Goal: Task Accomplishment & Management: Use online tool/utility

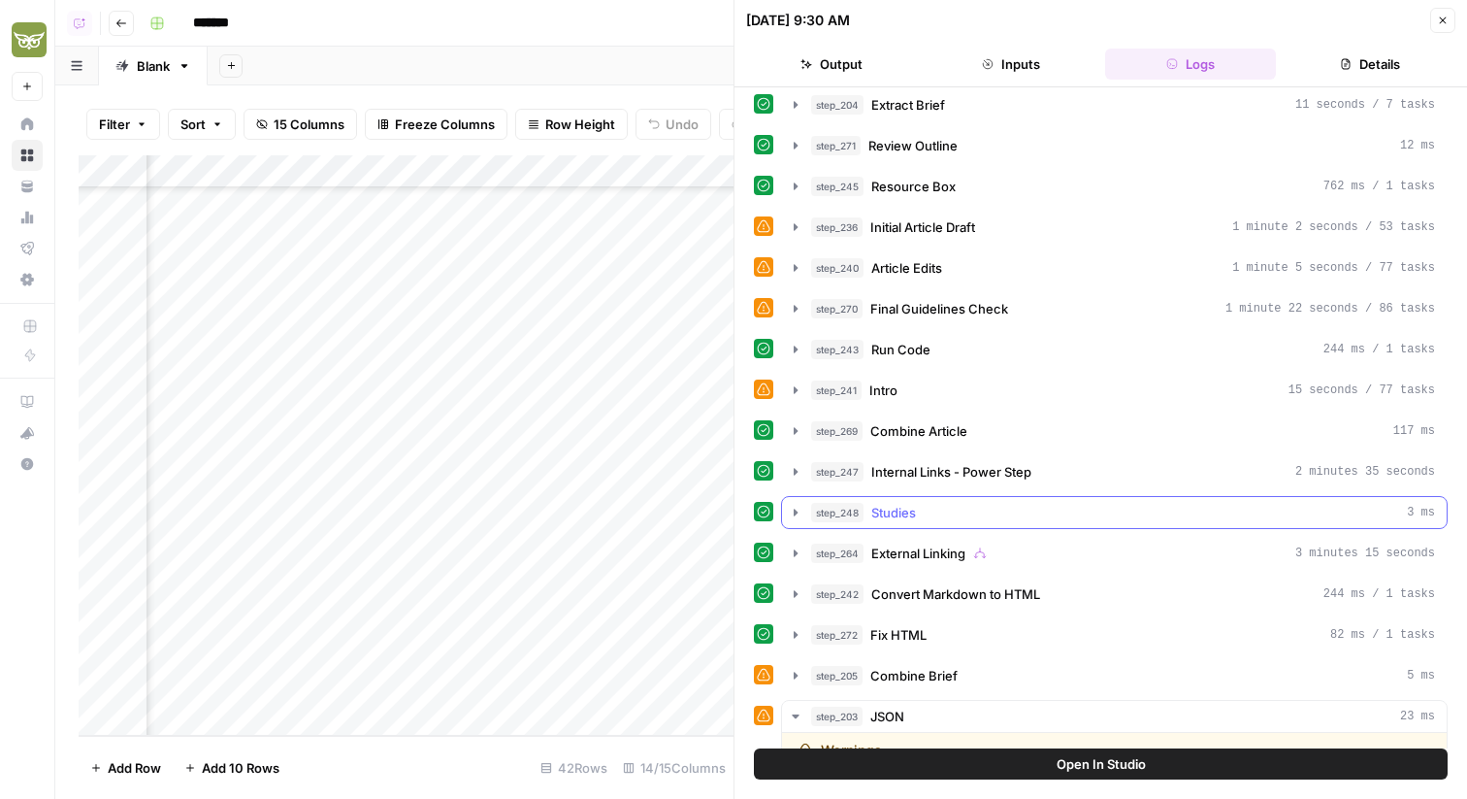
scroll to position [1040, 0]
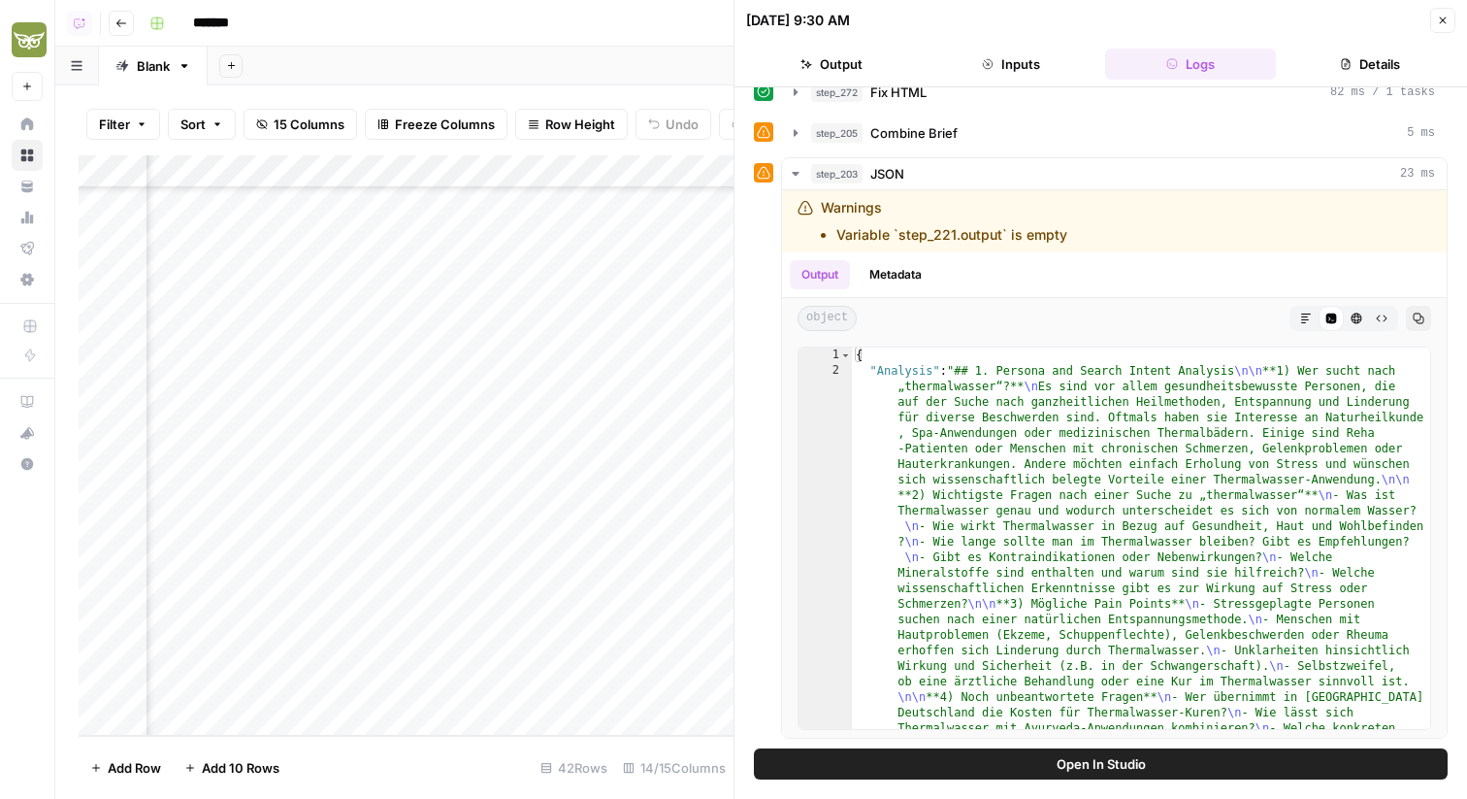
click at [1437, 20] on icon "button" at bounding box center [1443, 21] width 12 height 12
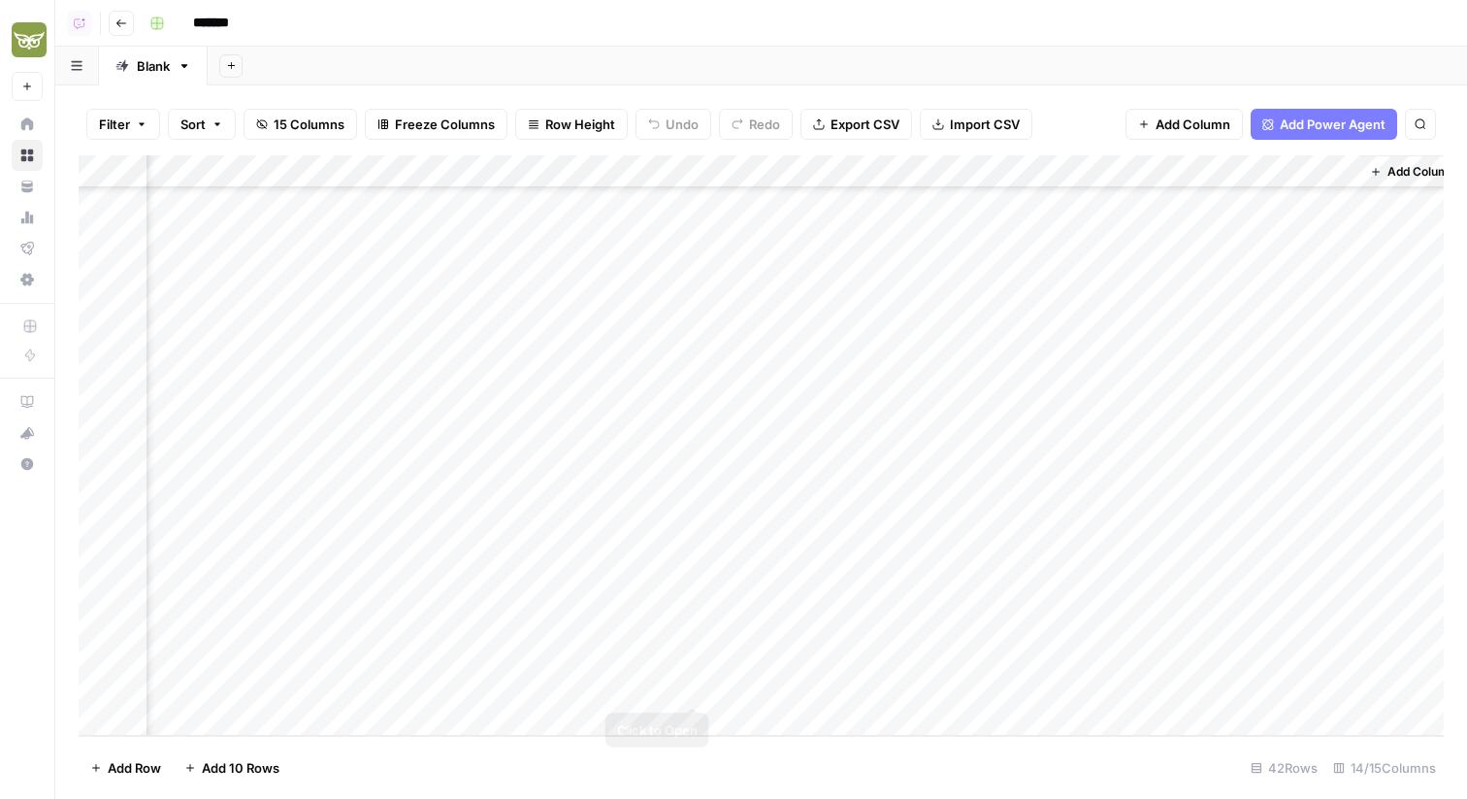
click at [691, 682] on div "Add Column" at bounding box center [761, 445] width 1365 height 580
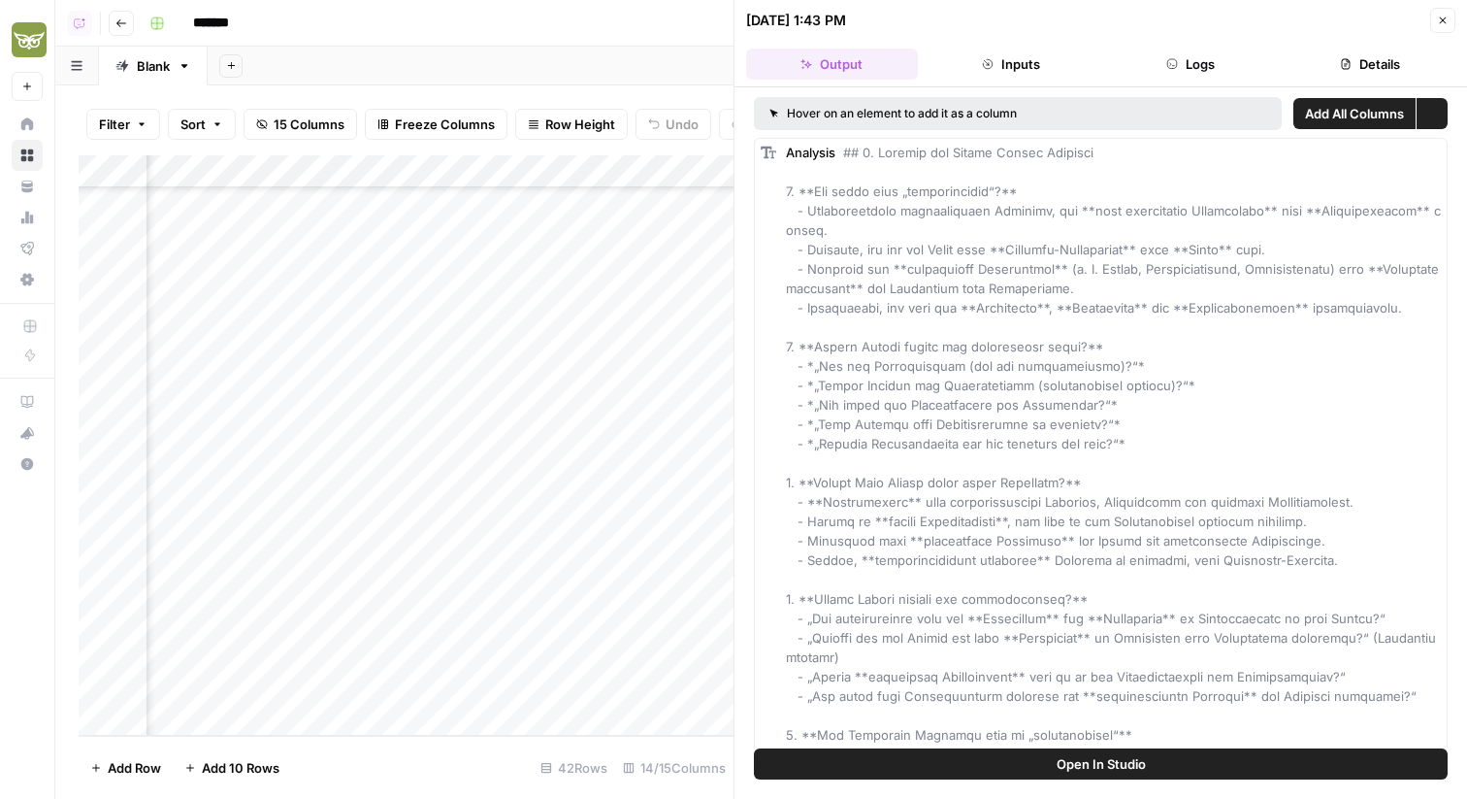
click at [1264, 70] on button "Logs" at bounding box center [1191, 64] width 172 height 31
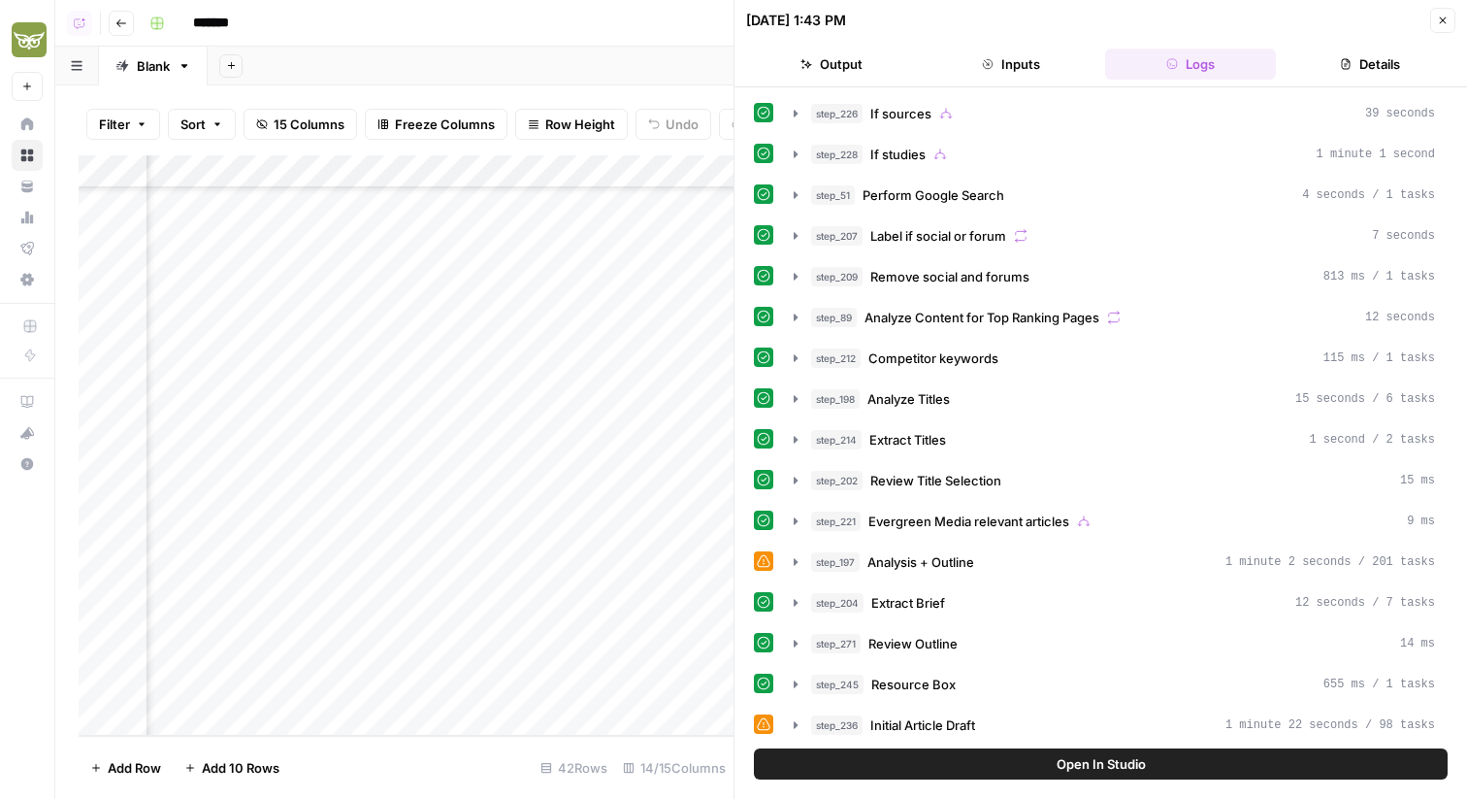
drag, startPoint x: 1289, startPoint y: 64, endPoint x: 908, endPoint y: 56, distance: 381.4
click at [908, 57] on ul "Output Inputs Logs Details" at bounding box center [1100, 64] width 709 height 31
click at [908, 56] on button "Output" at bounding box center [832, 64] width 172 height 31
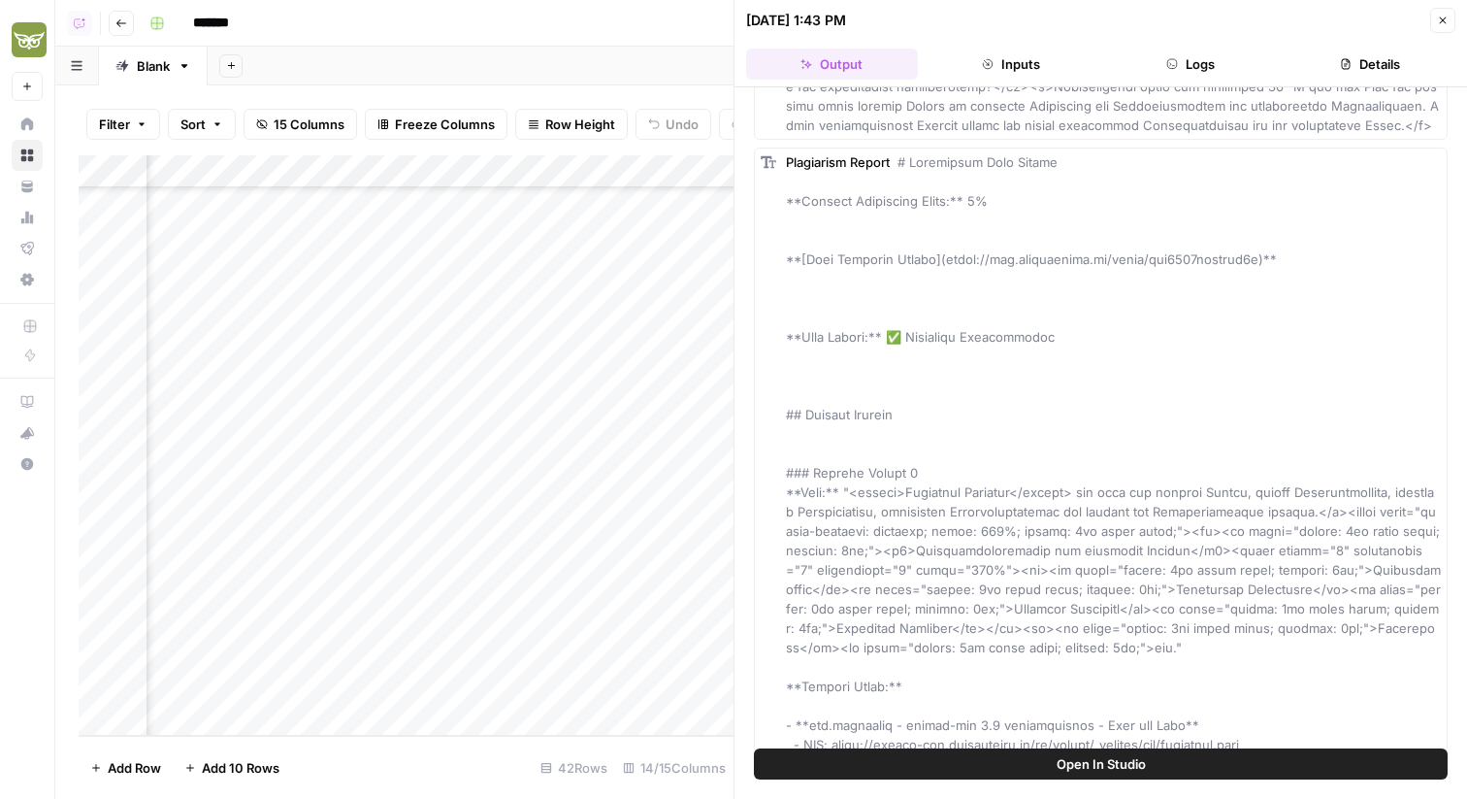
scroll to position [12725, 0]
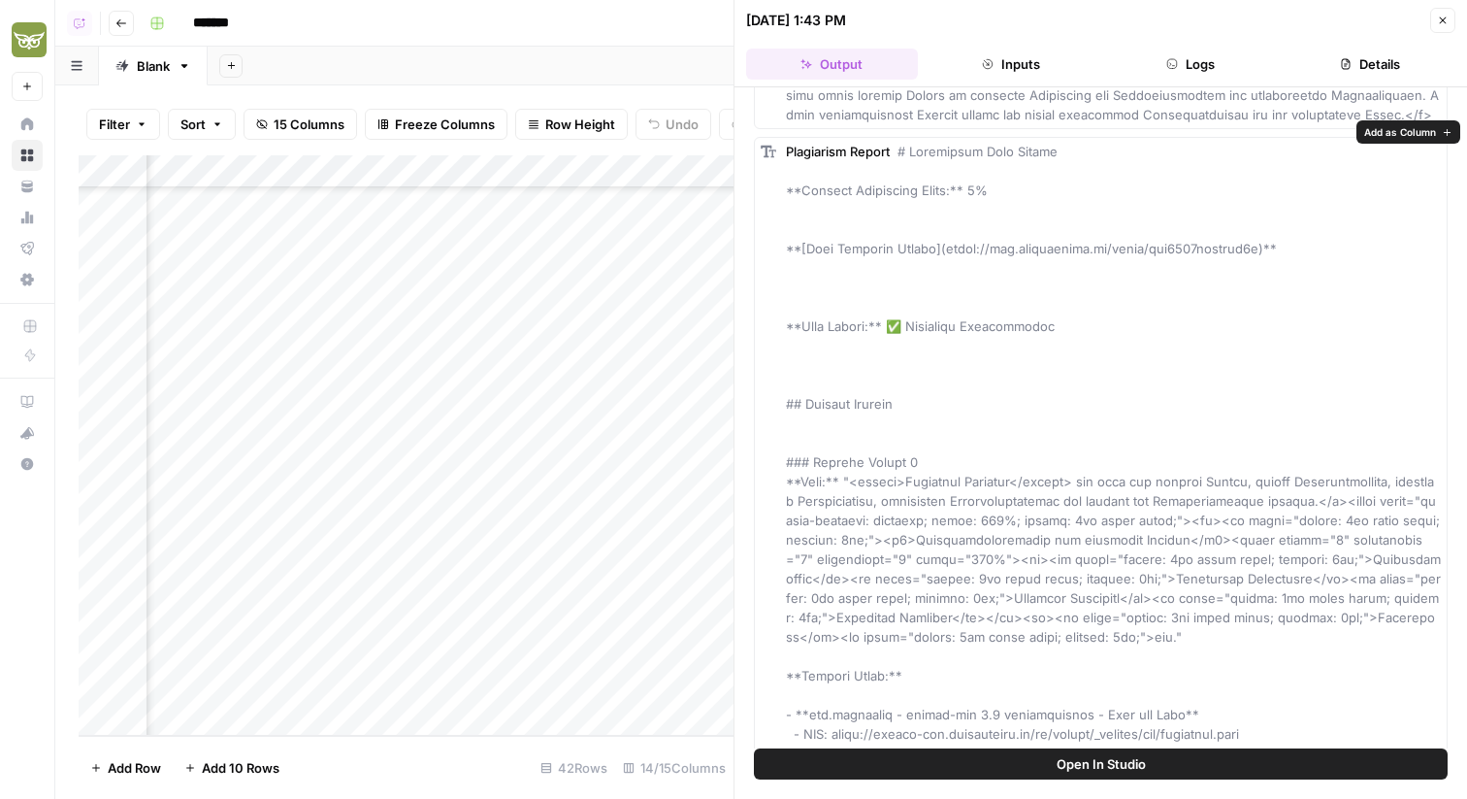
click at [1401, 135] on span "Add as Column" at bounding box center [1400, 132] width 72 height 16
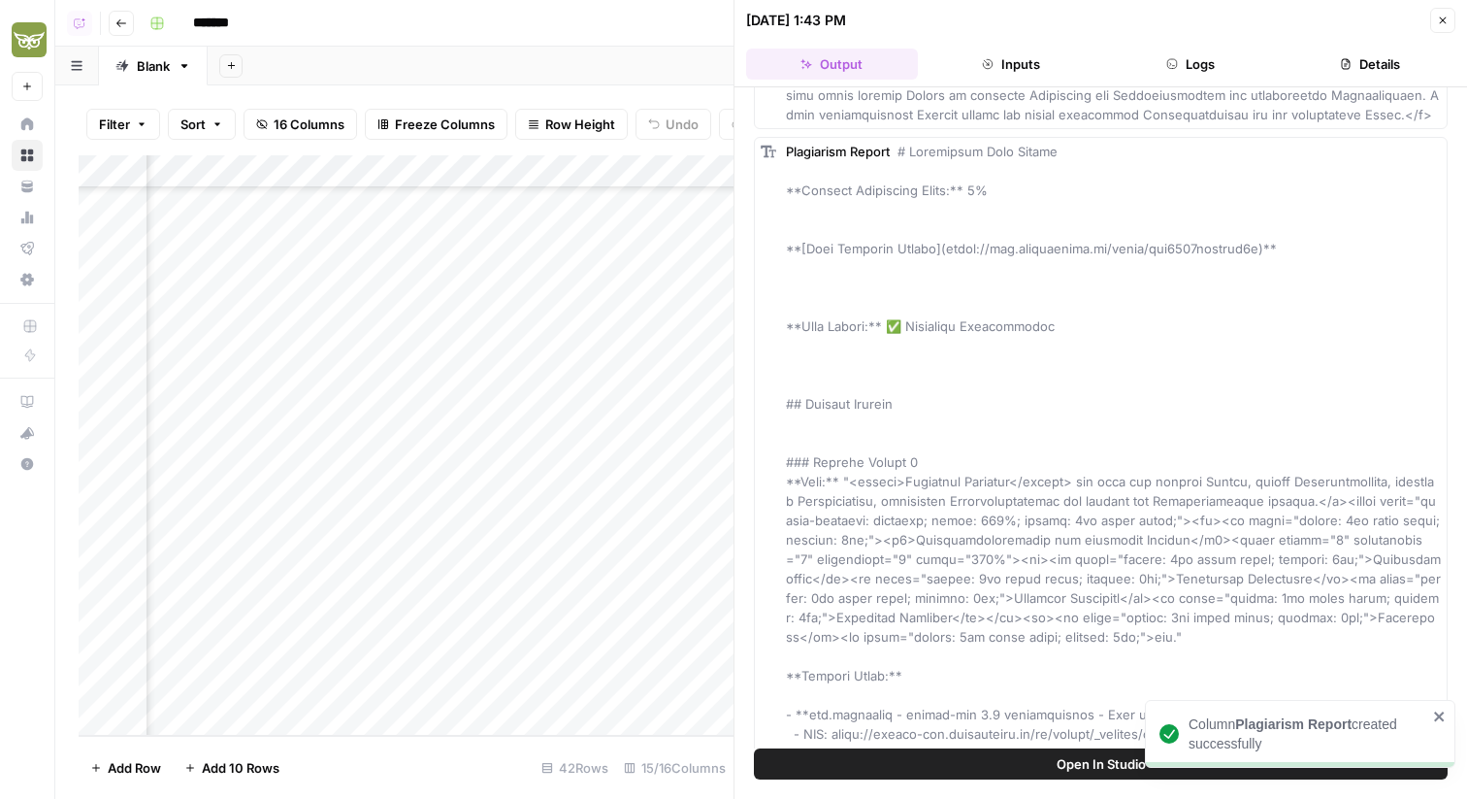
click at [1446, 25] on icon "button" at bounding box center [1443, 21] width 12 height 12
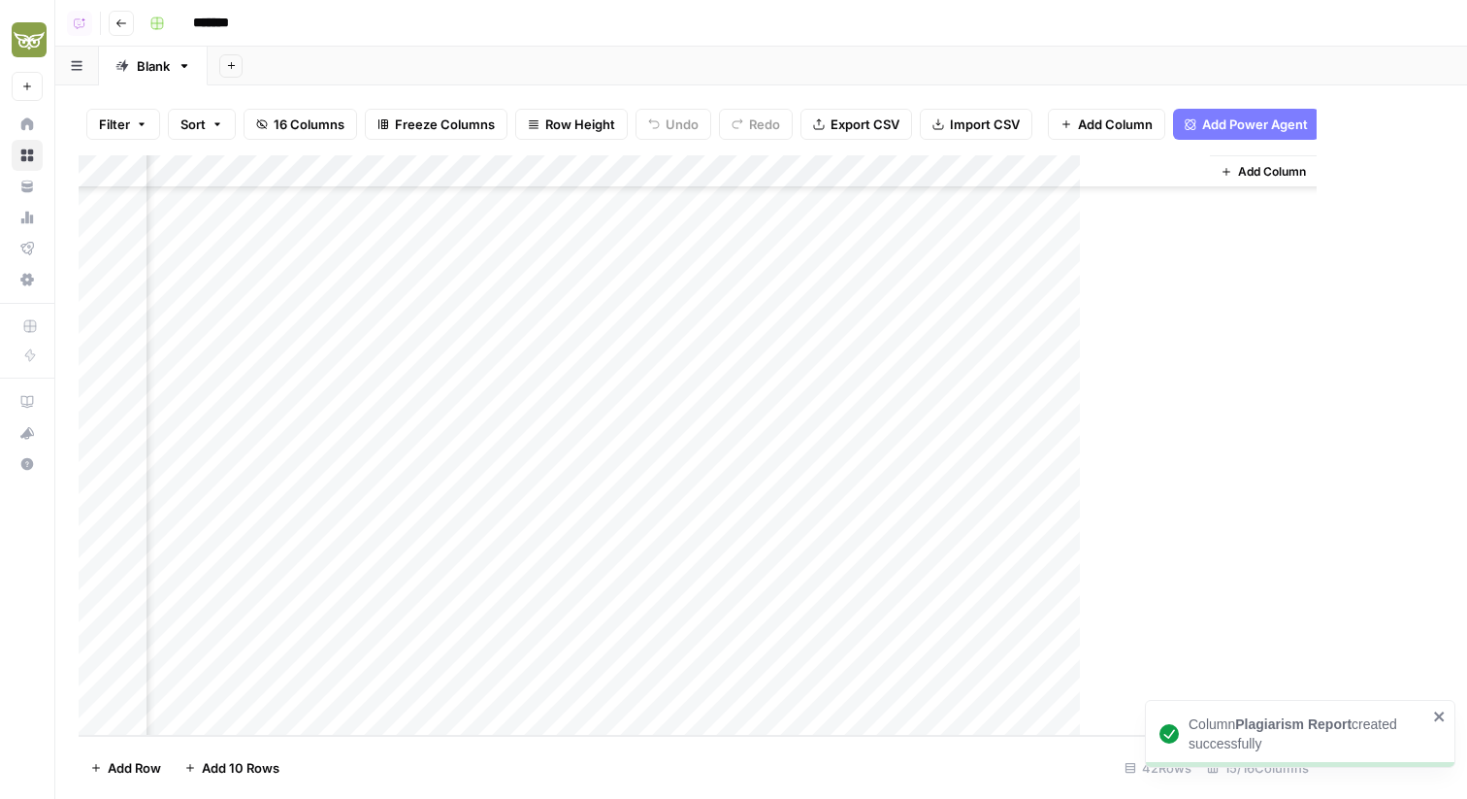
scroll to position [869, 1224]
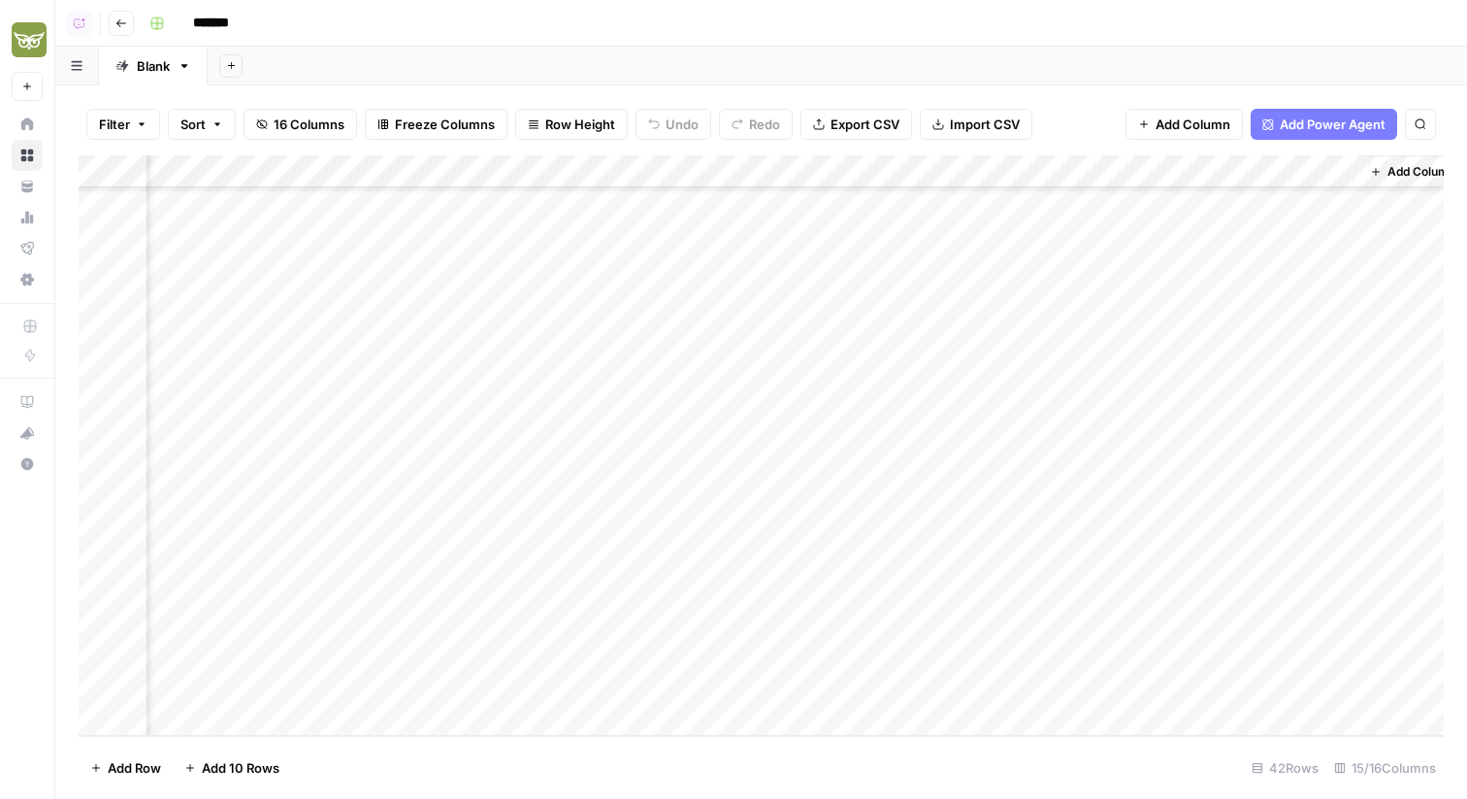
drag, startPoint x: 637, startPoint y: 162, endPoint x: 890, endPoint y: 176, distance: 252.6
click at [890, 176] on div "Add Column" at bounding box center [761, 445] width 1365 height 580
click at [849, 169] on div "Add Column" at bounding box center [761, 445] width 1365 height 580
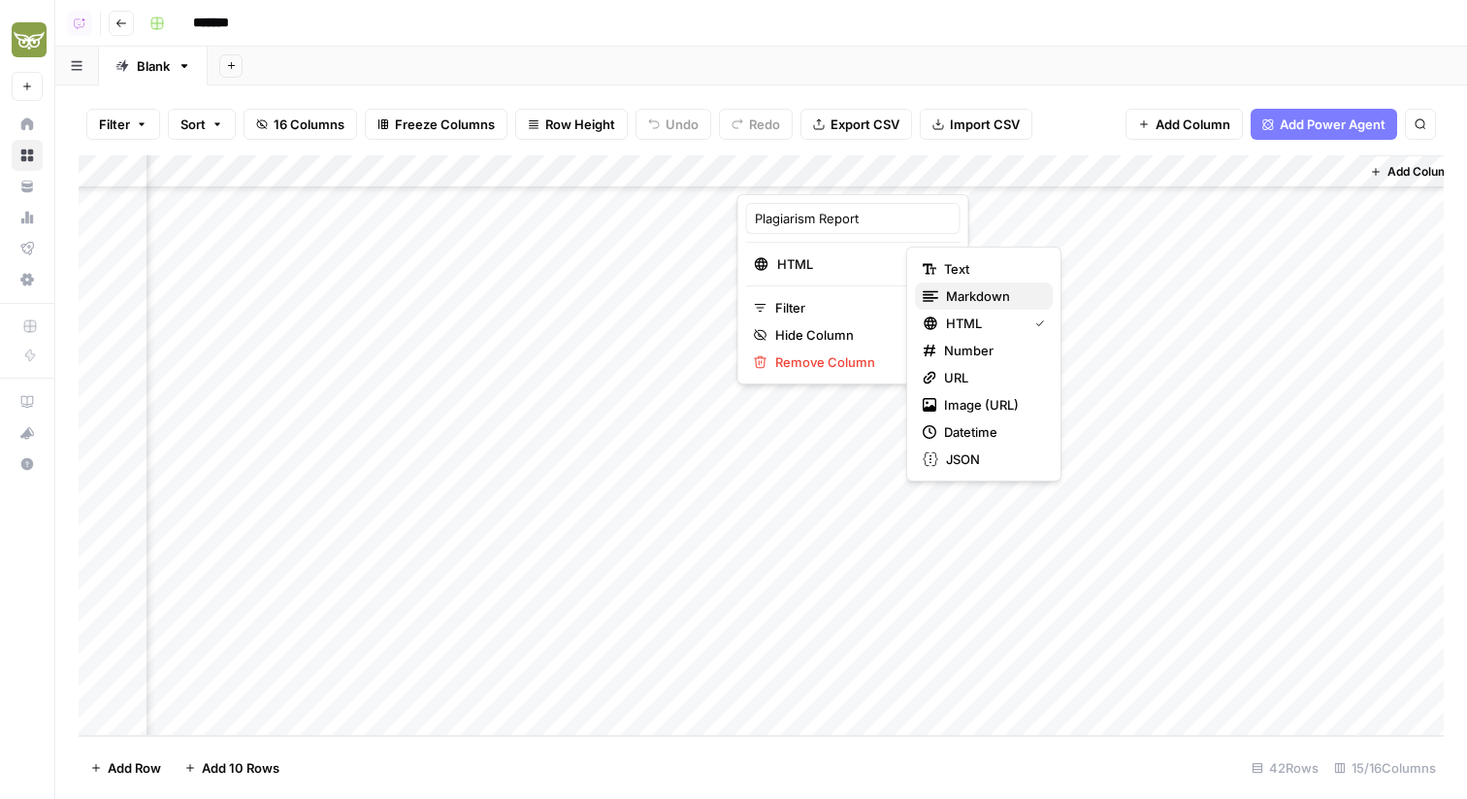
click at [962, 295] on span "Markdown" at bounding box center [991, 295] width 91 height 19
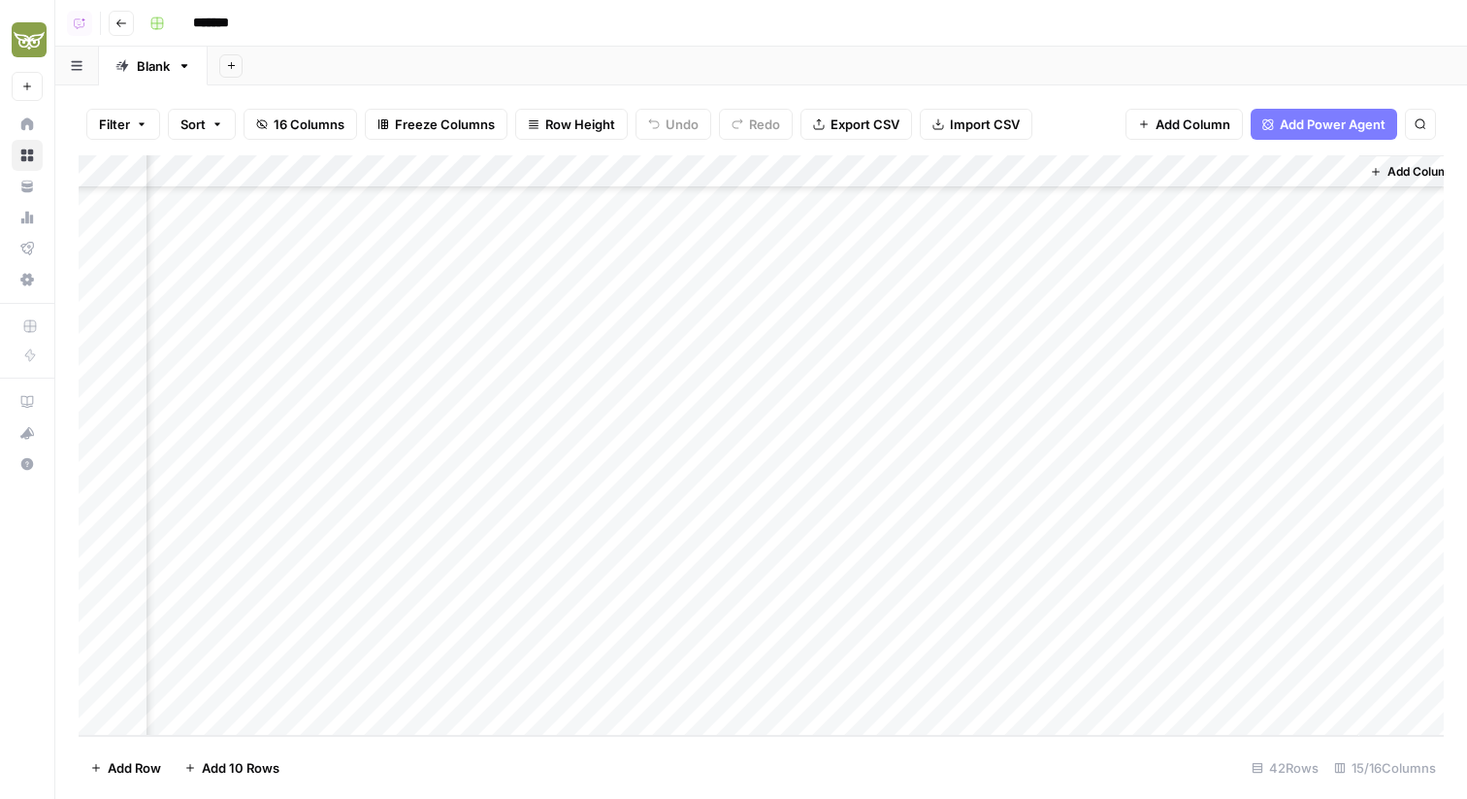
click at [893, 689] on div "Add Column" at bounding box center [761, 445] width 1365 height 580
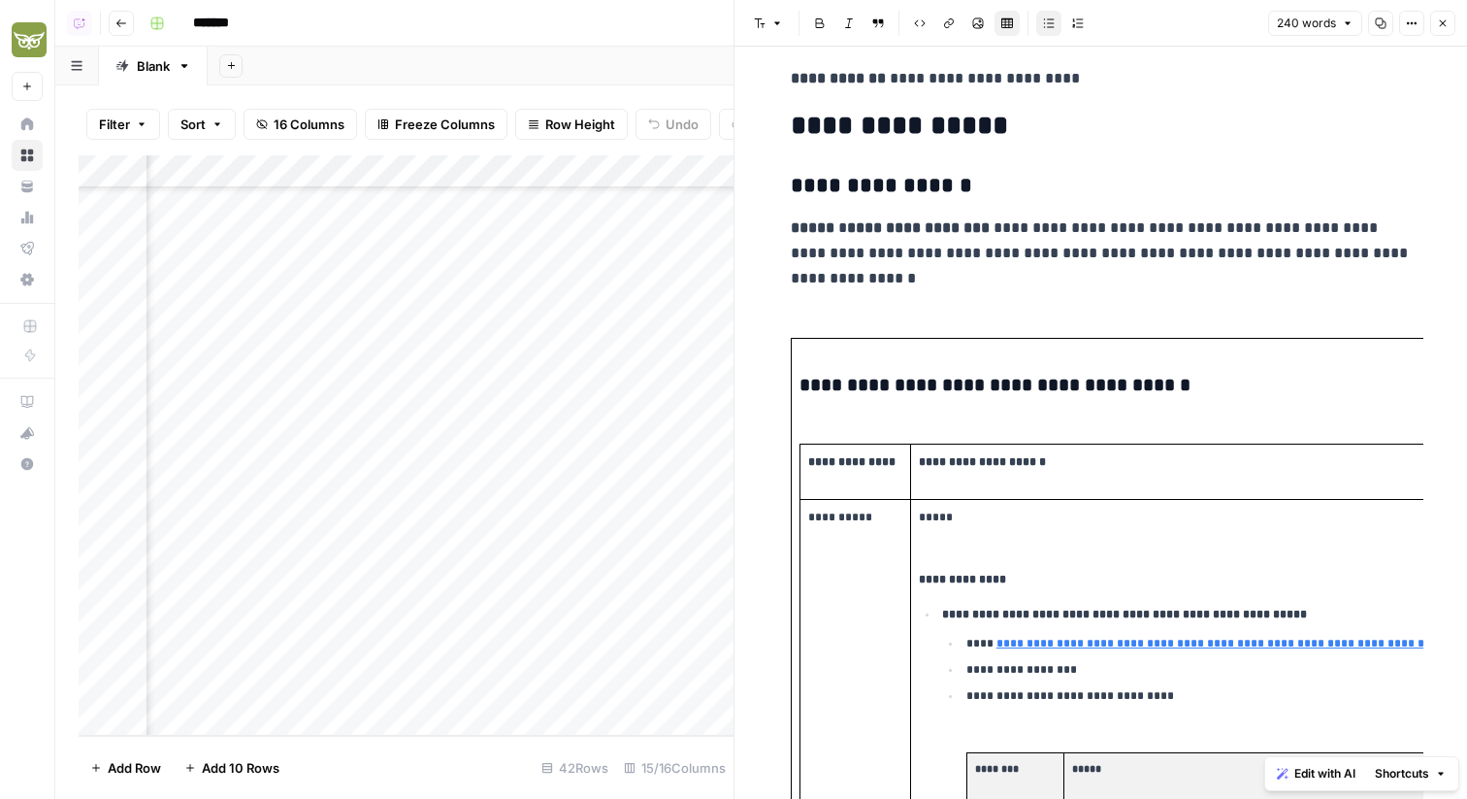
scroll to position [224, 0]
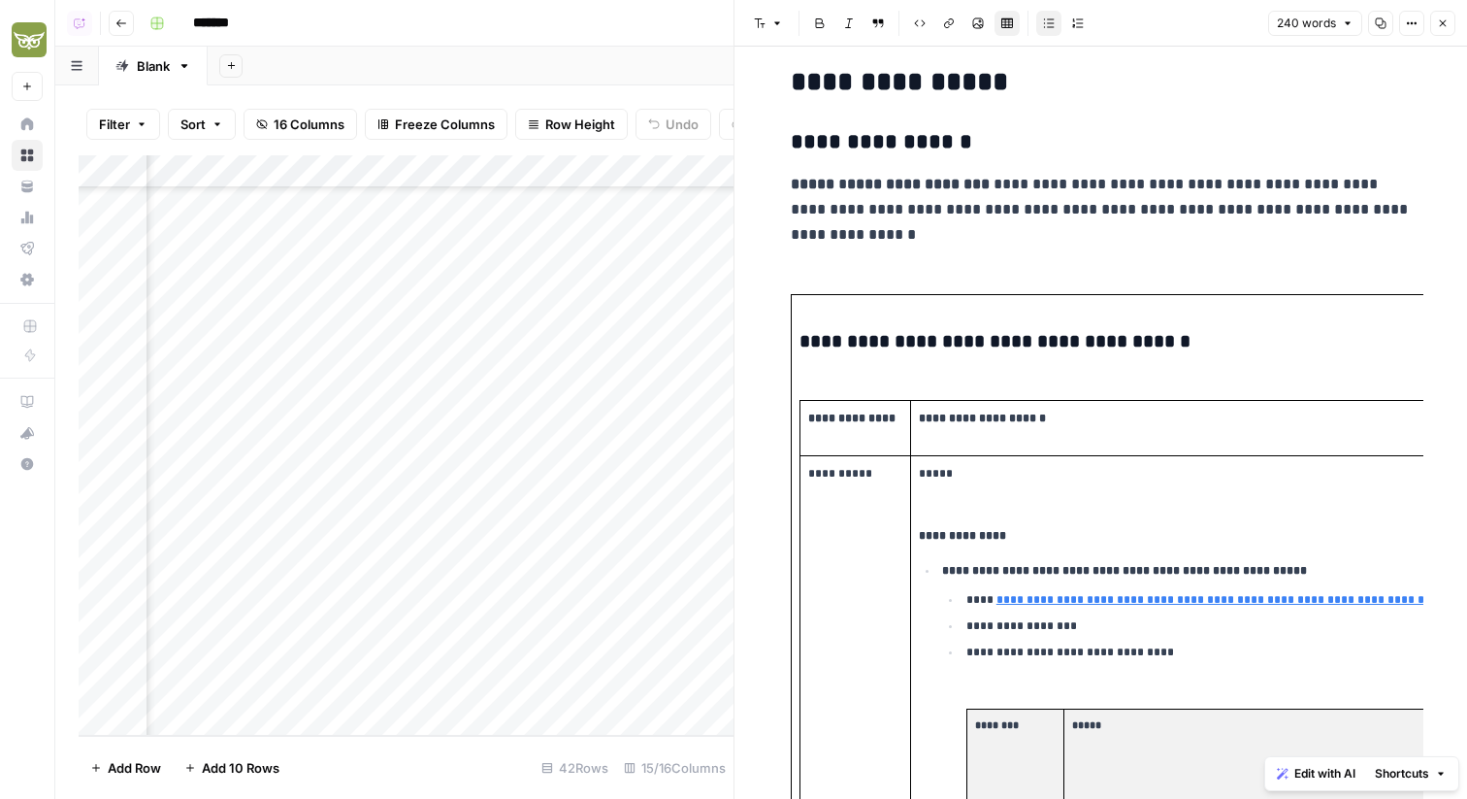
click at [1437, 20] on icon "button" at bounding box center [1443, 23] width 12 height 12
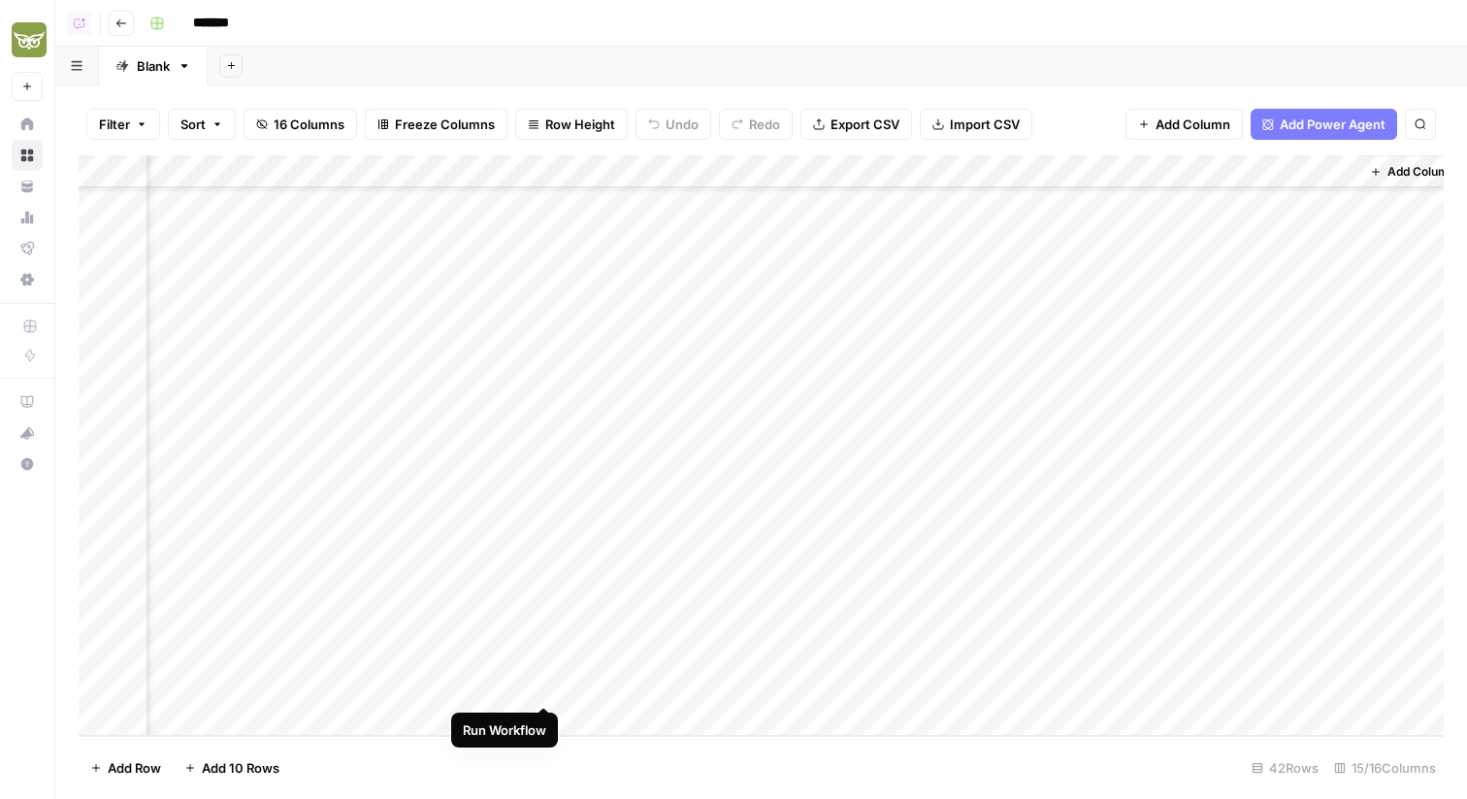
click at [522, 686] on div "Add Column" at bounding box center [761, 445] width 1365 height 580
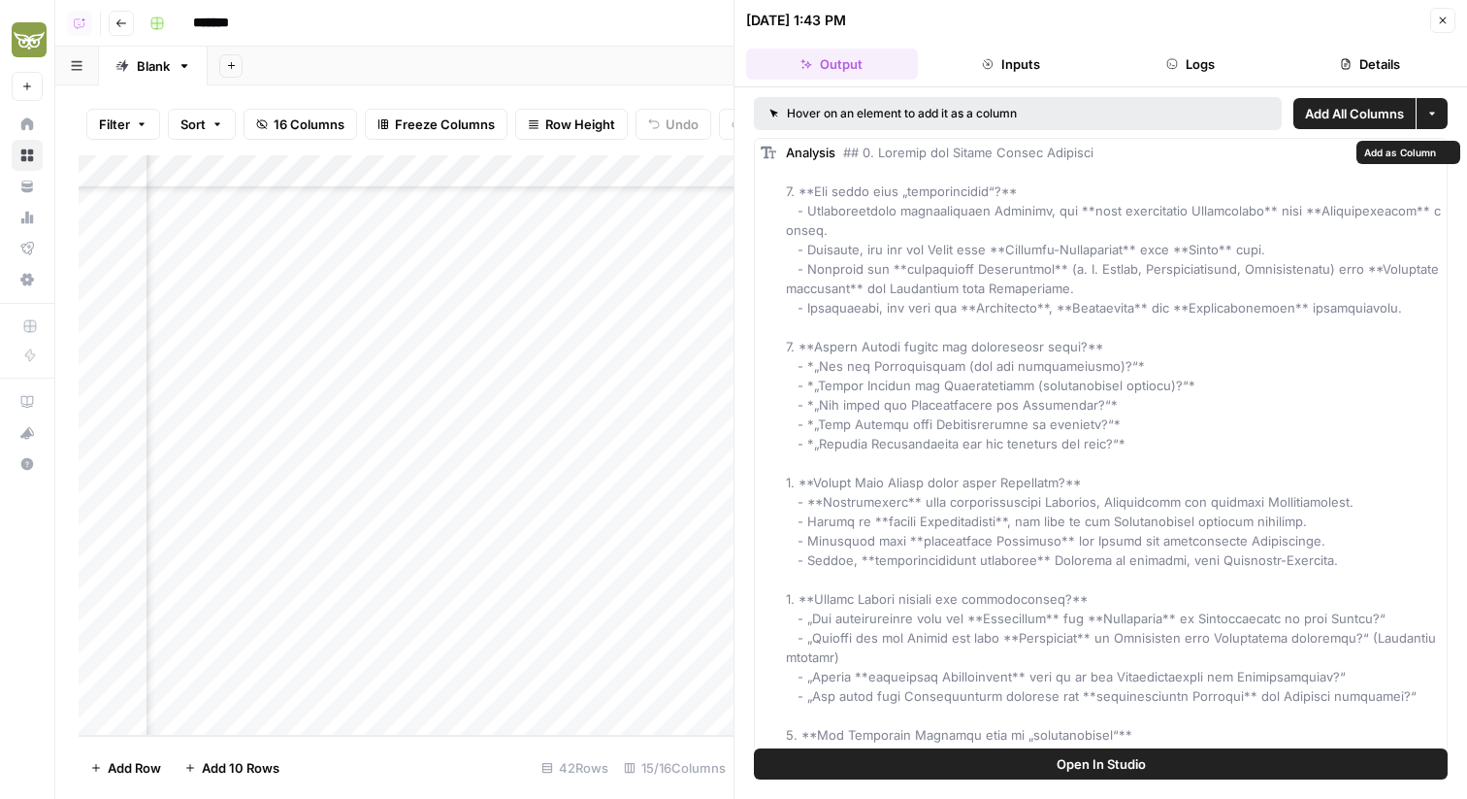
click at [1126, 772] on span "Open In Studio" at bounding box center [1101, 763] width 89 height 19
click at [1446, 27] on button "Close" at bounding box center [1442, 20] width 25 height 25
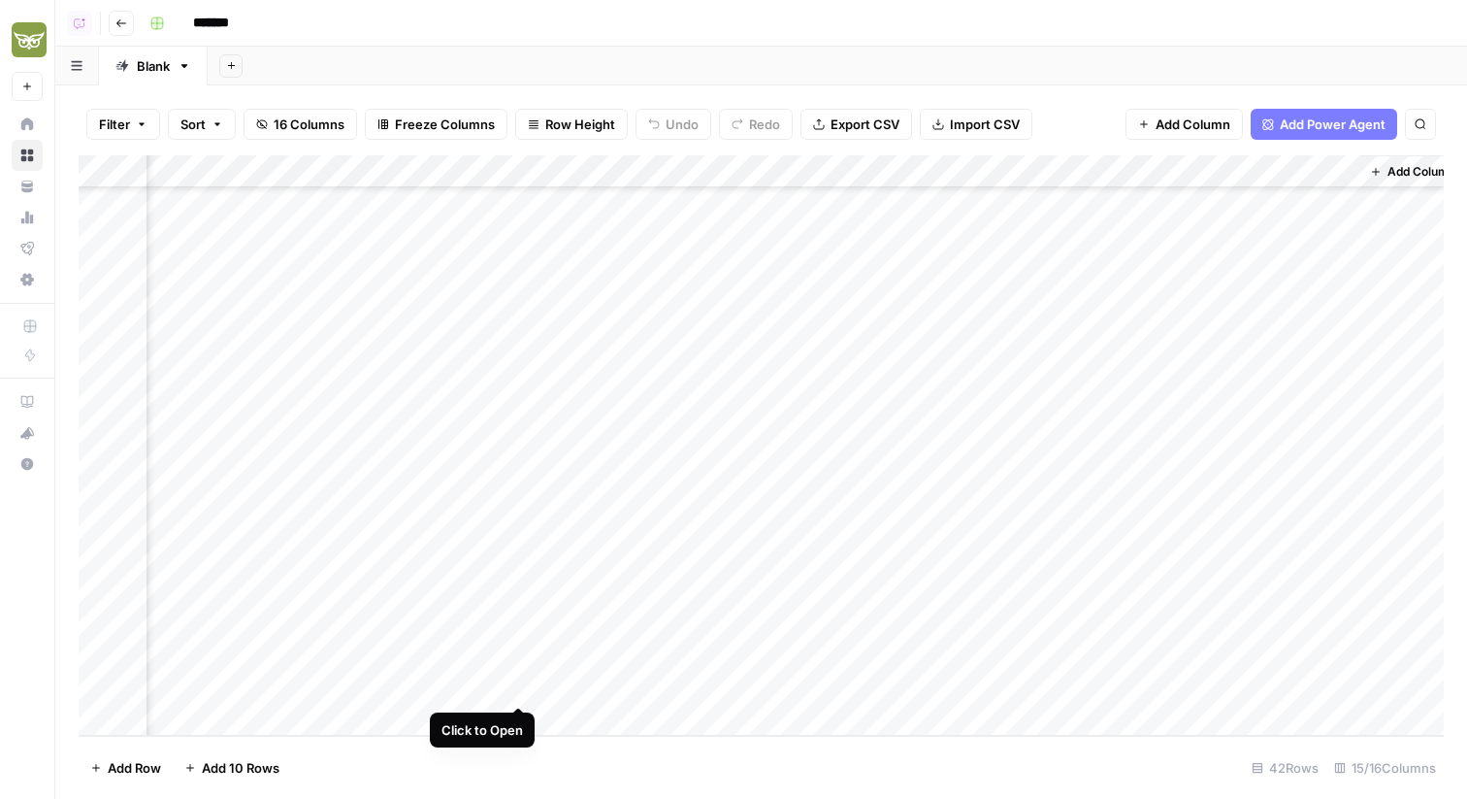
click at [521, 686] on div "Add Column" at bounding box center [761, 445] width 1365 height 580
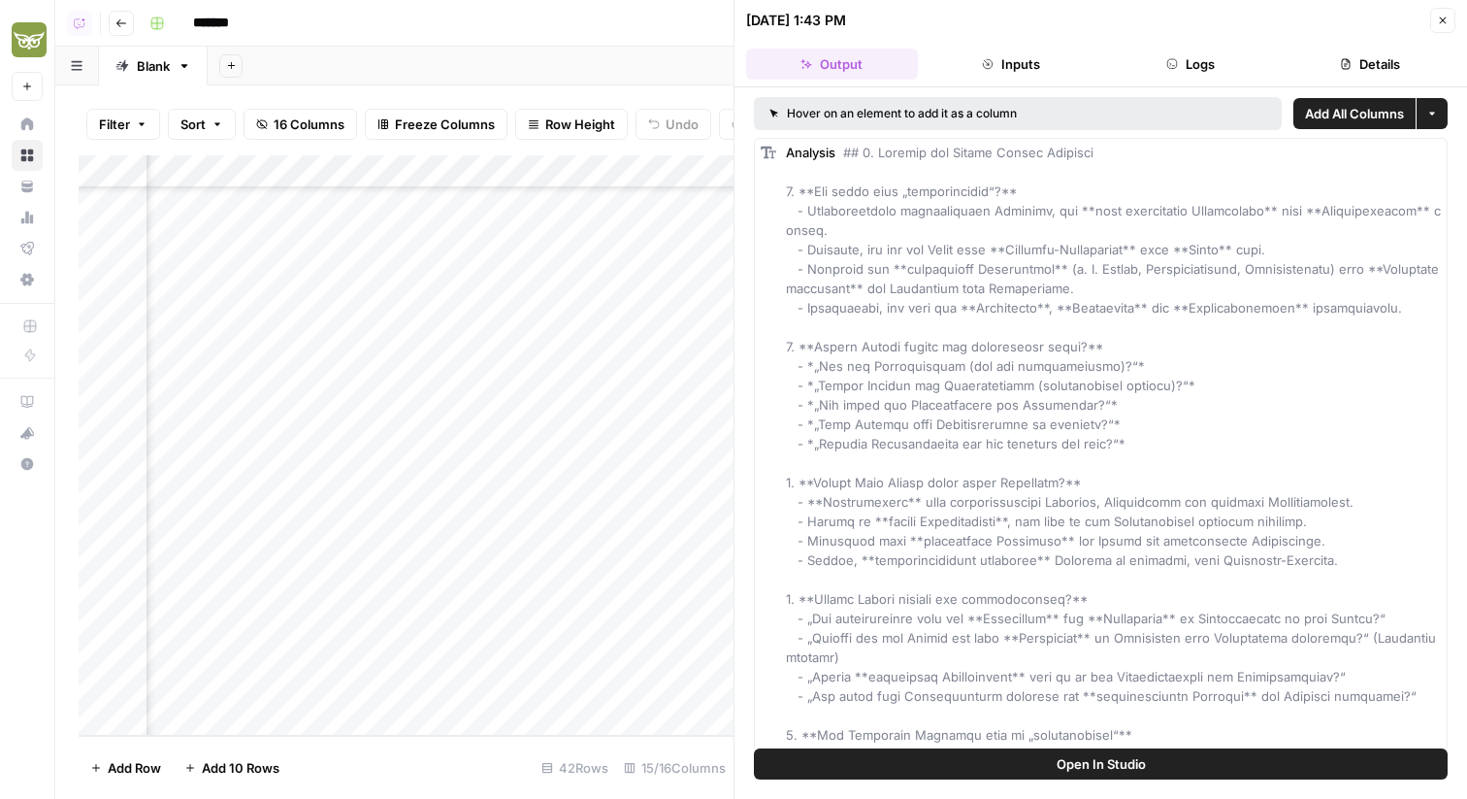
click at [1456, 20] on header "[DATE] 1:43 PM Close Output Inputs Logs Details" at bounding box center [1100, 43] width 733 height 87
click at [1435, 16] on button "Close" at bounding box center [1442, 20] width 25 height 25
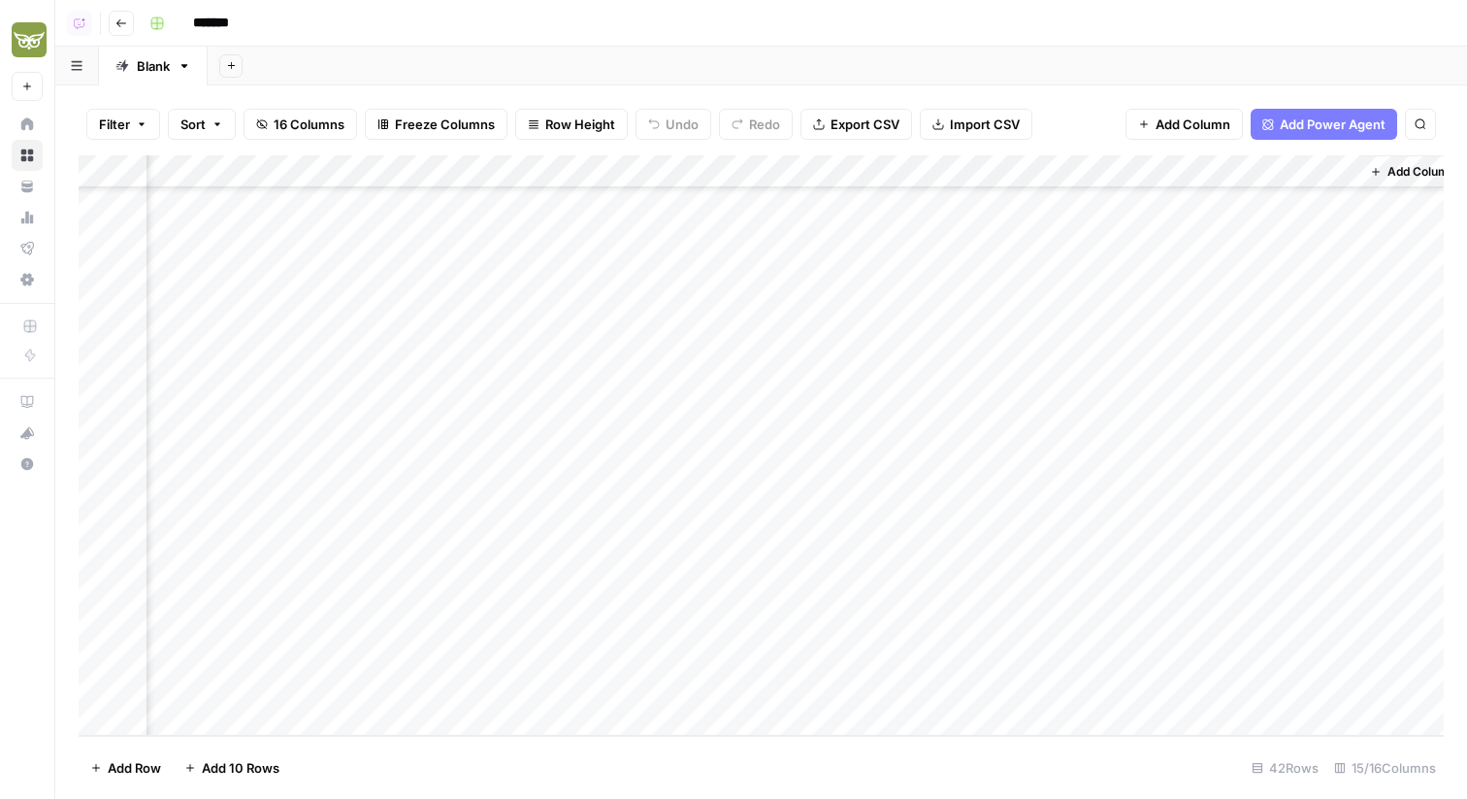
click at [891, 680] on div "Add Column" at bounding box center [761, 445] width 1365 height 580
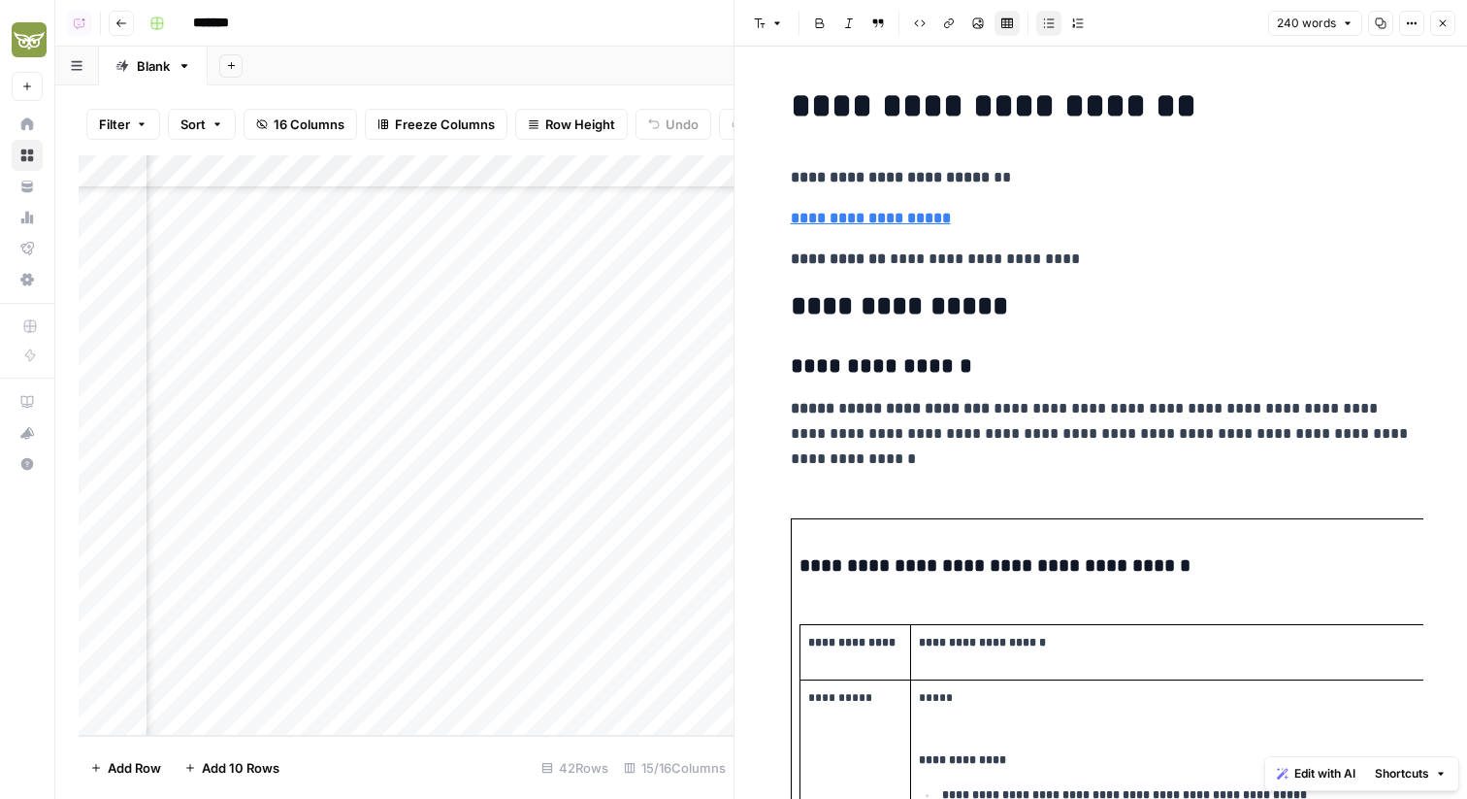
click at [924, 219] on strong "**********" at bounding box center [871, 218] width 160 height 15
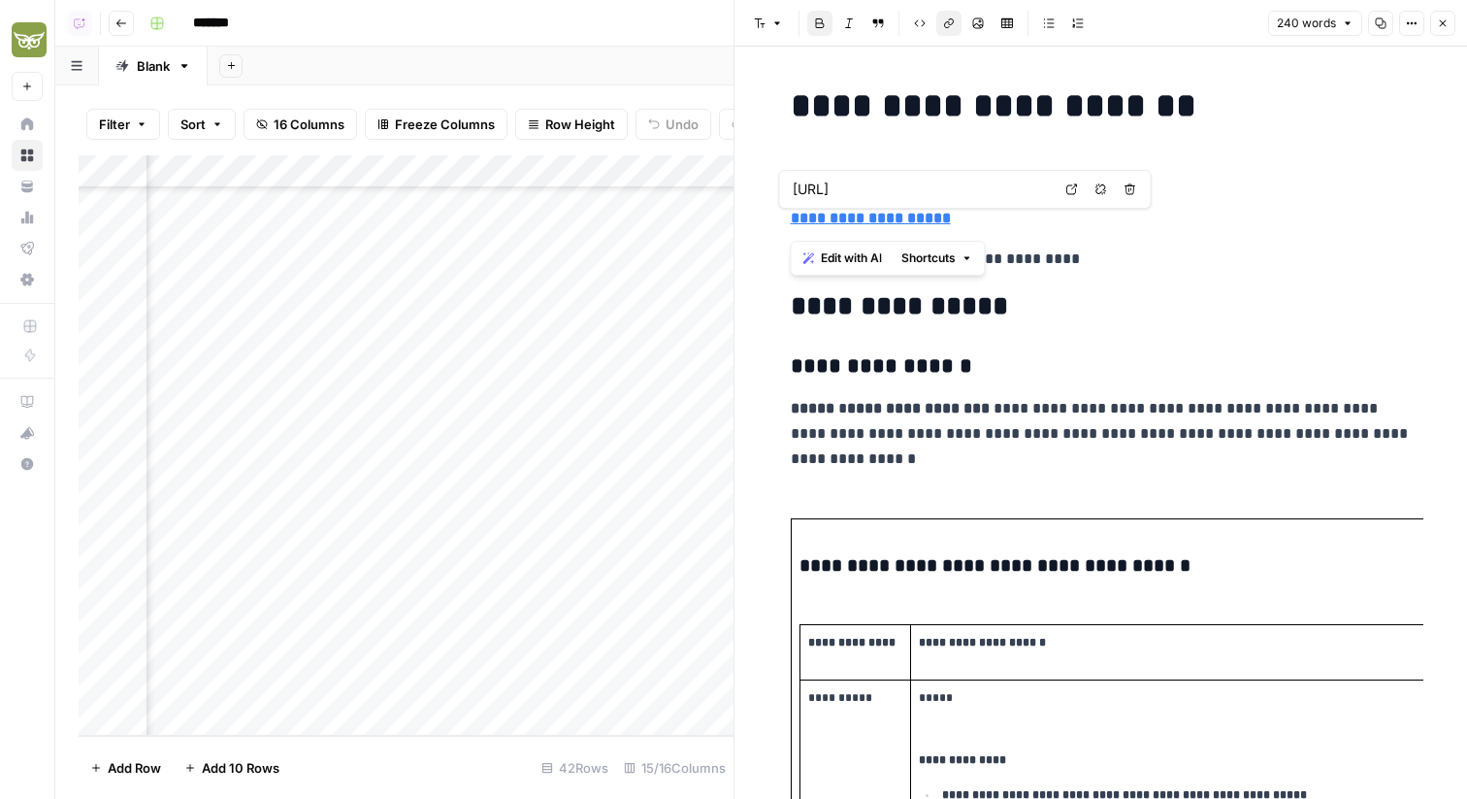
click at [947, 191] on input "[URL]" at bounding box center [922, 188] width 258 height 19
click at [1074, 191] on body "Evergreen Media New Home Browse Your Data Usage Flightpath Settings Recent Grid…" at bounding box center [733, 399] width 1467 height 799
click at [923, 214] on strong "**********" at bounding box center [871, 218] width 160 height 15
click at [1069, 183] on icon at bounding box center [1072, 189] width 12 height 12
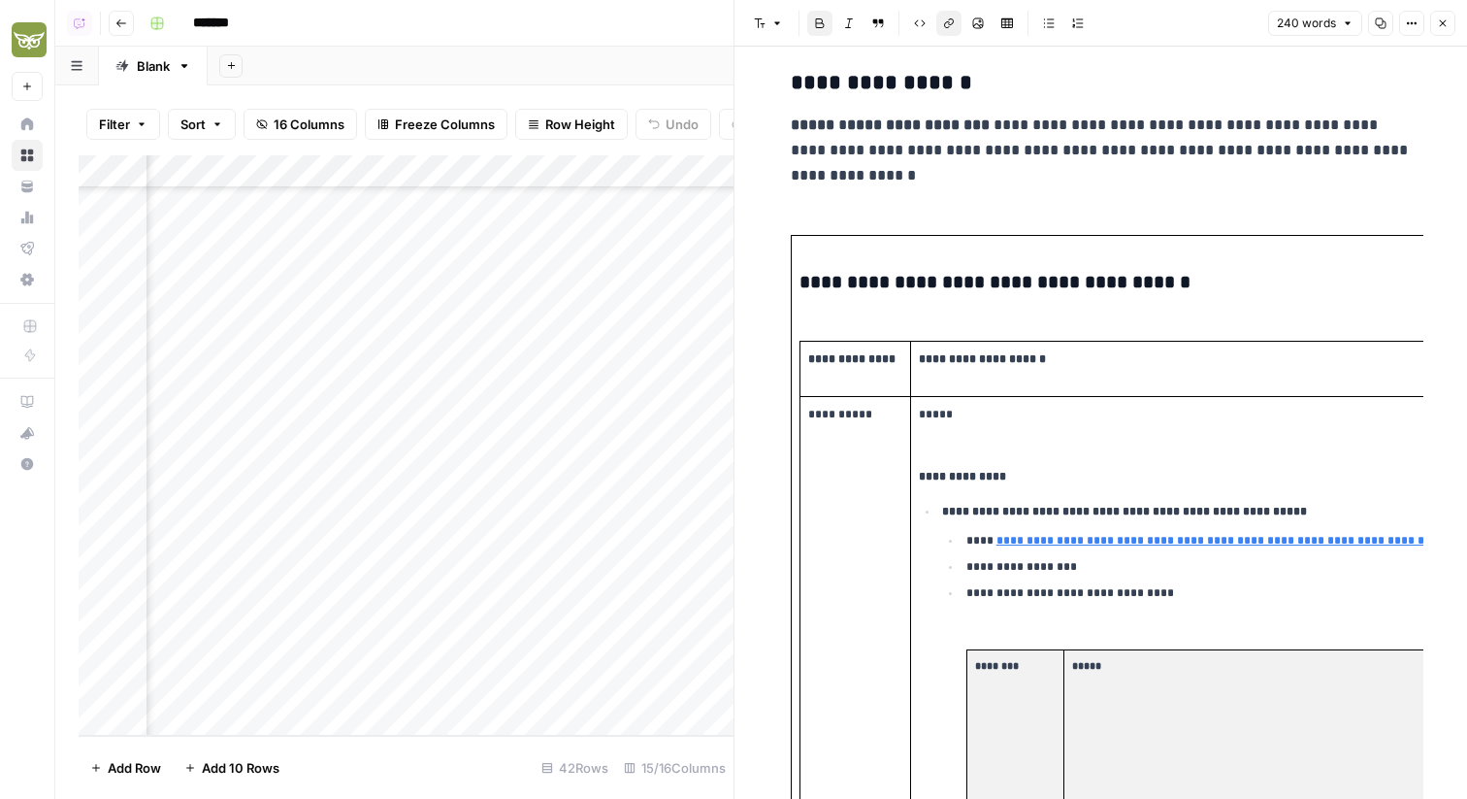
scroll to position [281, 0]
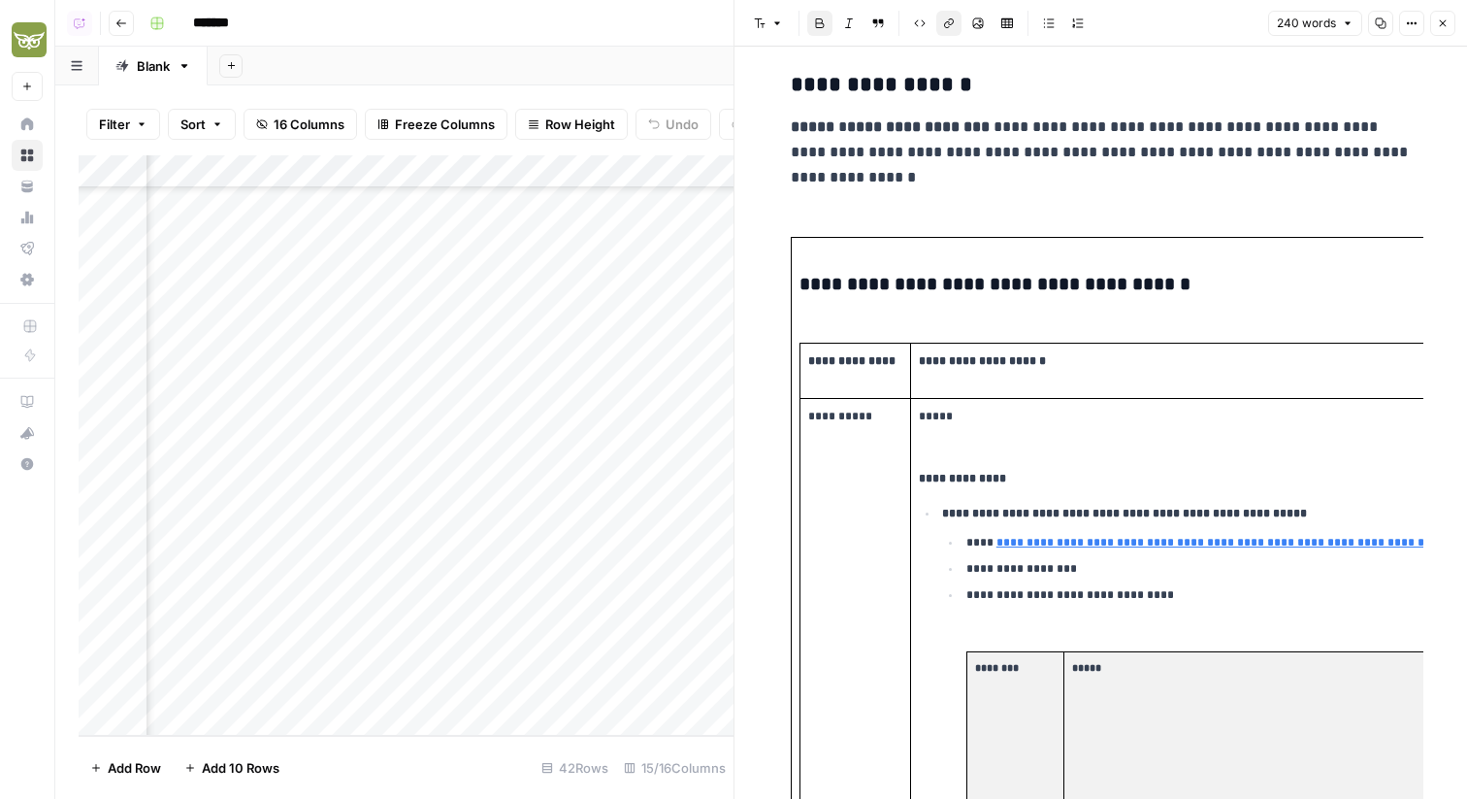
click at [1442, 27] on icon "button" at bounding box center [1443, 23] width 12 height 12
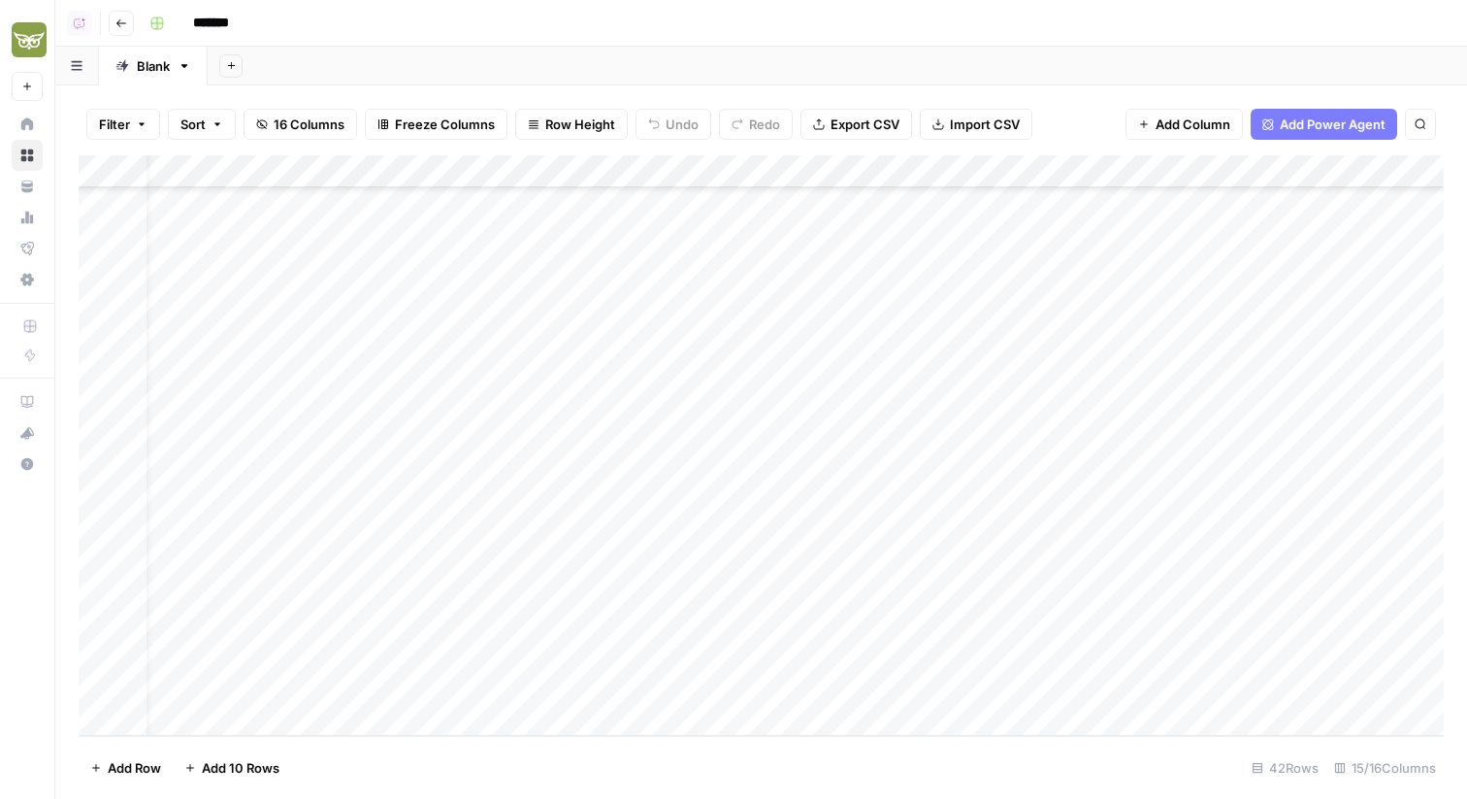
scroll to position [869, 0]
click at [341, 690] on div "Add Column" at bounding box center [761, 445] width 1365 height 580
click at [570, 689] on div "Add Column" at bounding box center [761, 445] width 1365 height 580
click at [568, 687] on div "Add Column" at bounding box center [761, 445] width 1365 height 580
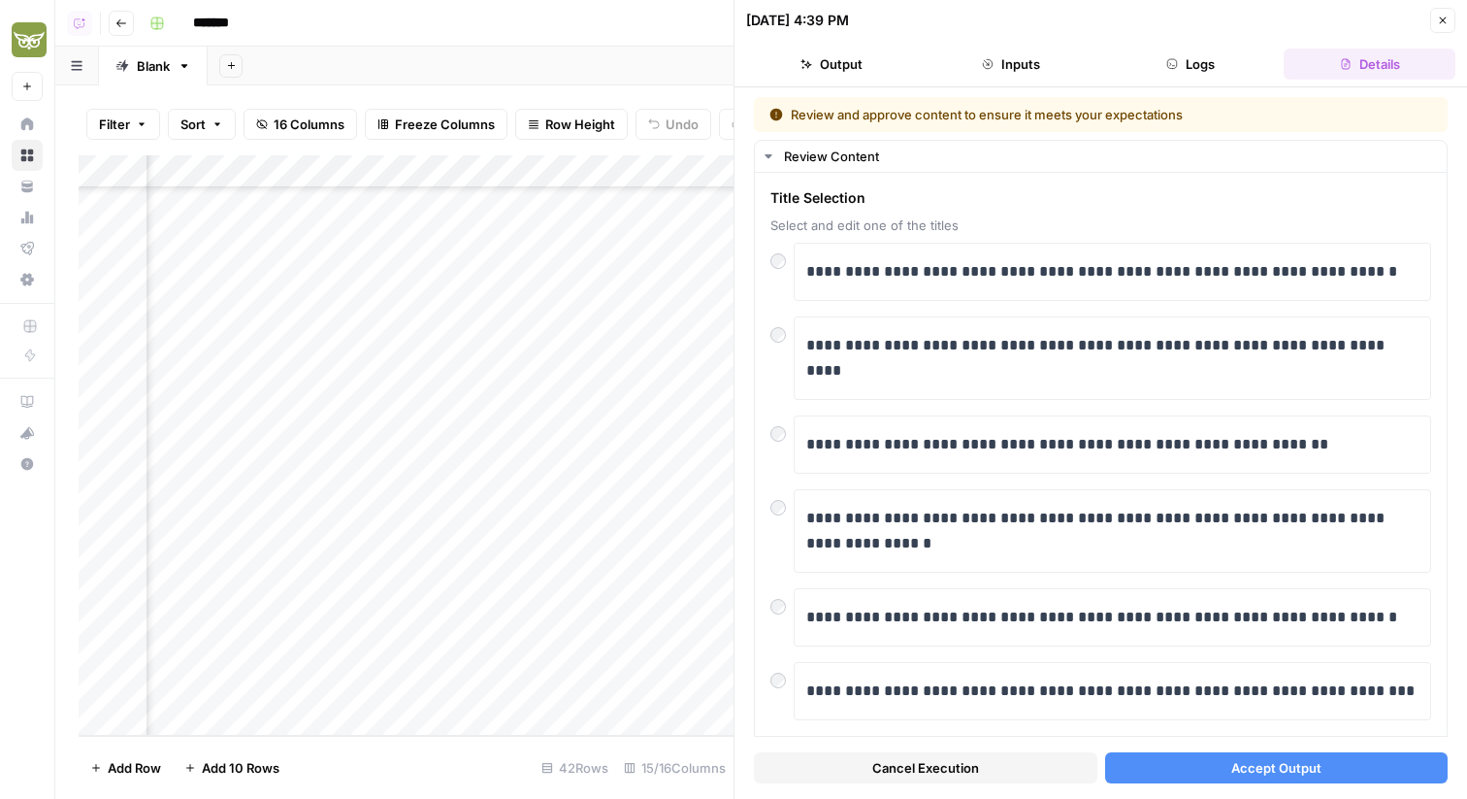
click at [1292, 746] on div "Cancel Execution Accept Output" at bounding box center [1101, 762] width 694 height 52
click at [1293, 755] on button "Accept Output" at bounding box center [1276, 767] width 343 height 31
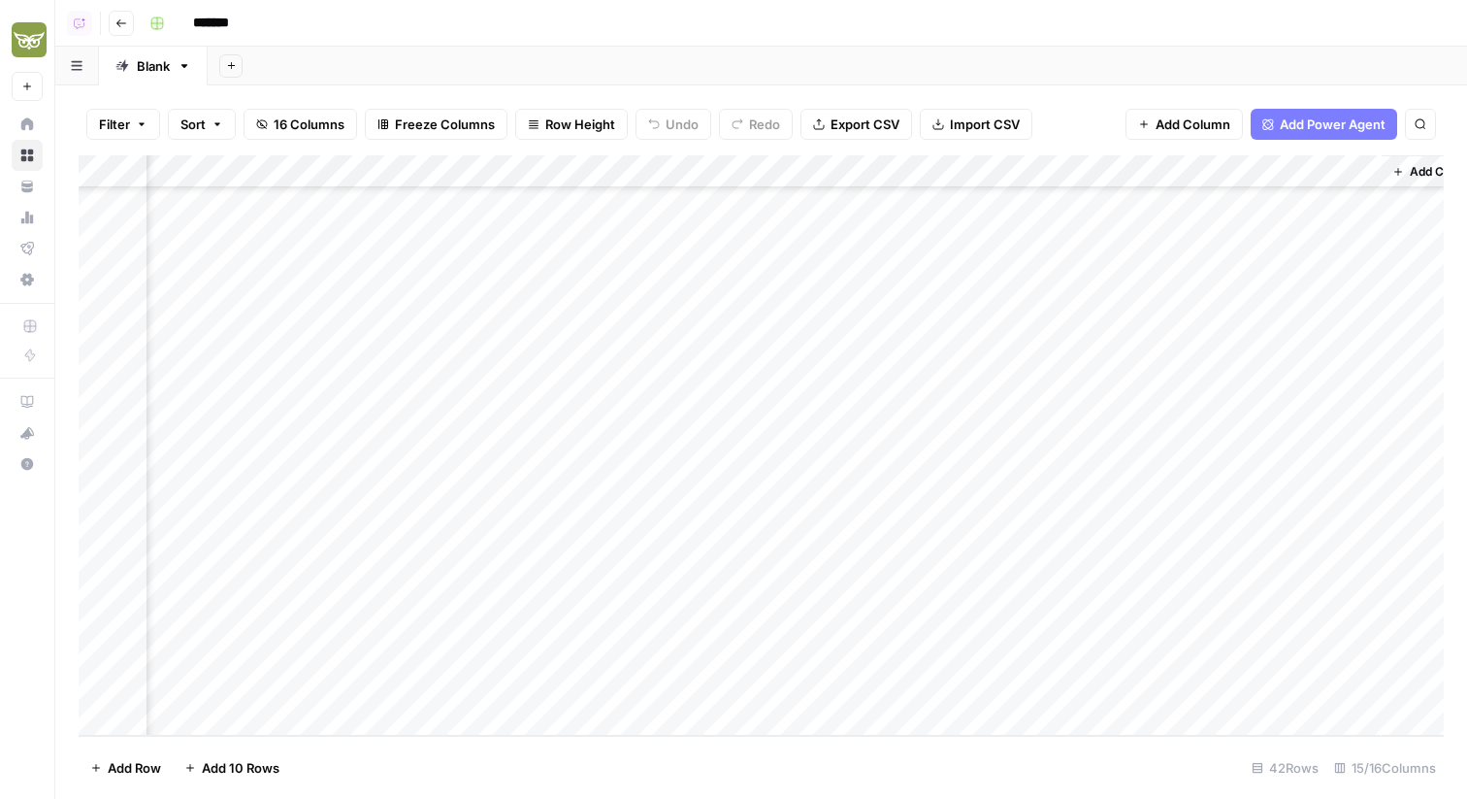
click at [568, 683] on div "Add Column" at bounding box center [761, 445] width 1365 height 580
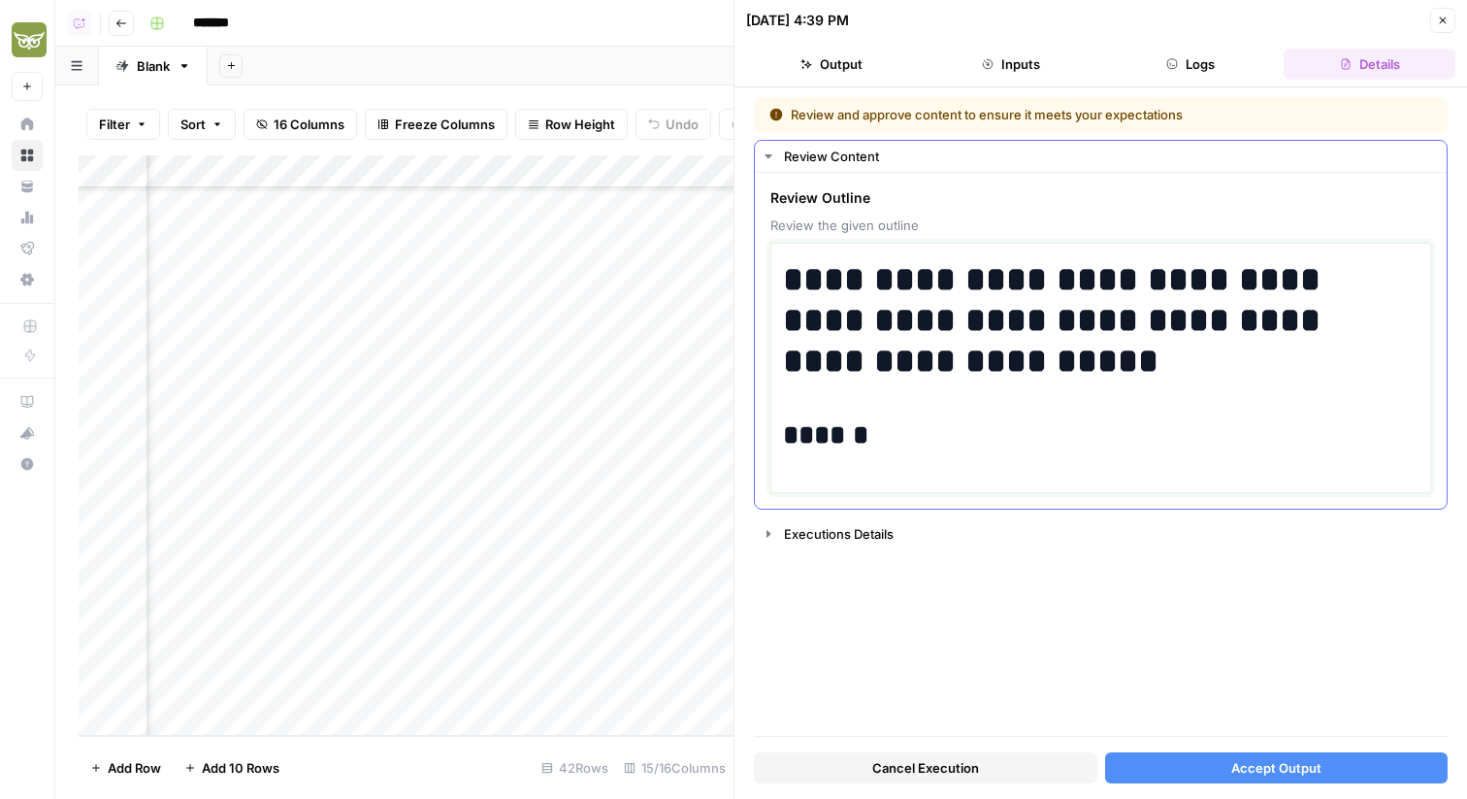
click at [861, 472] on div "**********" at bounding box center [1101, 367] width 636 height 233
click at [1183, 66] on button "Logs" at bounding box center [1191, 64] width 172 height 31
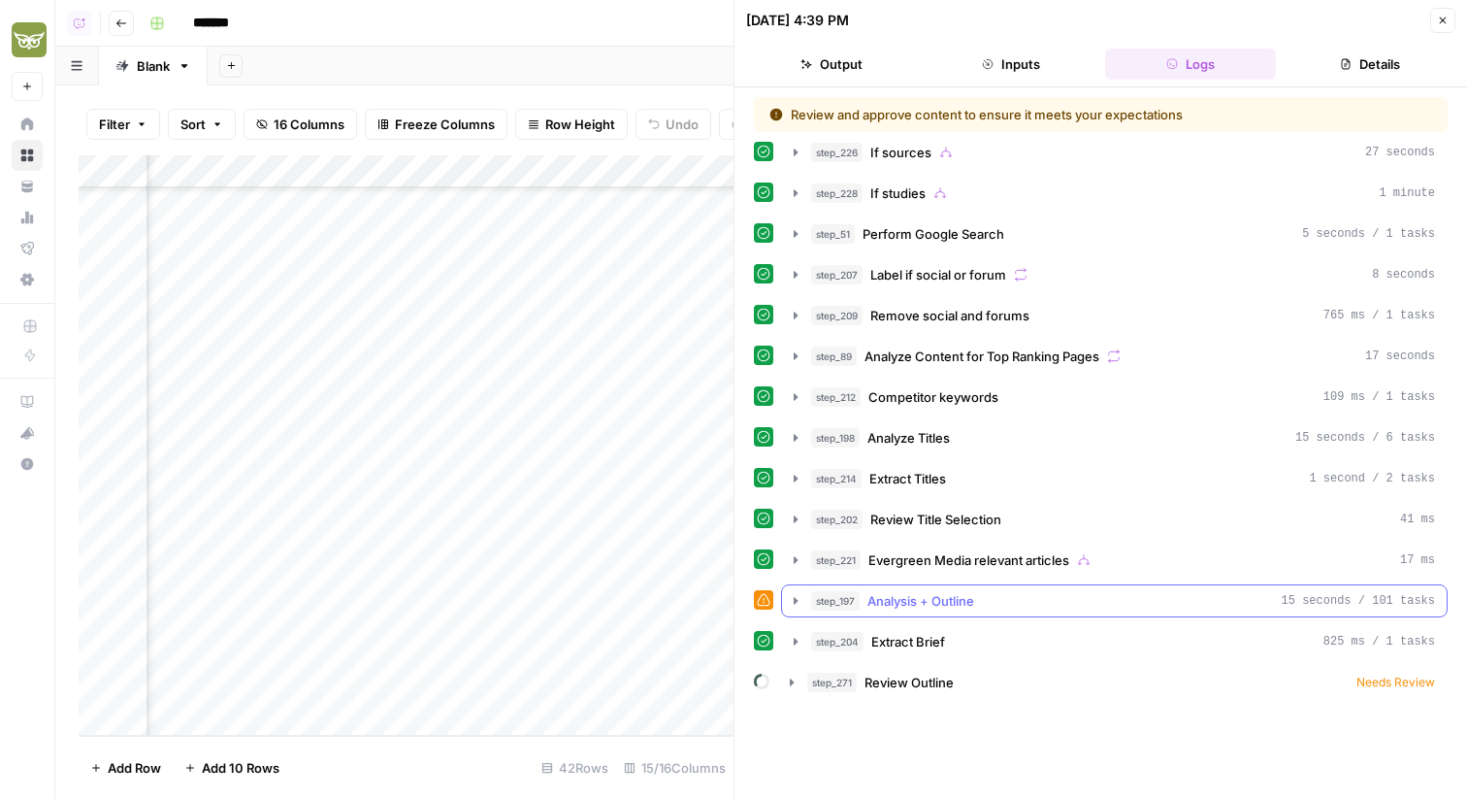
click at [932, 605] on span "Analysis + Outline" at bounding box center [920, 600] width 107 height 19
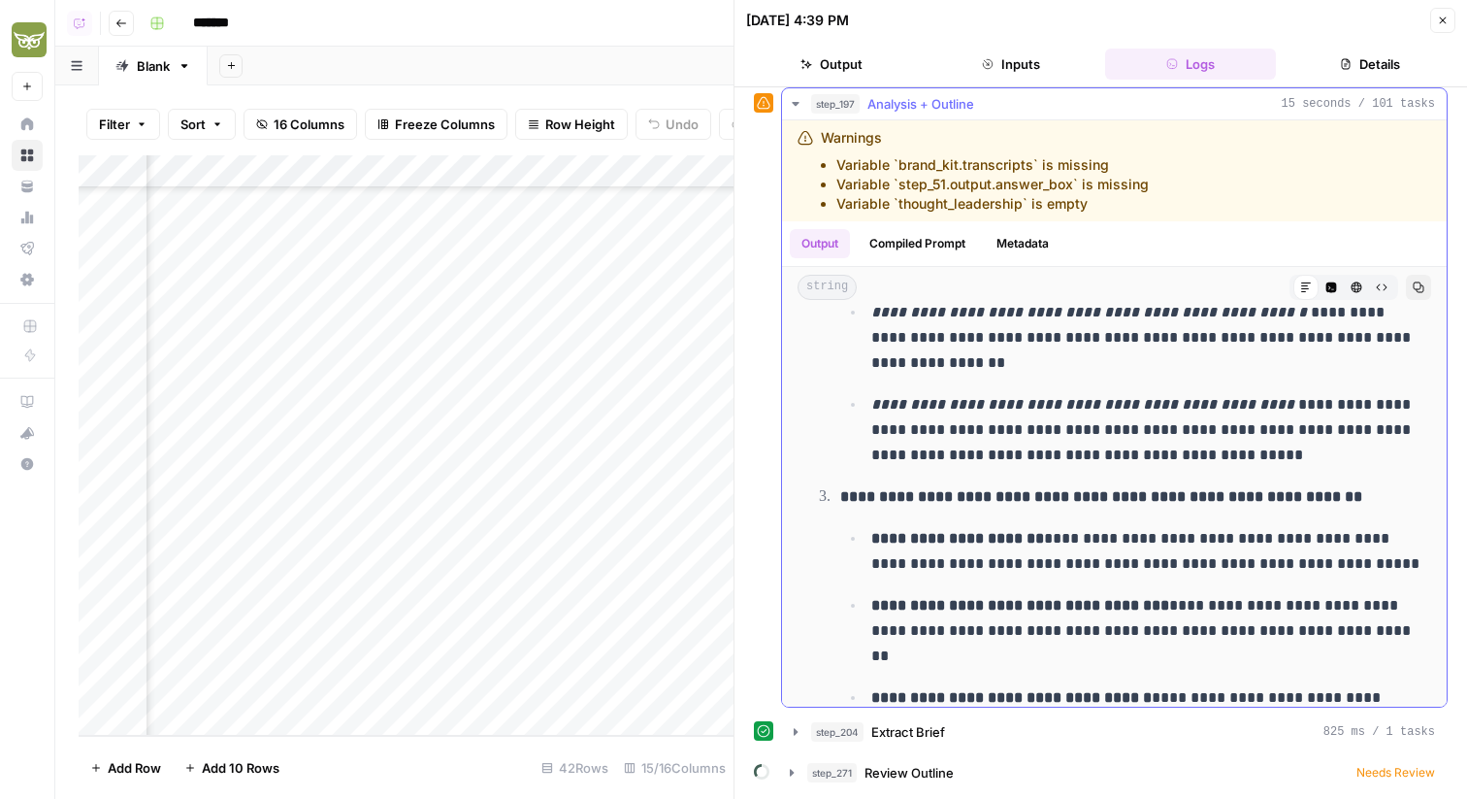
scroll to position [1610, 0]
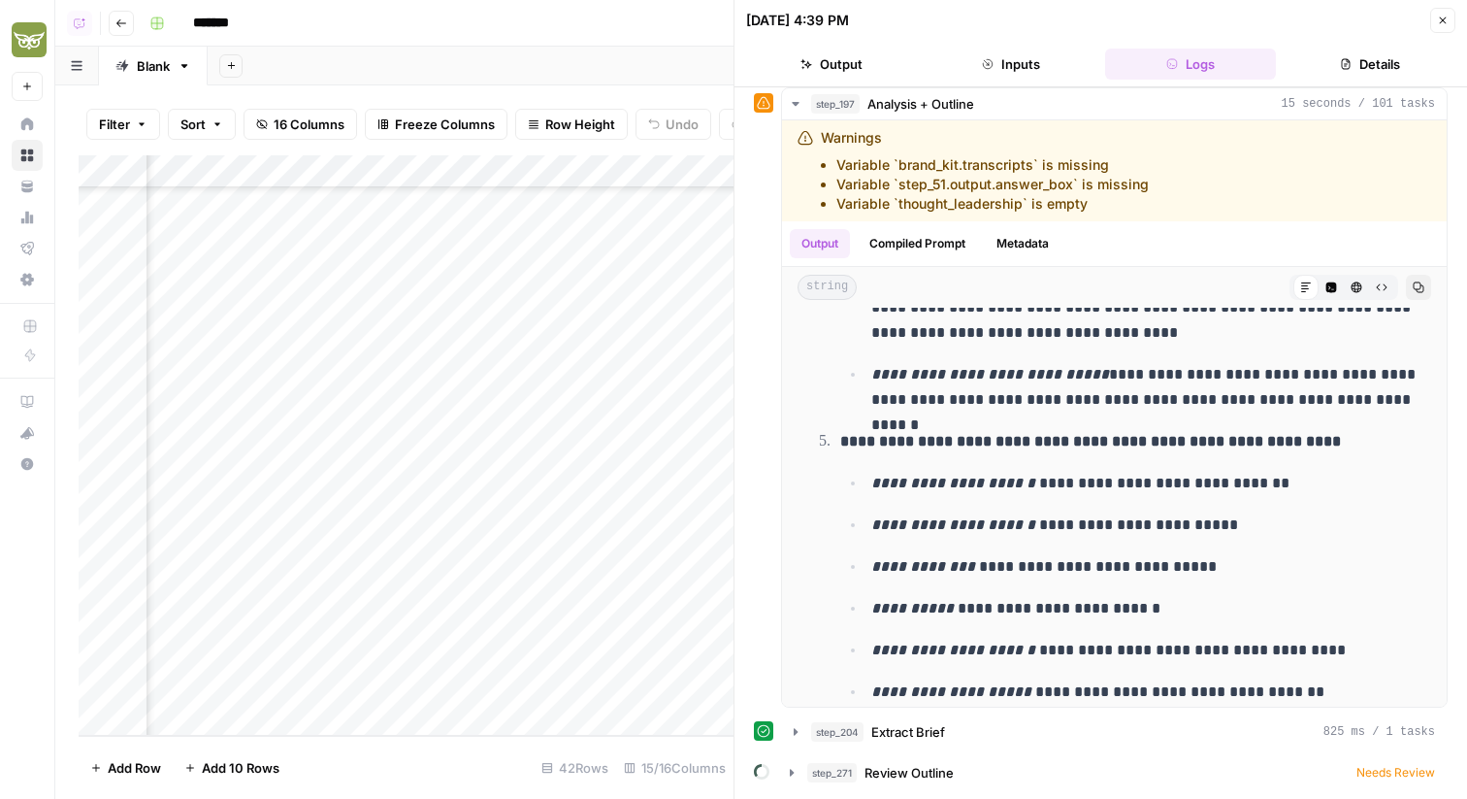
click at [1444, 22] on icon "button" at bounding box center [1443, 21] width 12 height 12
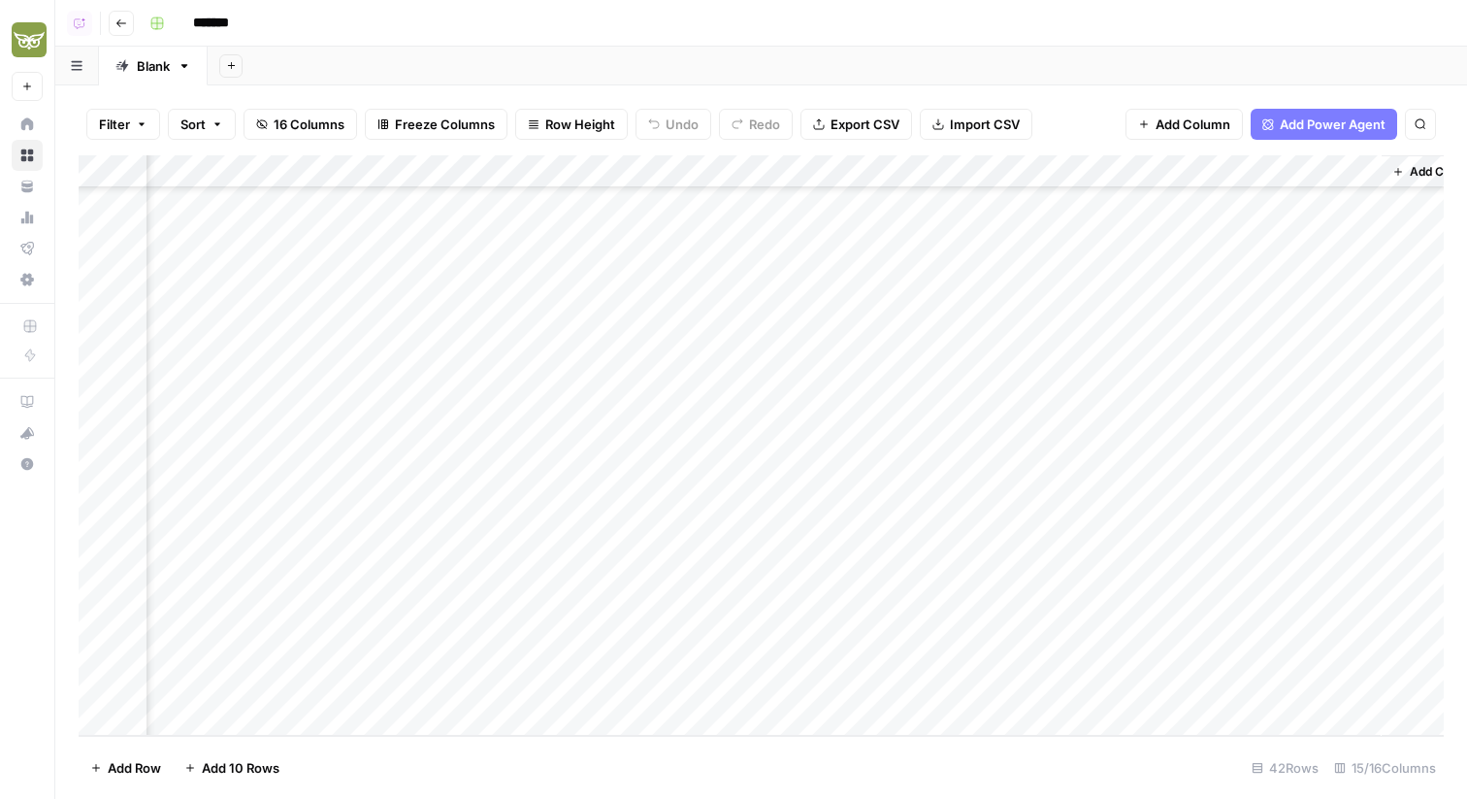
click at [568, 693] on div "Add Column" at bounding box center [761, 445] width 1365 height 580
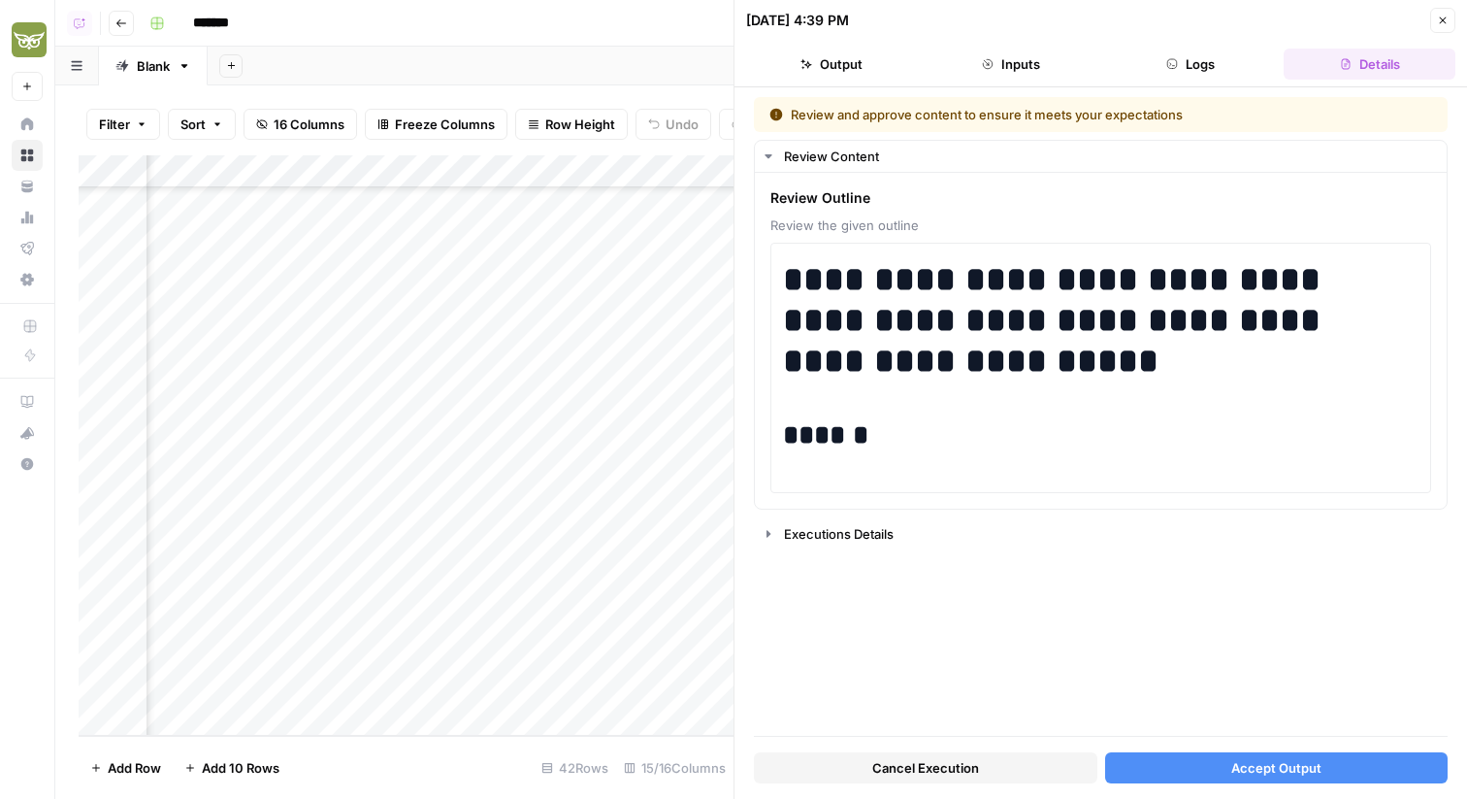
click at [938, 765] on span "Cancel Execution" at bounding box center [925, 767] width 107 height 19
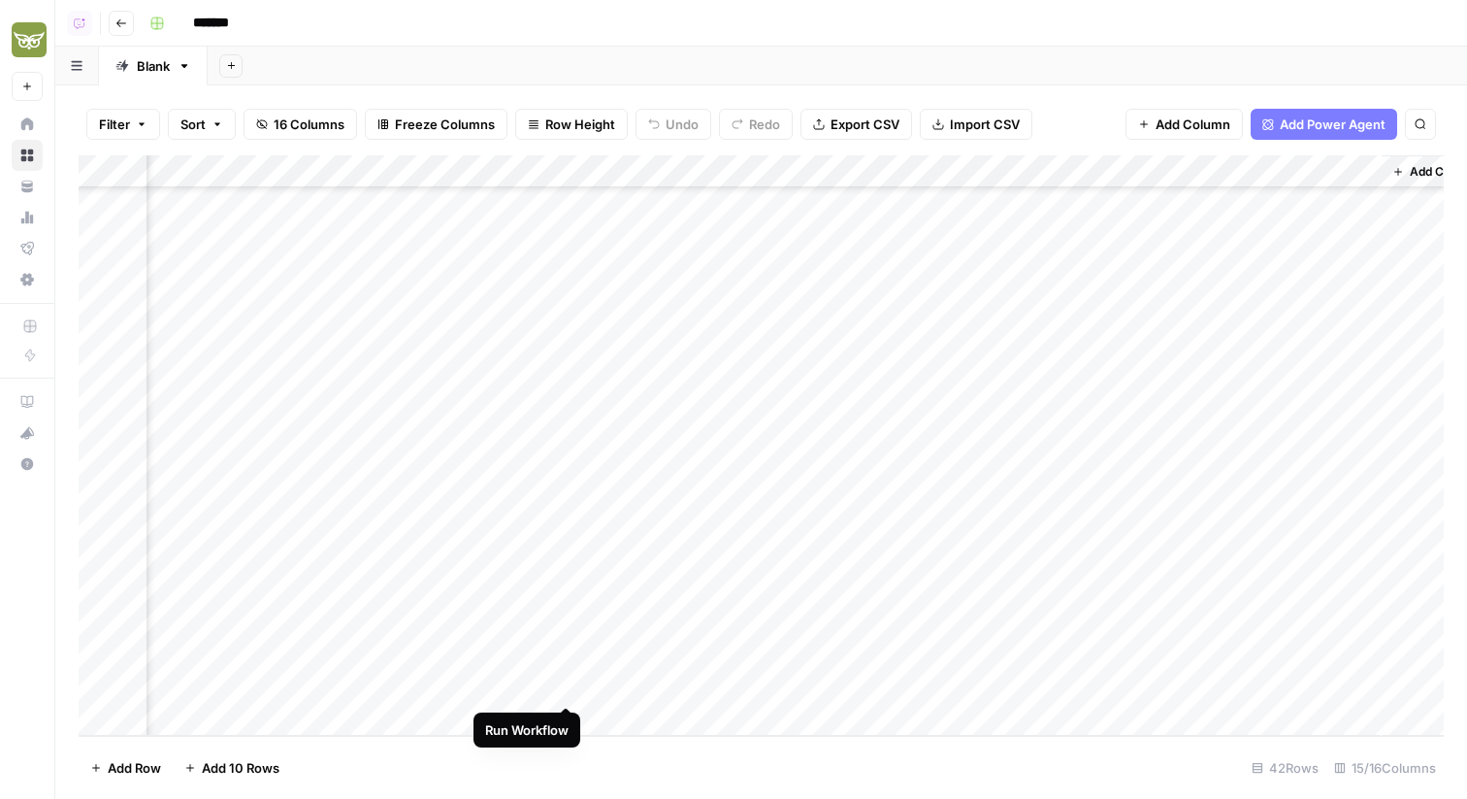
click at [572, 688] on div "Add Column" at bounding box center [761, 445] width 1365 height 580
click at [574, 679] on div "Add Column" at bounding box center [761, 445] width 1365 height 580
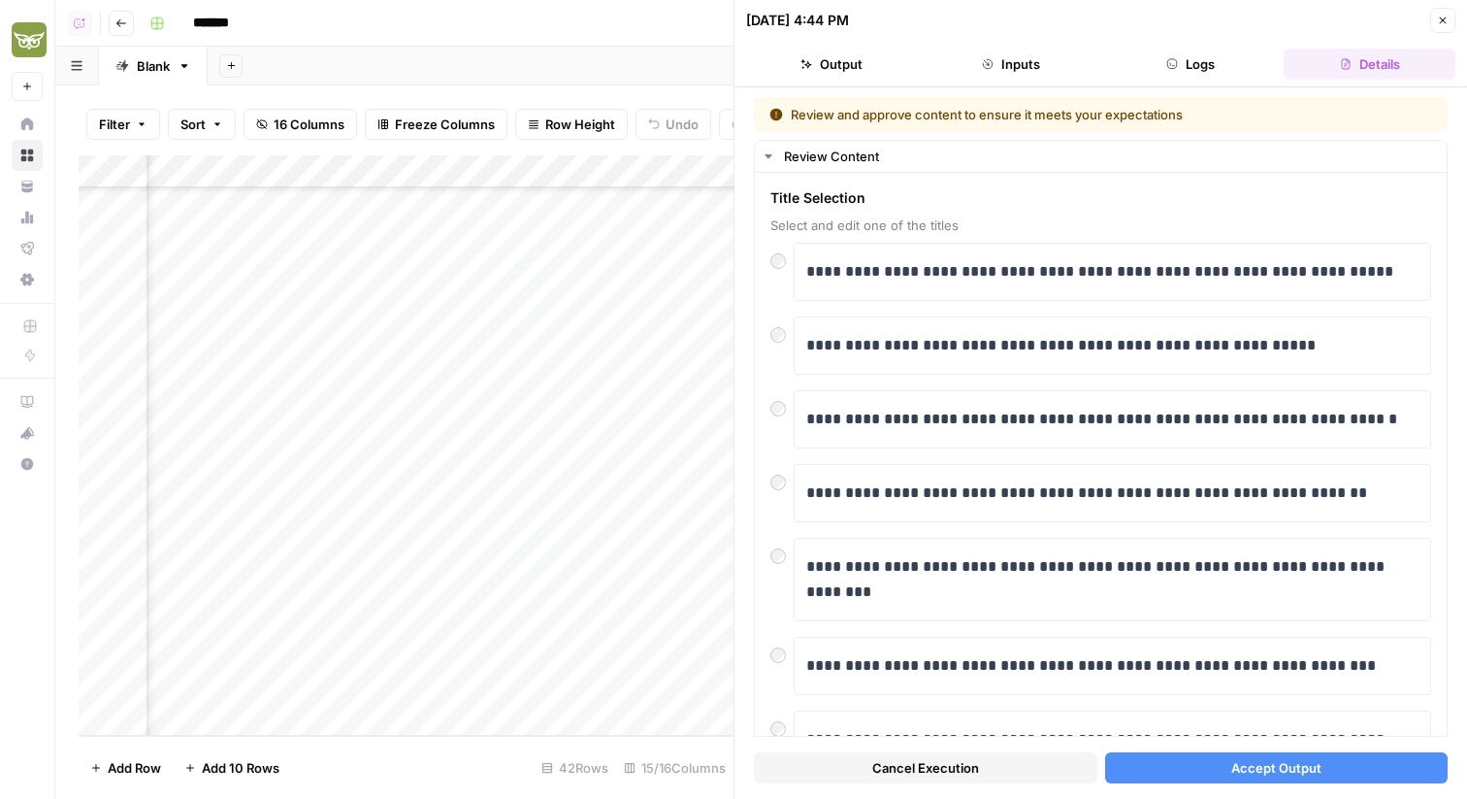
click at [1290, 771] on span "Accept Output" at bounding box center [1276, 767] width 90 height 19
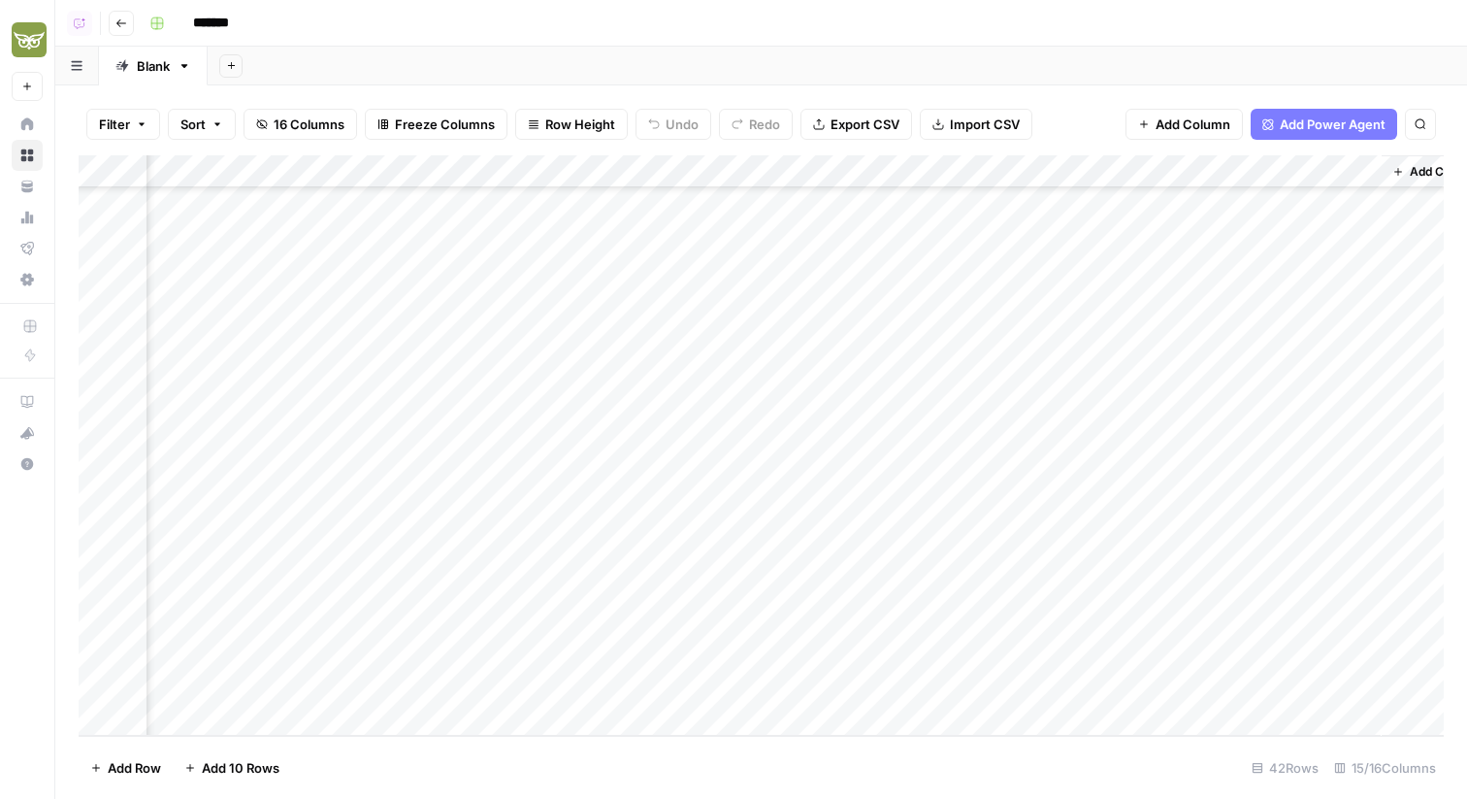
scroll to position [869, 1248]
click at [522, 691] on div "Add Column" at bounding box center [761, 445] width 1365 height 580
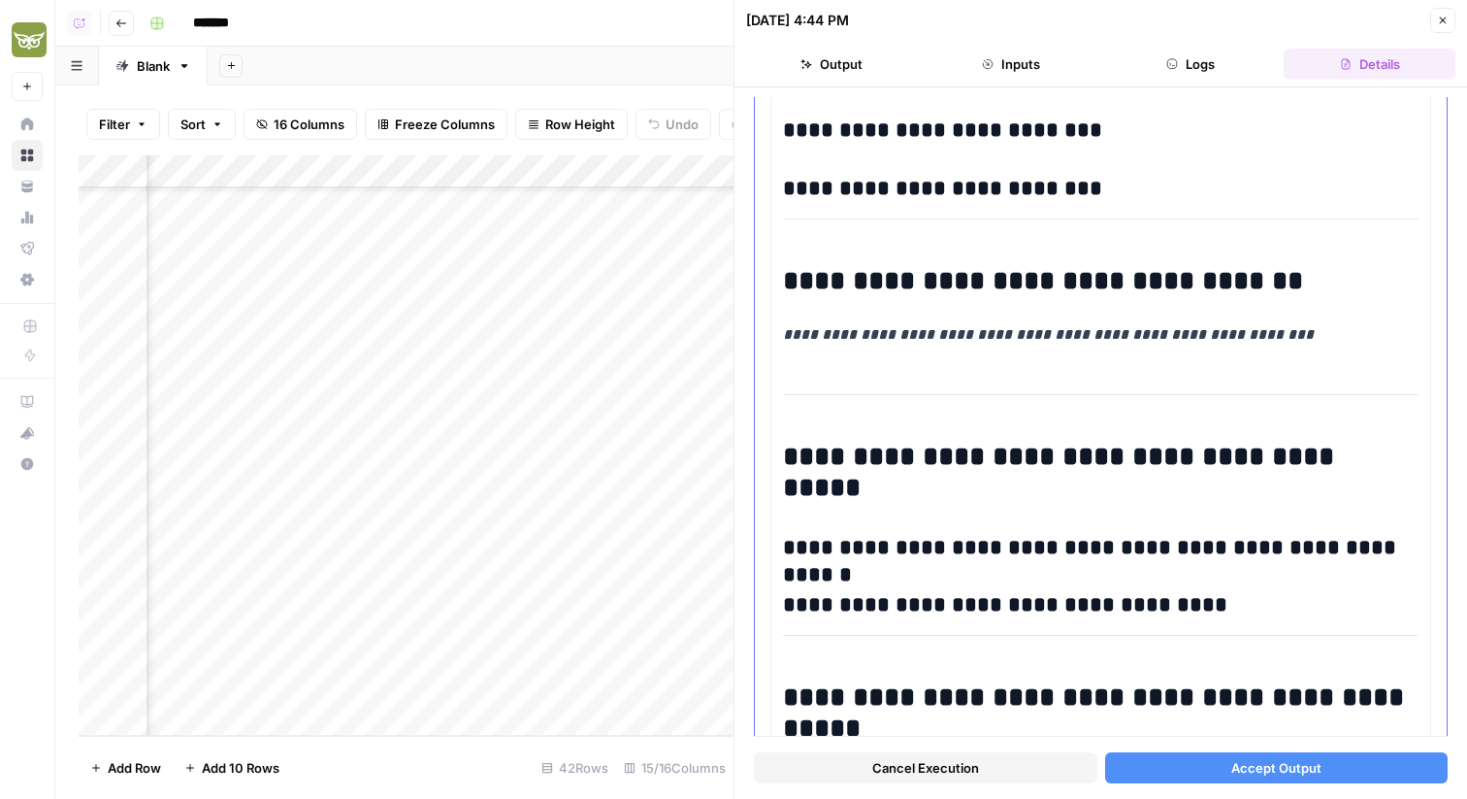
scroll to position [2082, 0]
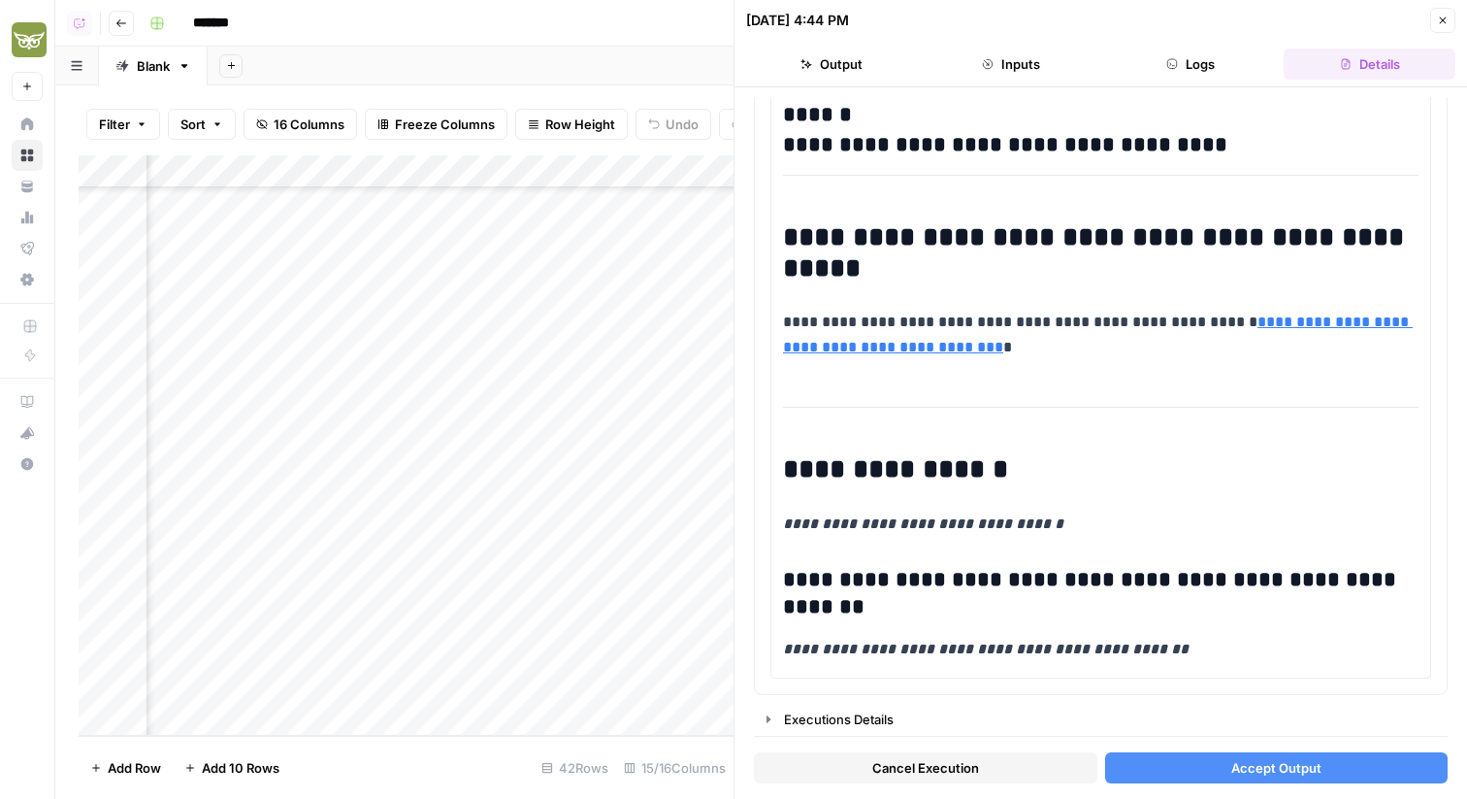
click at [1223, 758] on button "Accept Output" at bounding box center [1276, 767] width 343 height 31
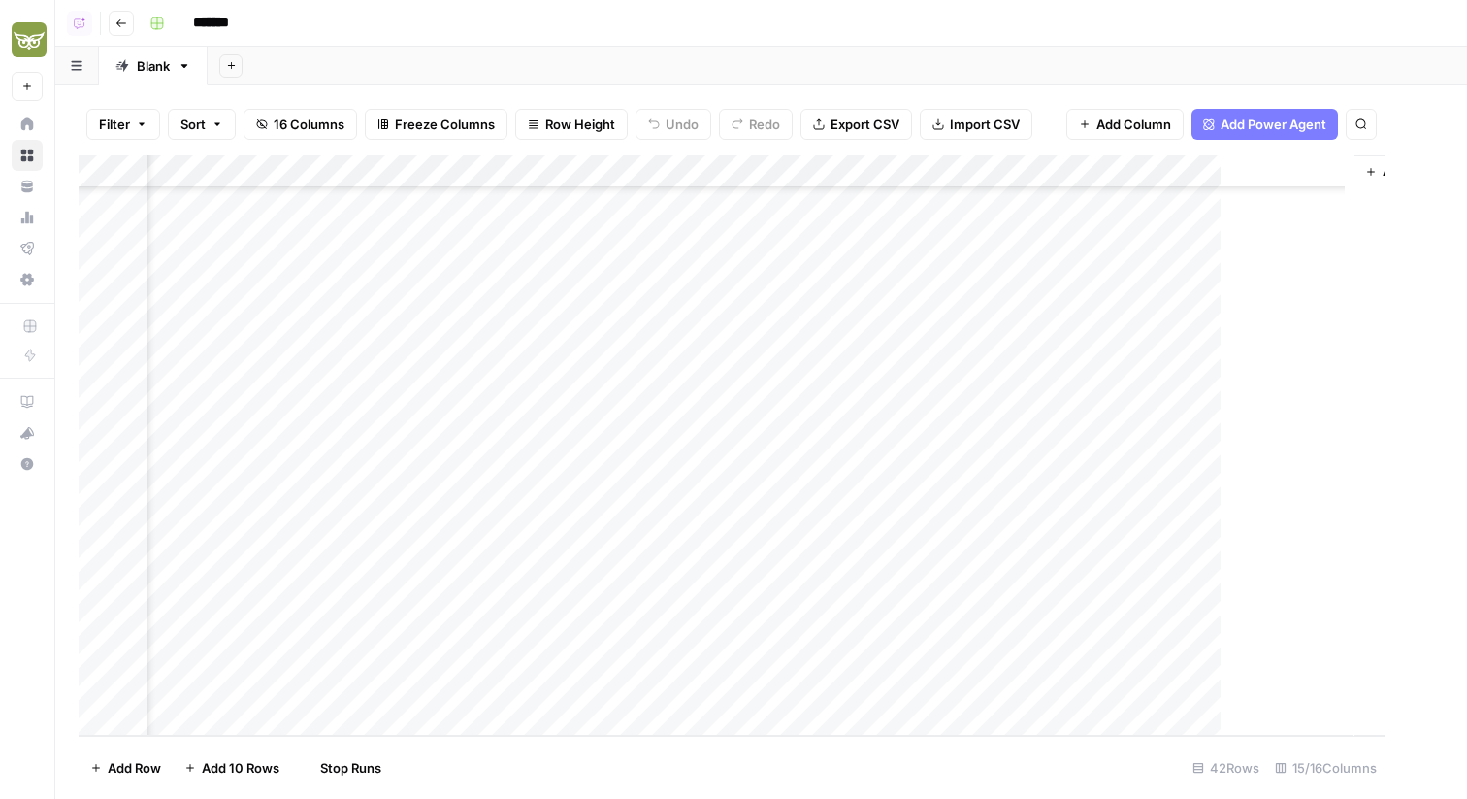
scroll to position [869, 1224]
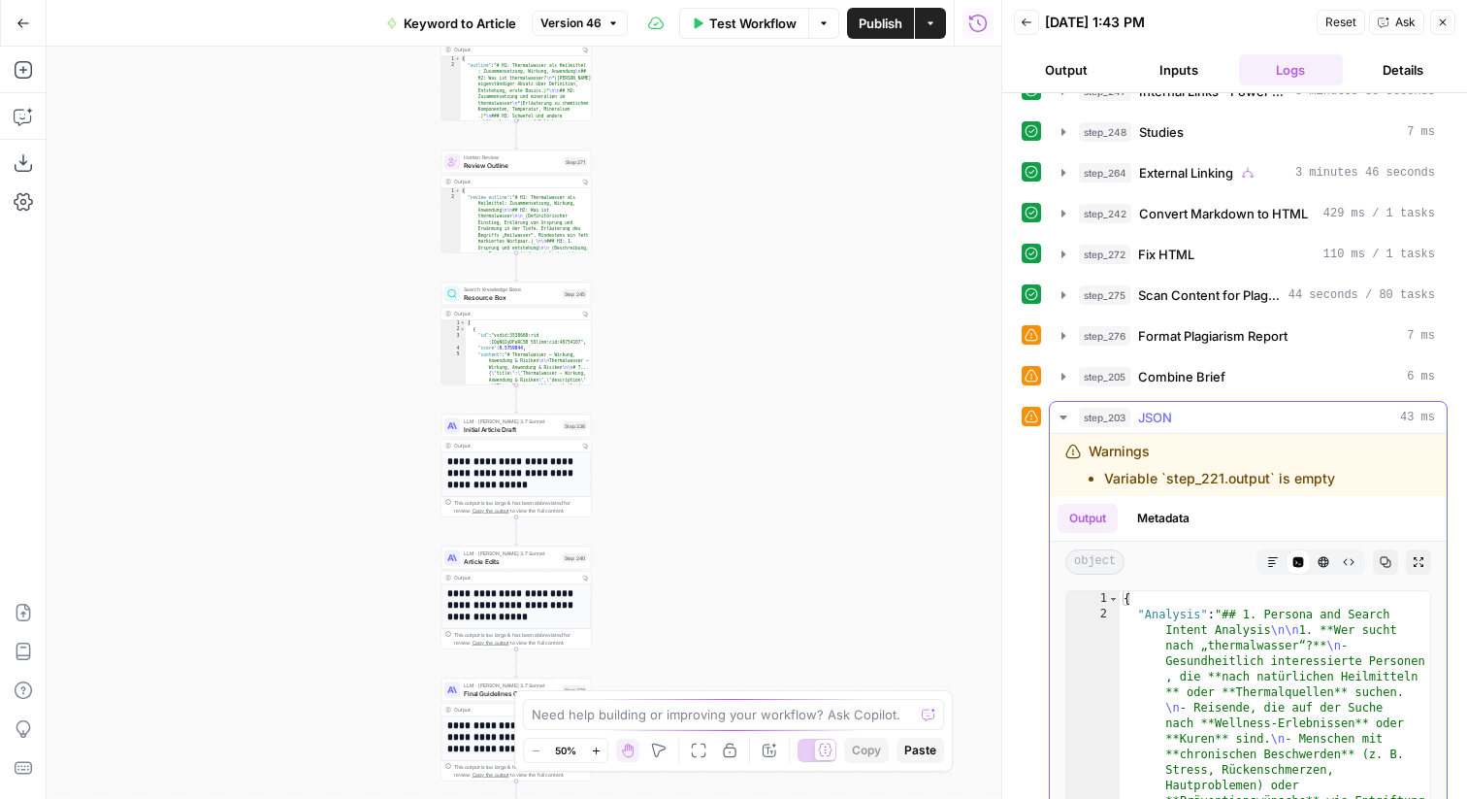
scroll to position [868, 0]
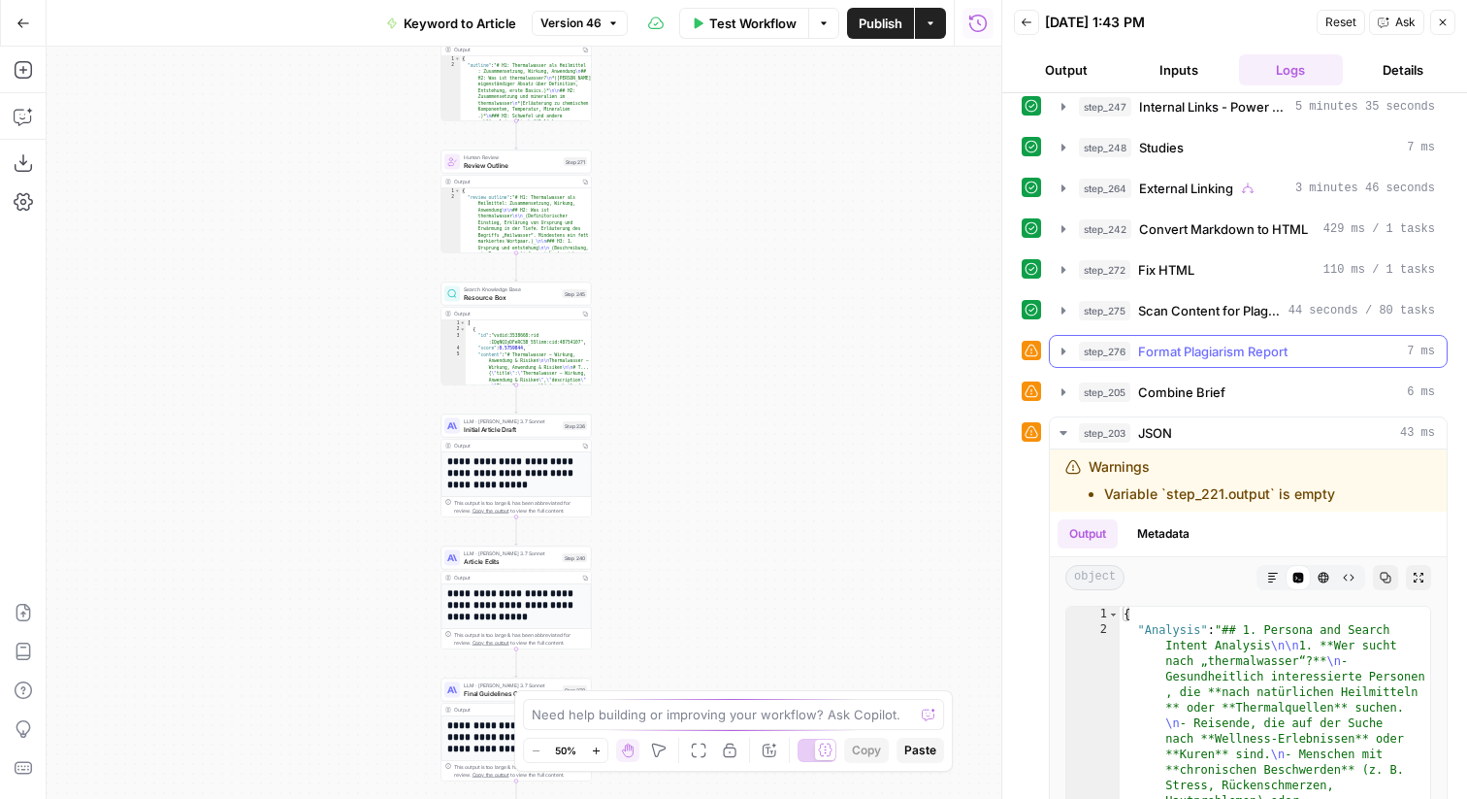
click at [1221, 342] on span "Format Plagiarism Report" at bounding box center [1212, 351] width 149 height 19
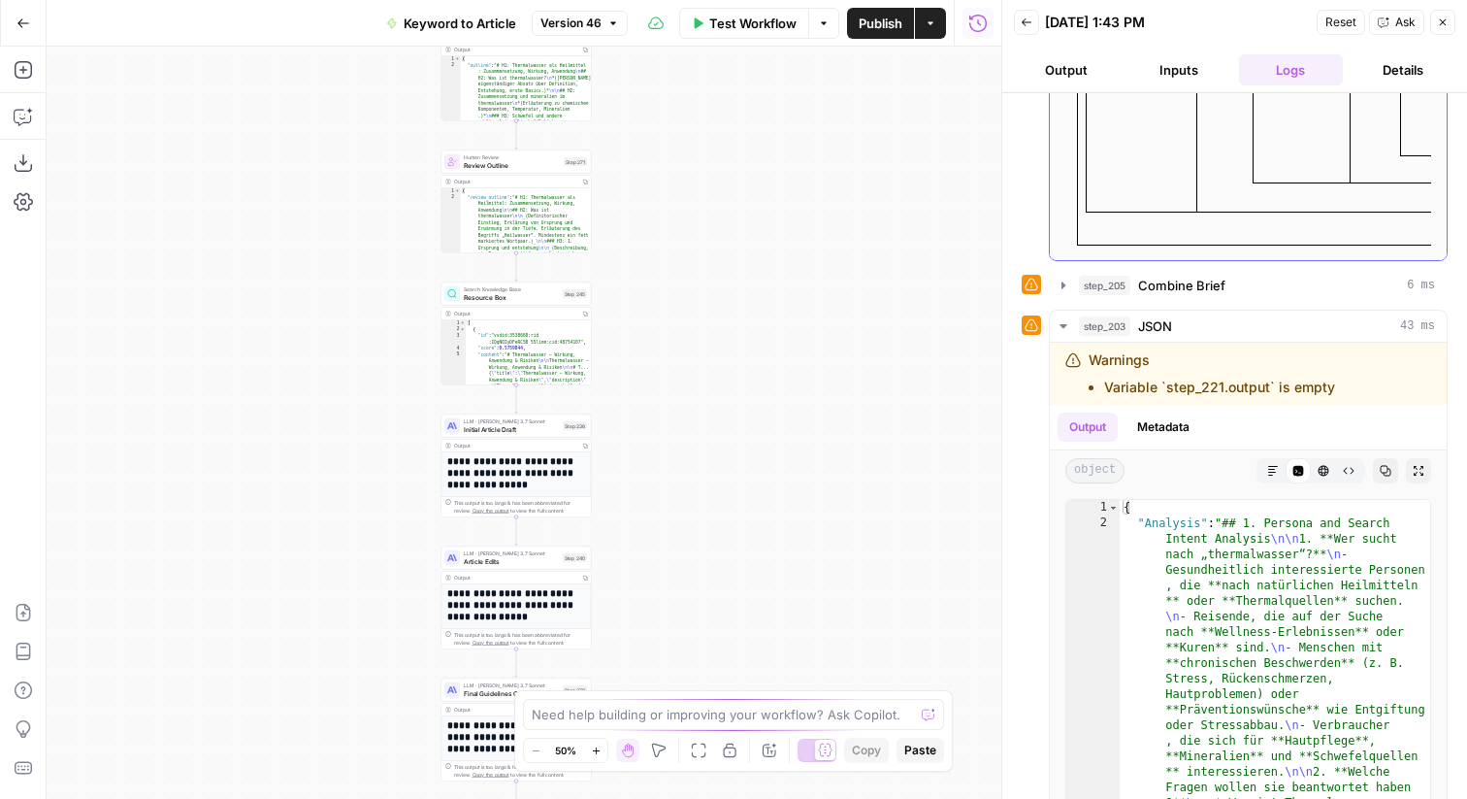
scroll to position [1625, 0]
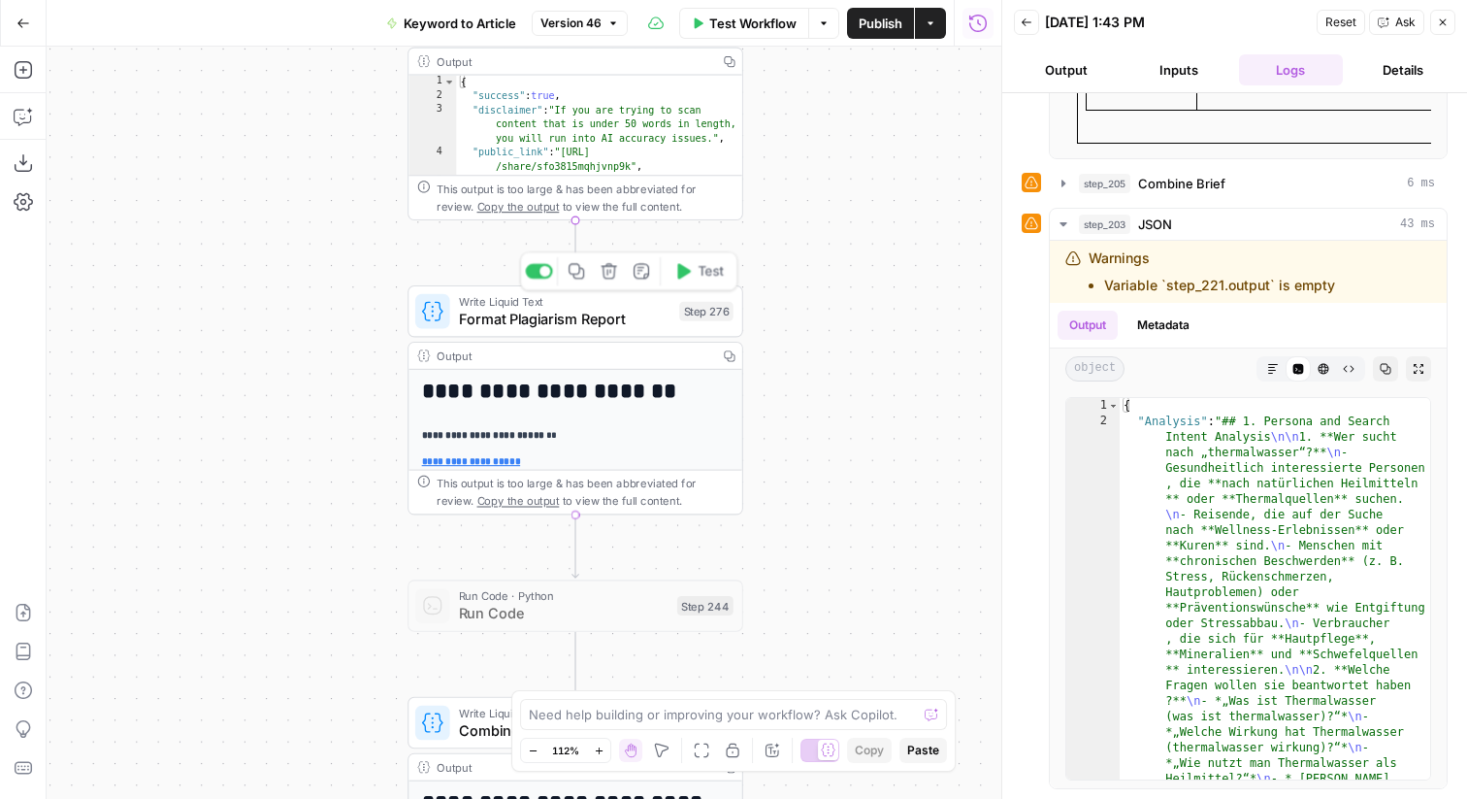
click at [674, 311] on div "Write Liquid Text Format Plagiarism Report Step 276 Copy step Delete step Add N…" at bounding box center [574, 311] width 318 height 37
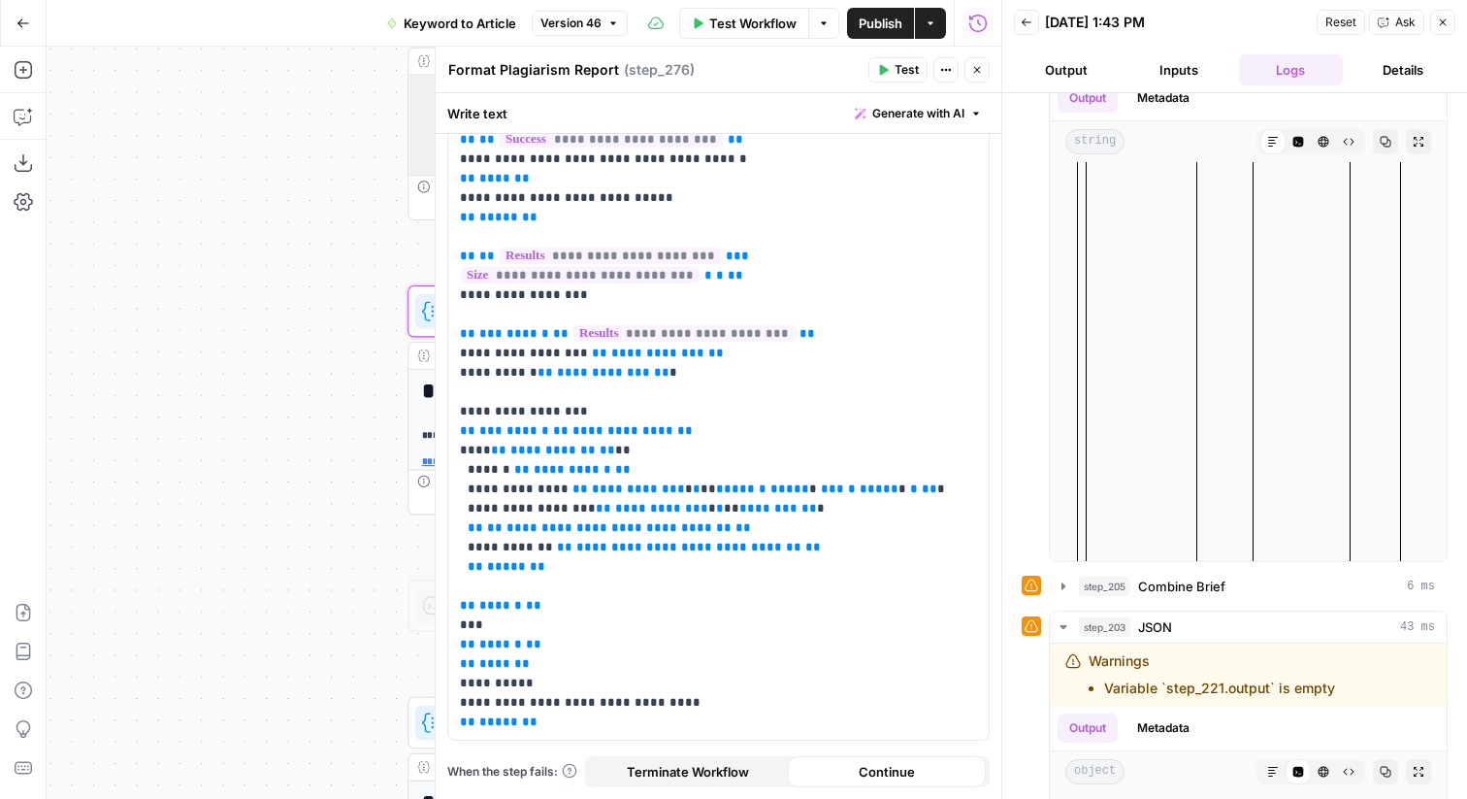
scroll to position [887, 0]
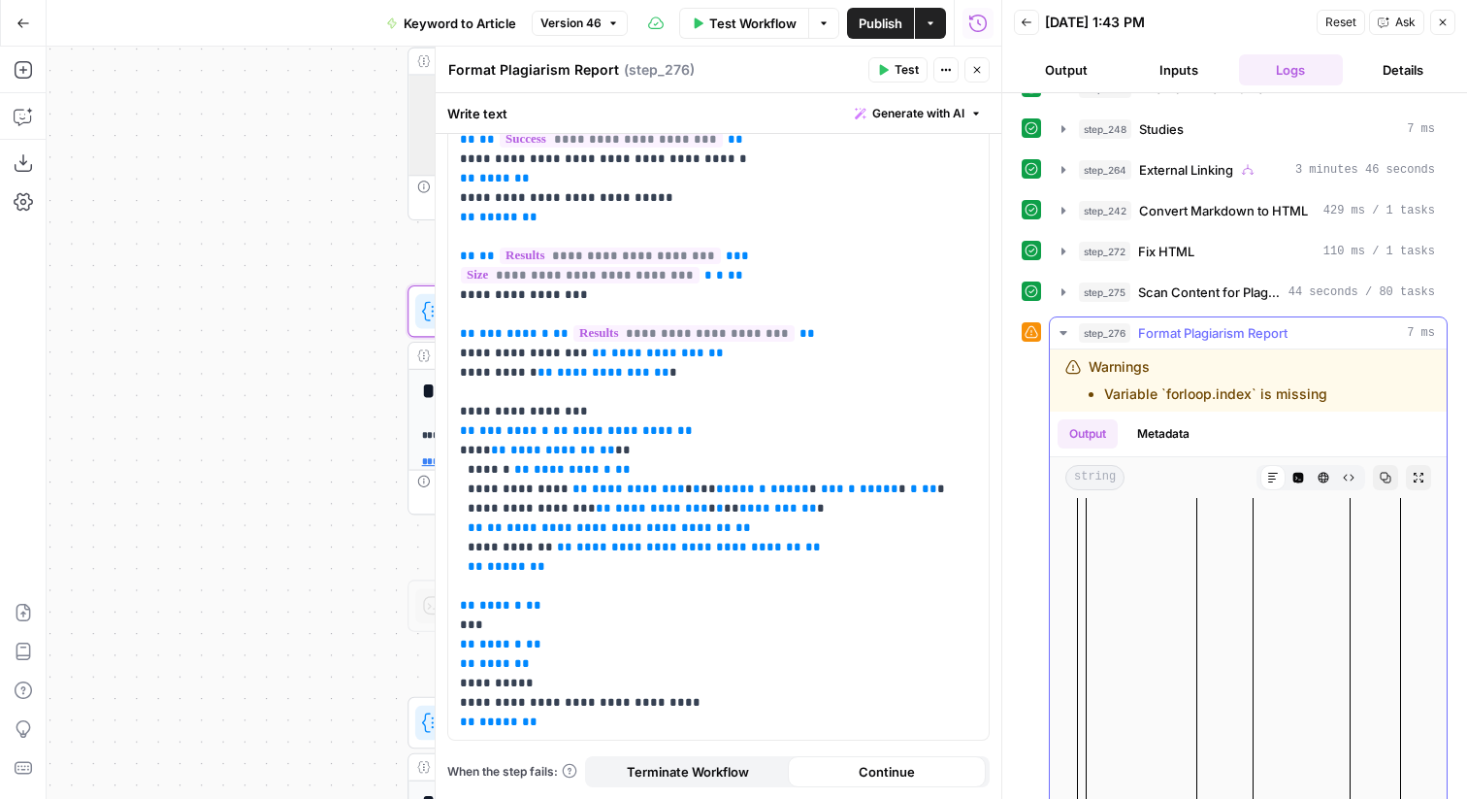
click at [1347, 470] on button "Raw Output" at bounding box center [1348, 477] width 25 height 25
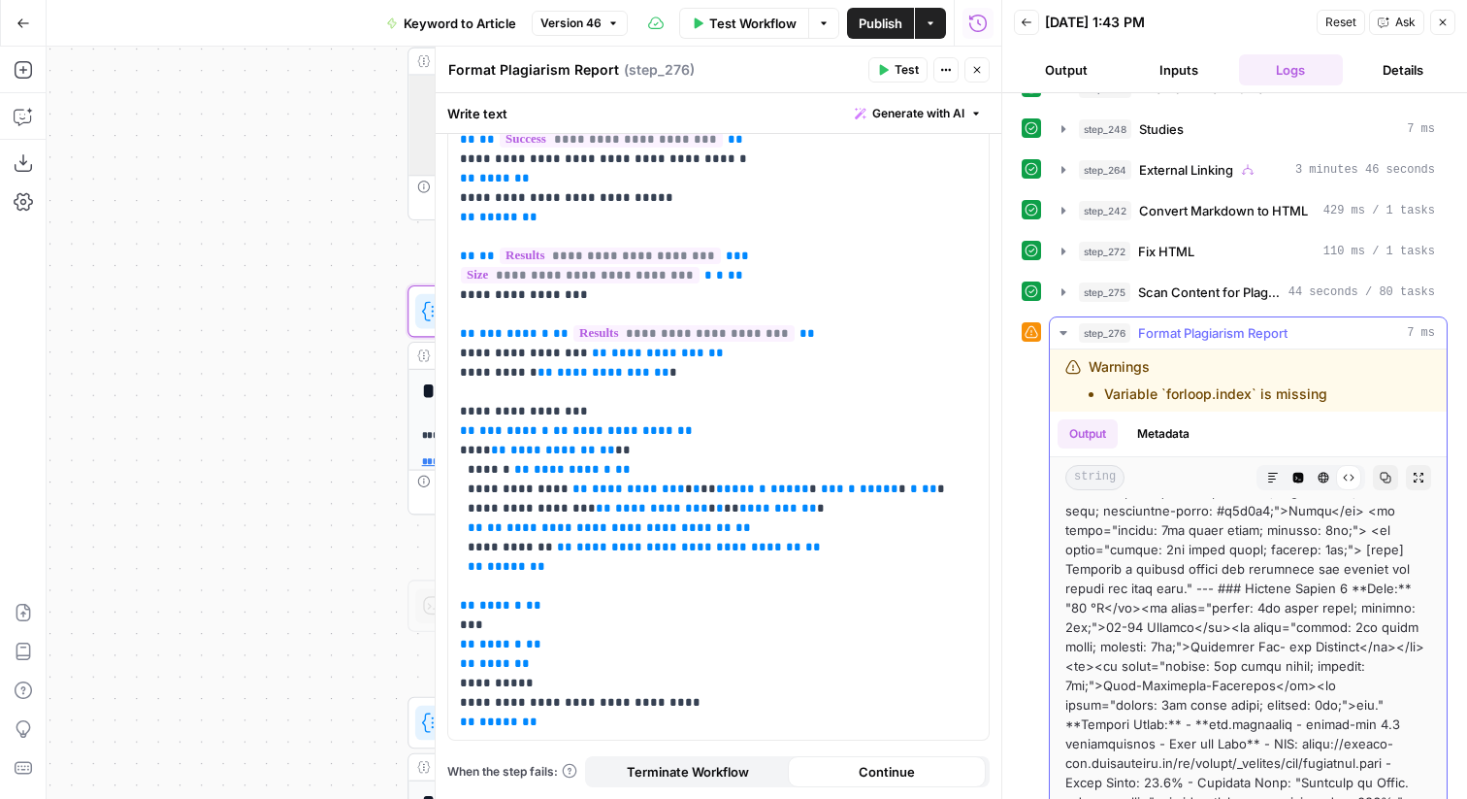
scroll to position [0, 0]
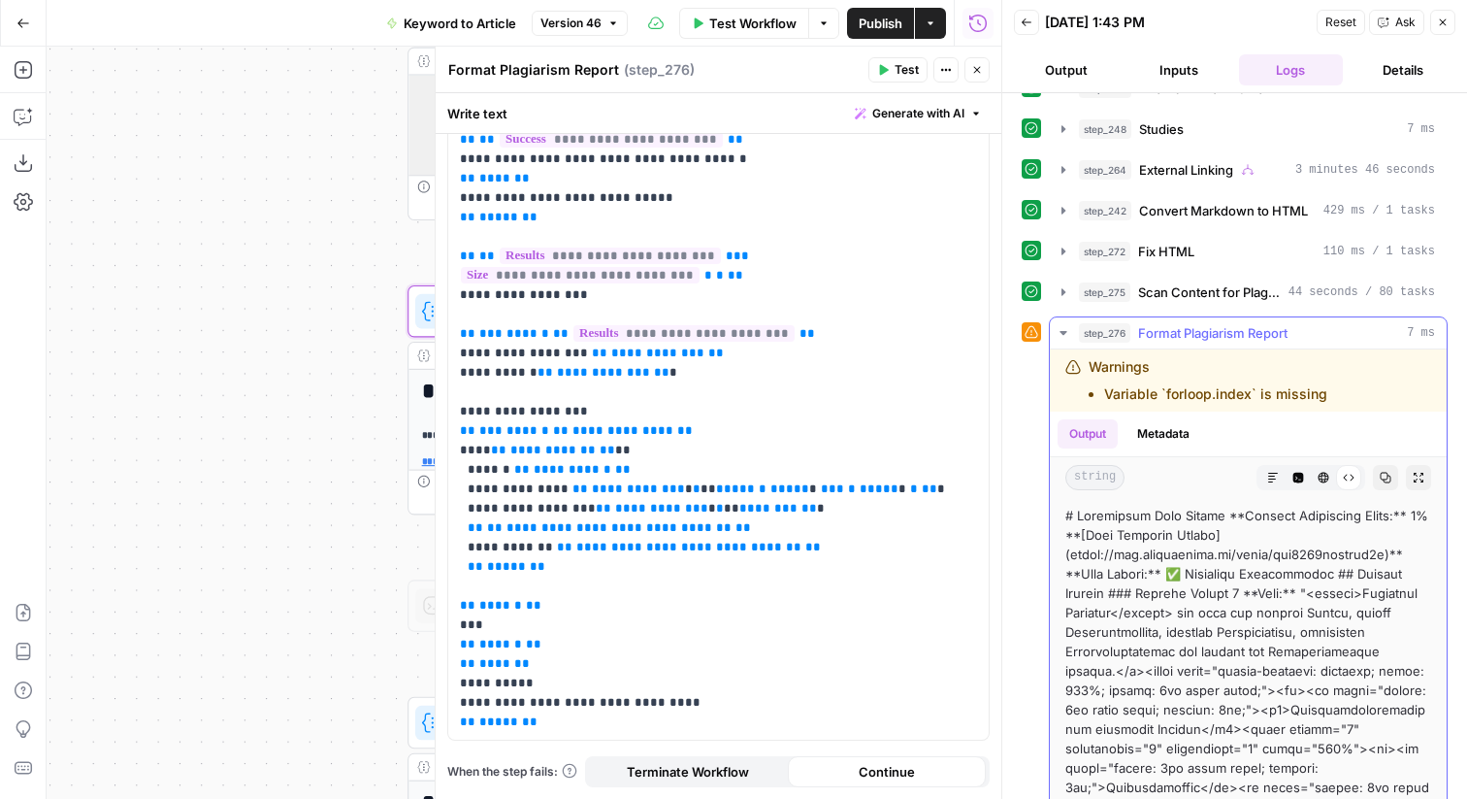
click at [1393, 484] on button "Copy" at bounding box center [1385, 477] width 25 height 25
click at [521, 375] on p "**********" at bounding box center [718, 343] width 517 height 776
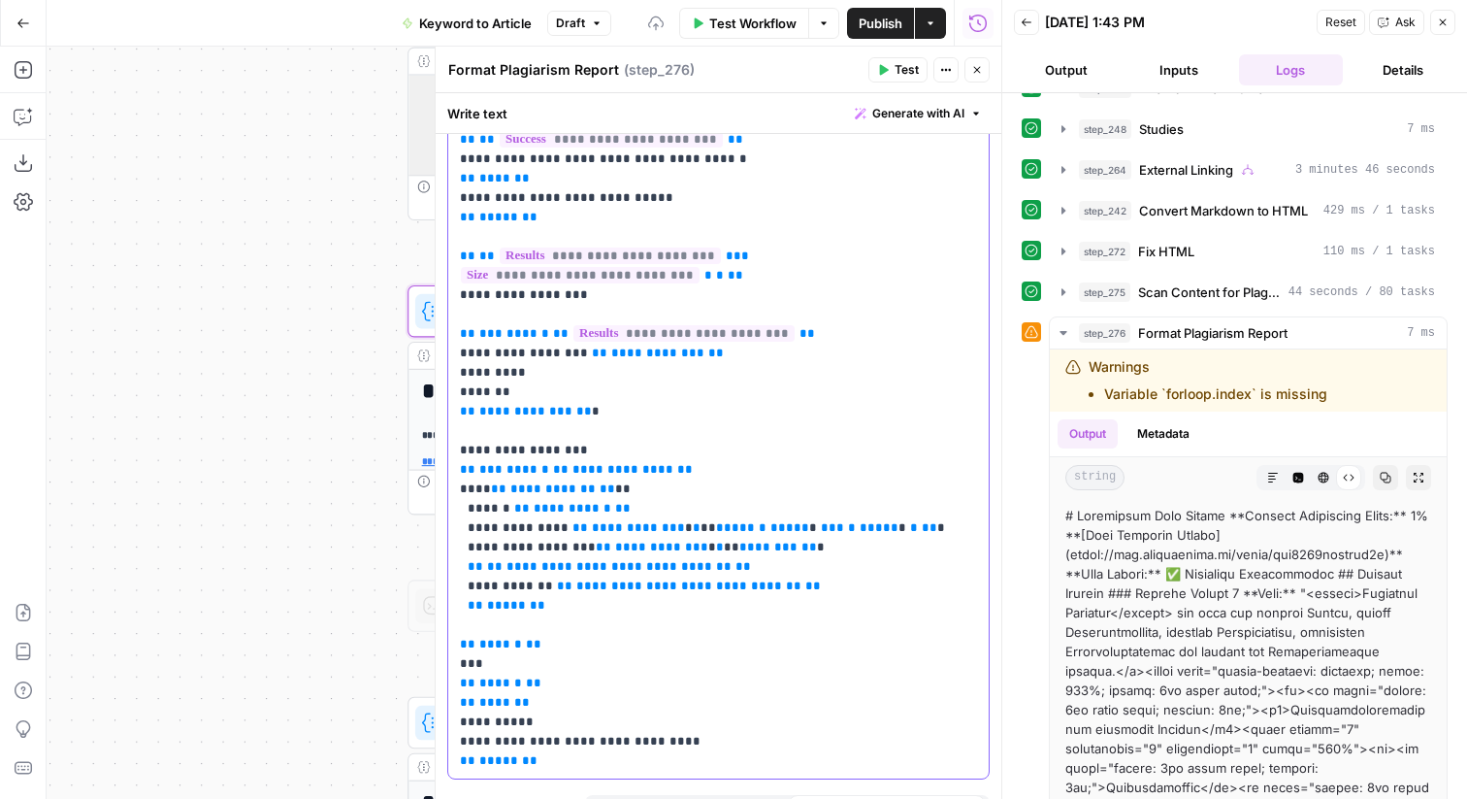
click at [603, 416] on p "**********" at bounding box center [718, 362] width 517 height 815
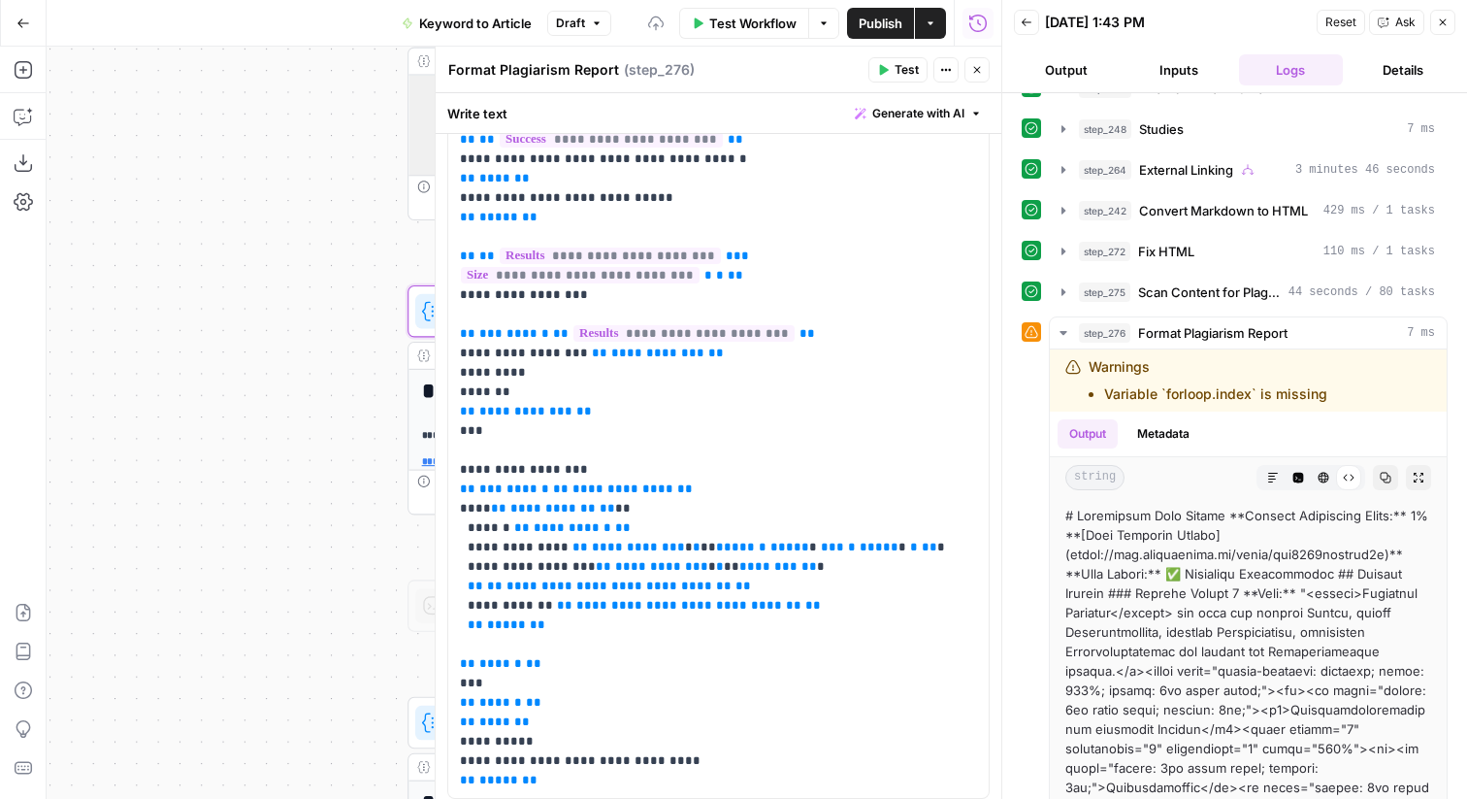
click at [912, 63] on span "Test" at bounding box center [907, 69] width 24 height 17
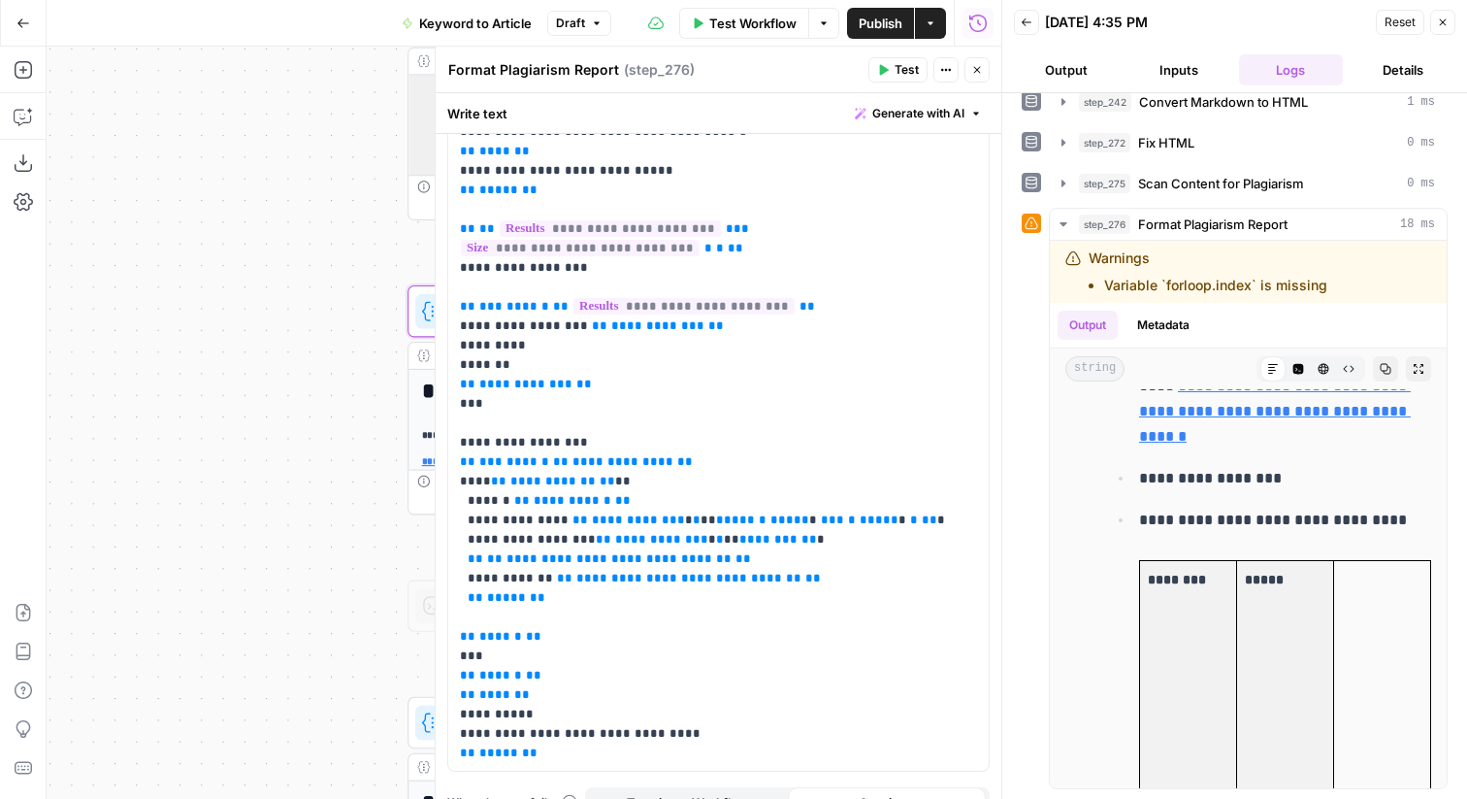
scroll to position [252, 0]
click at [728, 432] on p "**********" at bounding box center [718, 344] width 517 height 834
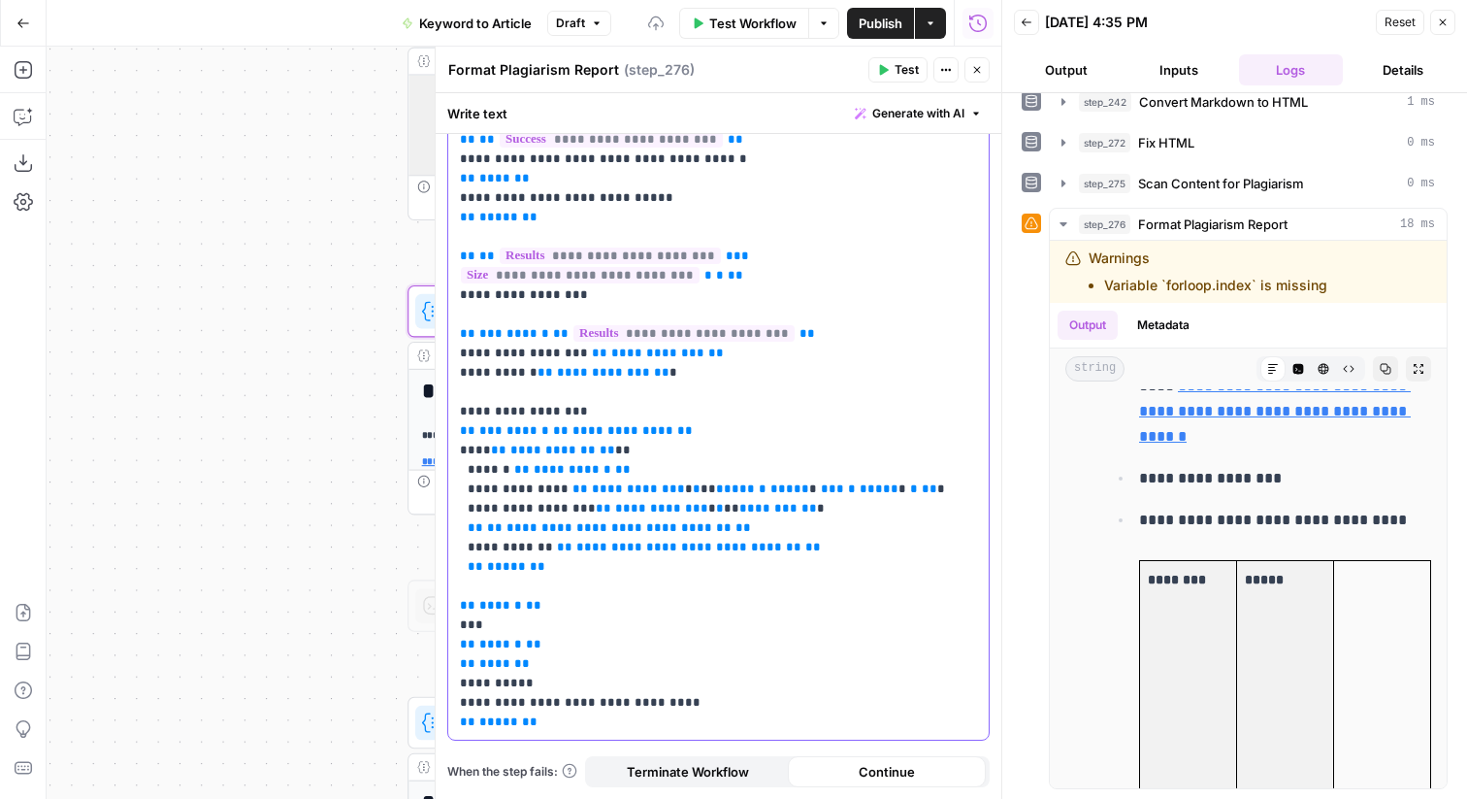
scroll to position [0, 0]
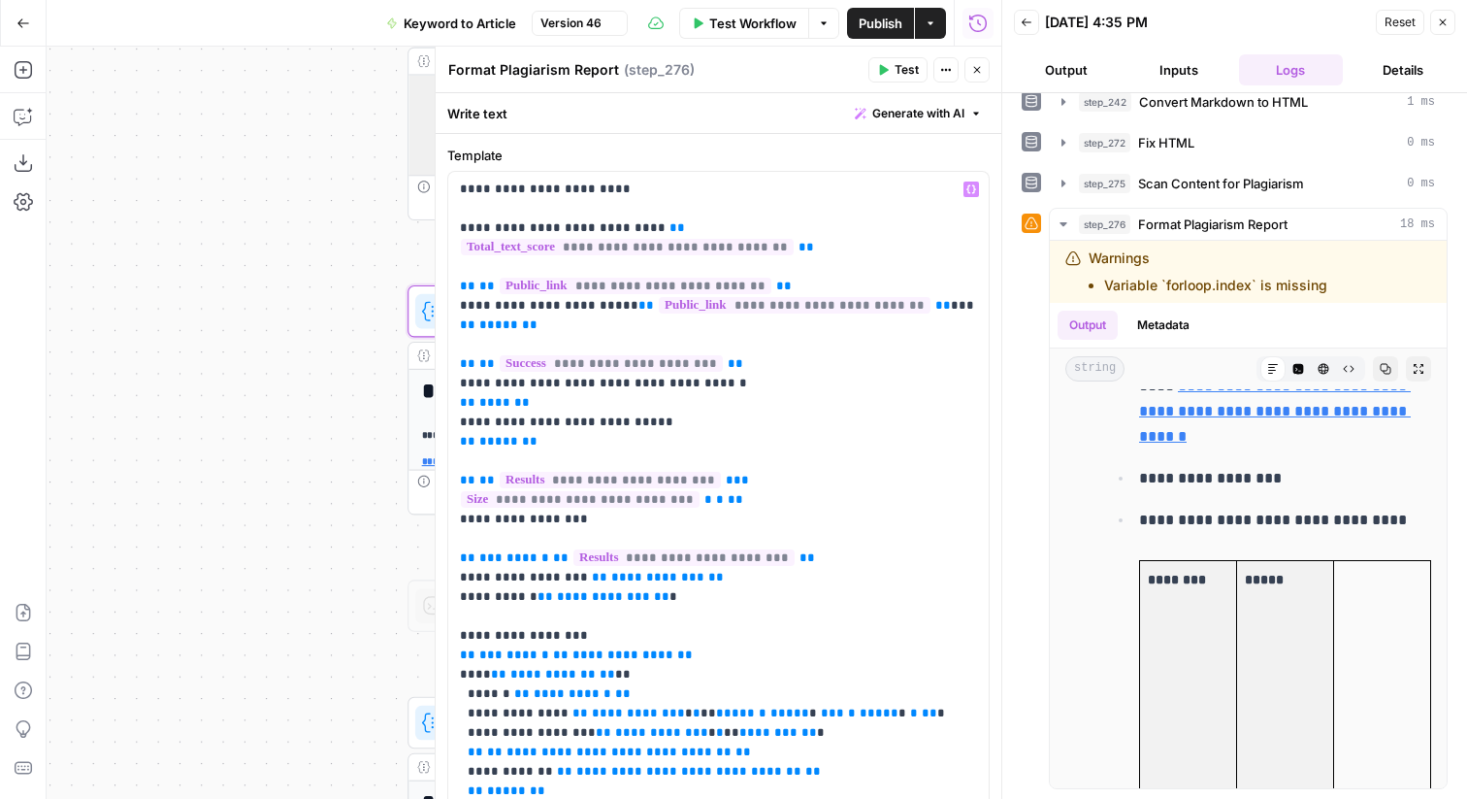
click at [908, 69] on span "Test" at bounding box center [907, 69] width 24 height 17
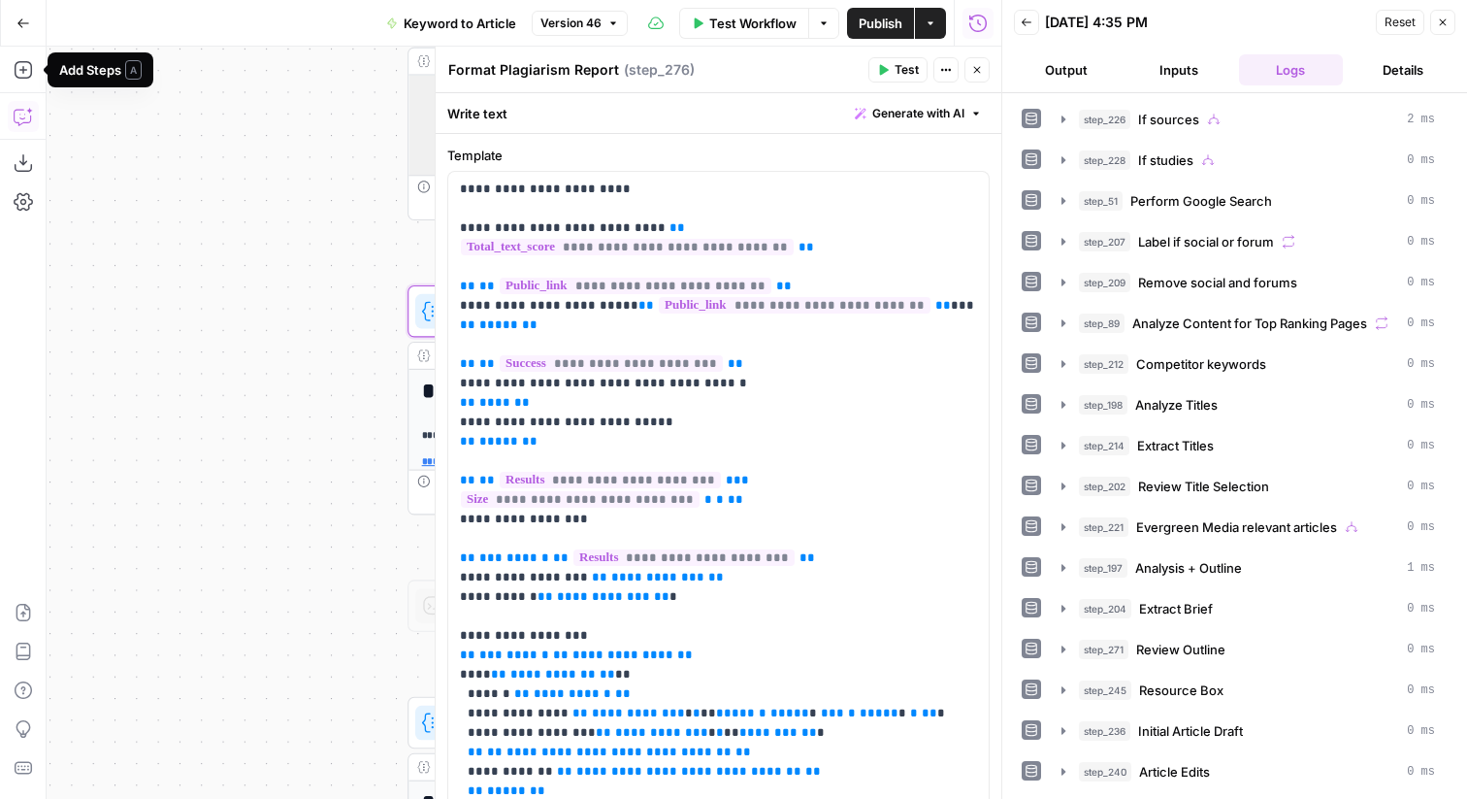
click at [34, 109] on button "Copilot" at bounding box center [23, 116] width 31 height 31
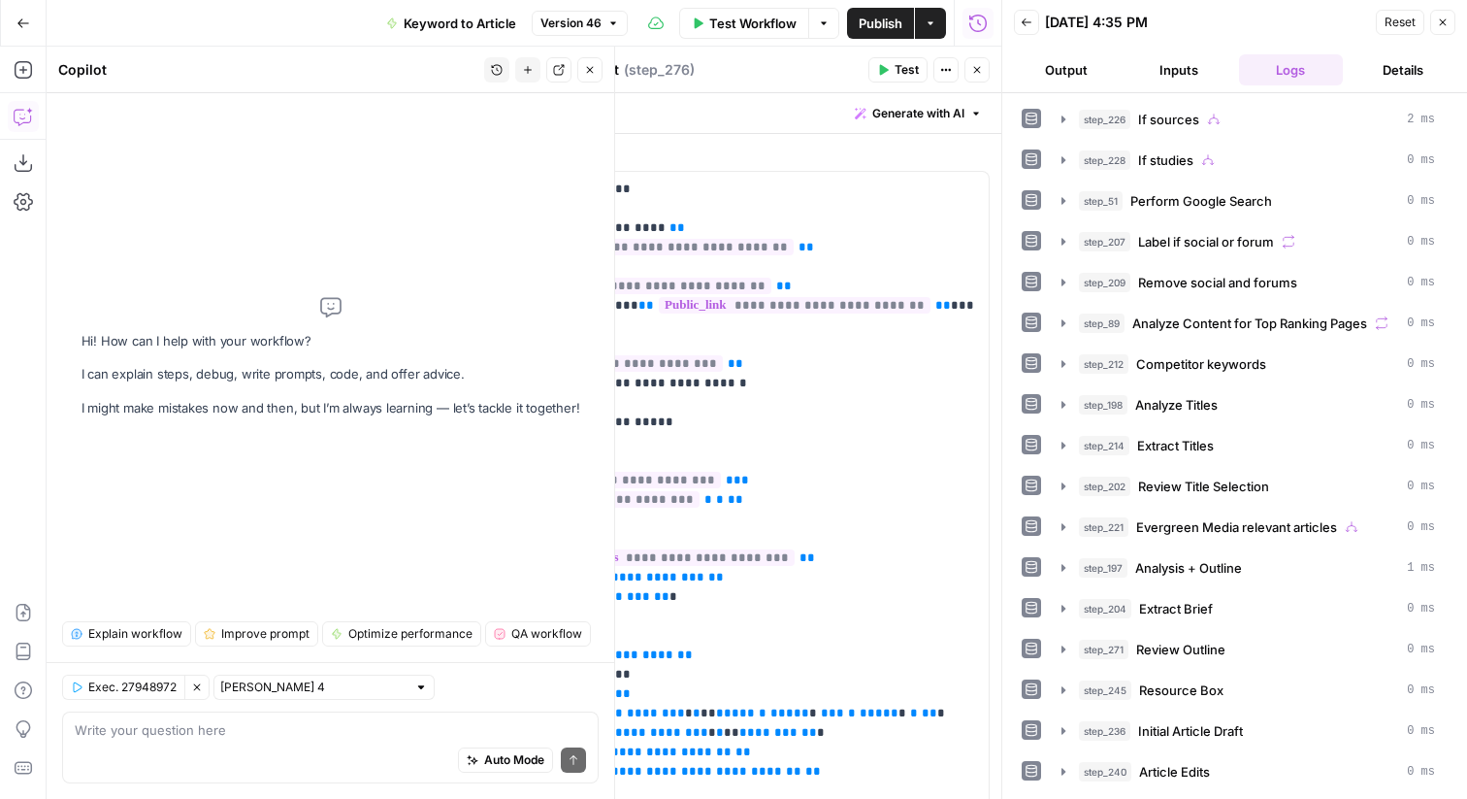
click at [1451, 27] on button "Close" at bounding box center [1442, 22] width 25 height 25
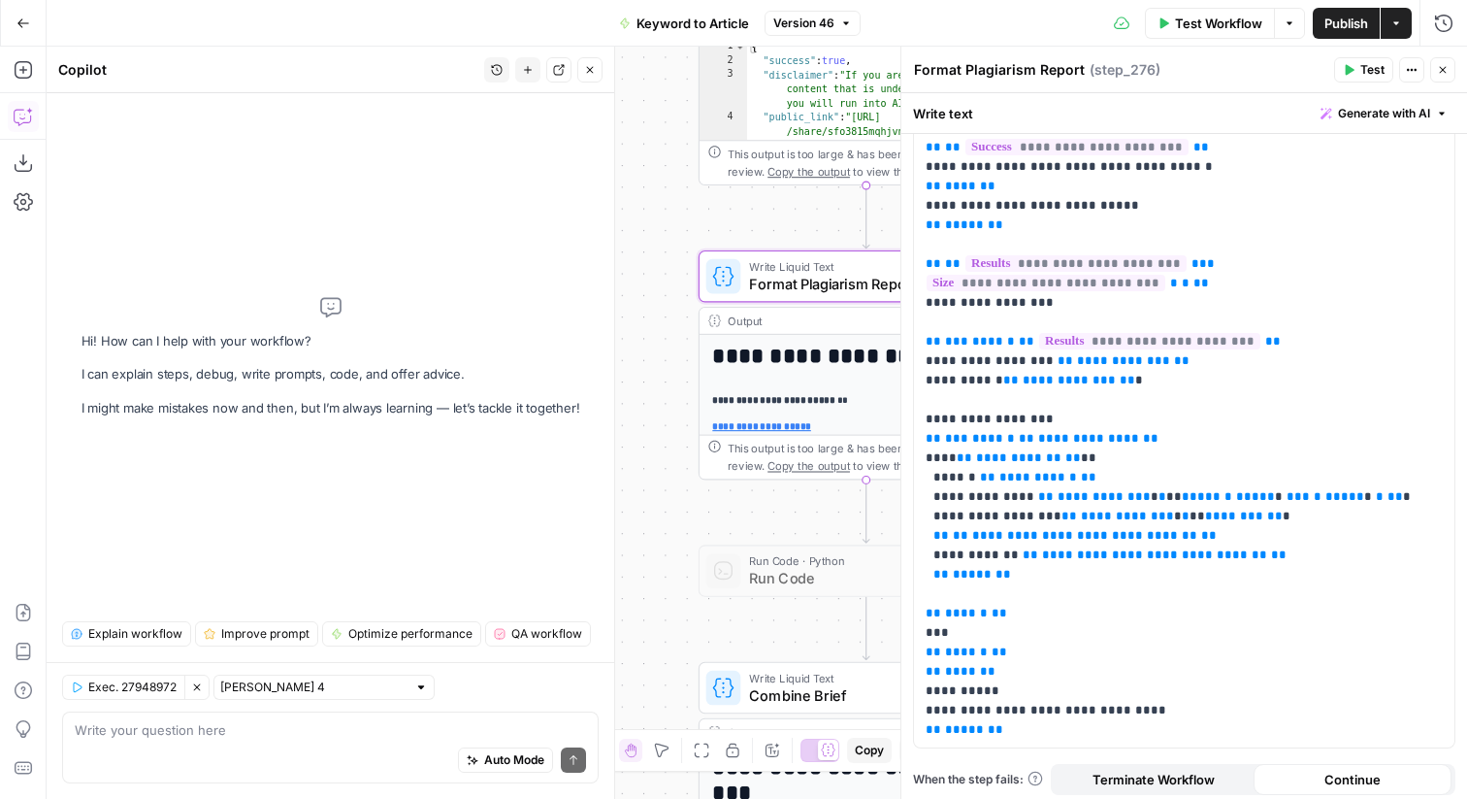
scroll to position [218, 0]
click at [988, 374] on p "**********" at bounding box center [1184, 349] width 517 height 776
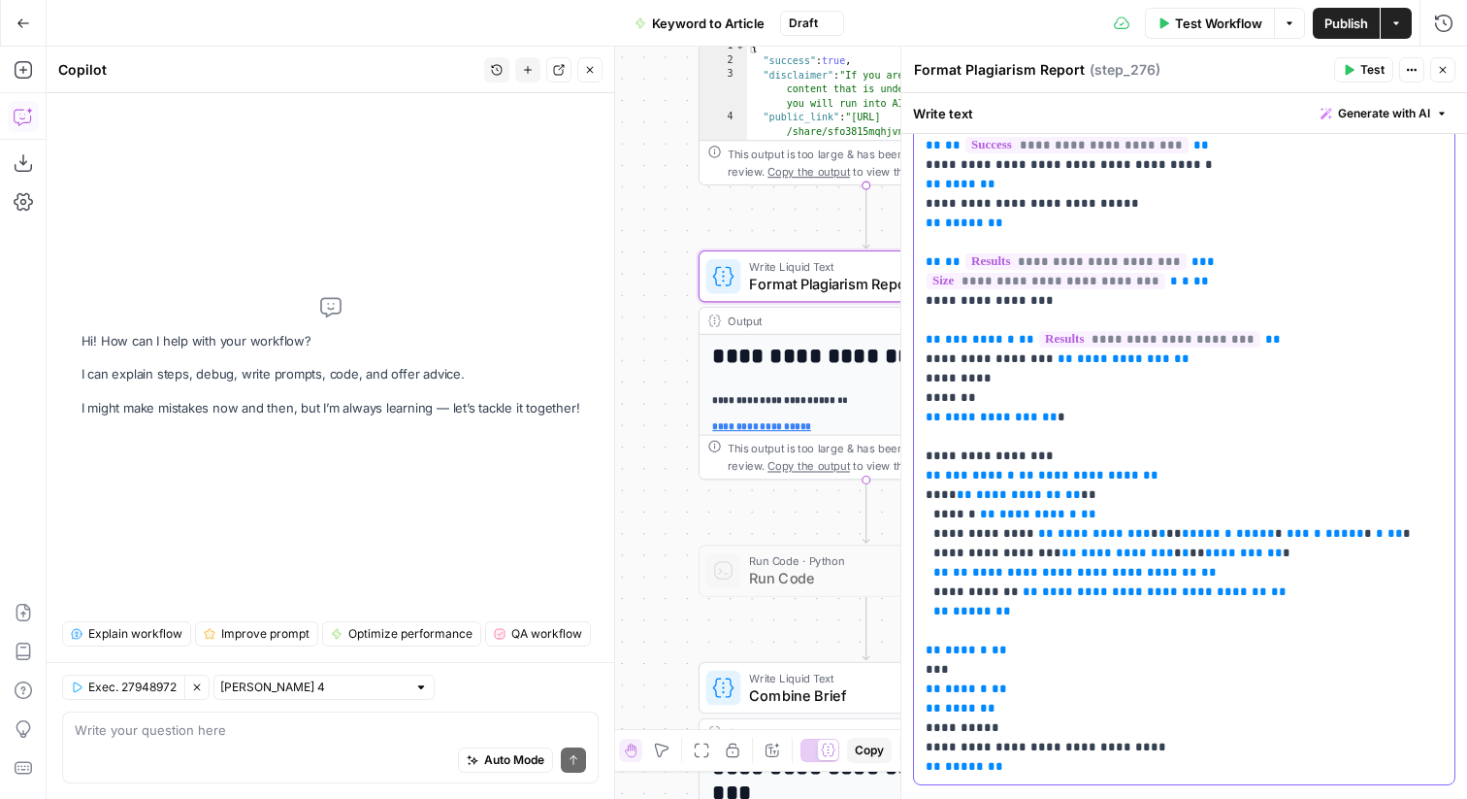
click at [1050, 414] on p "**********" at bounding box center [1184, 368] width 517 height 815
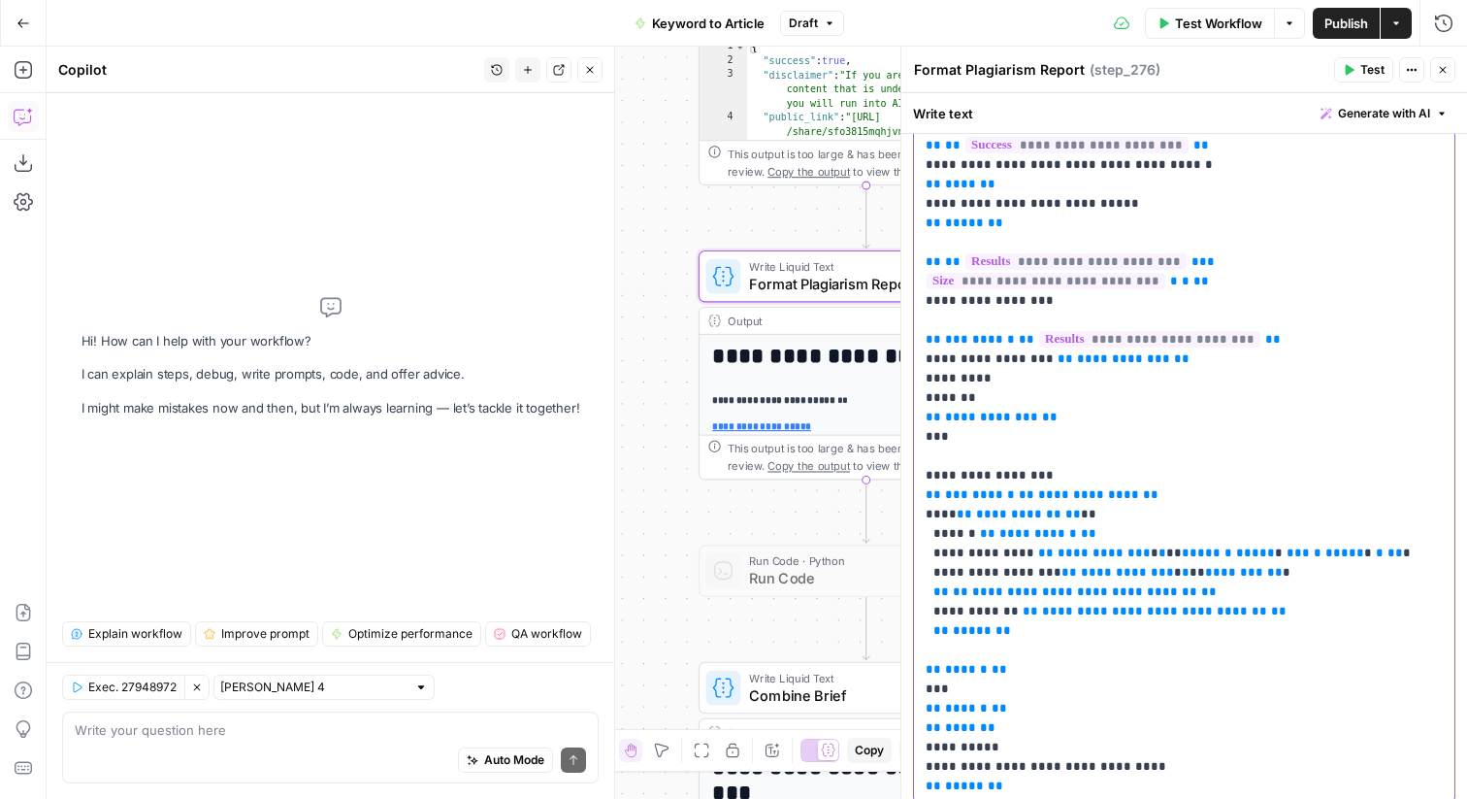
click at [1037, 568] on p "**********" at bounding box center [1184, 378] width 517 height 834
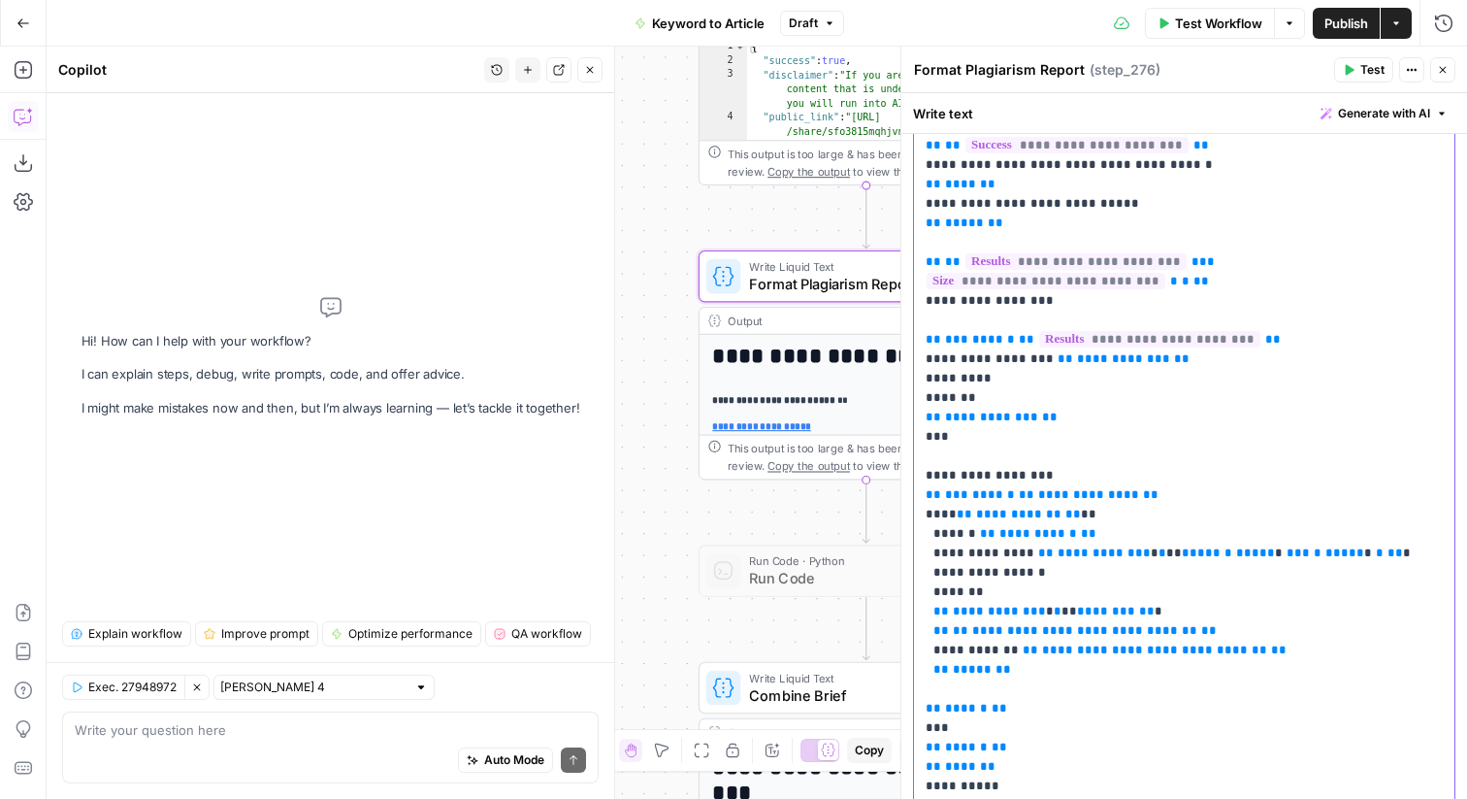
click at [1198, 605] on p "**********" at bounding box center [1184, 397] width 517 height 873
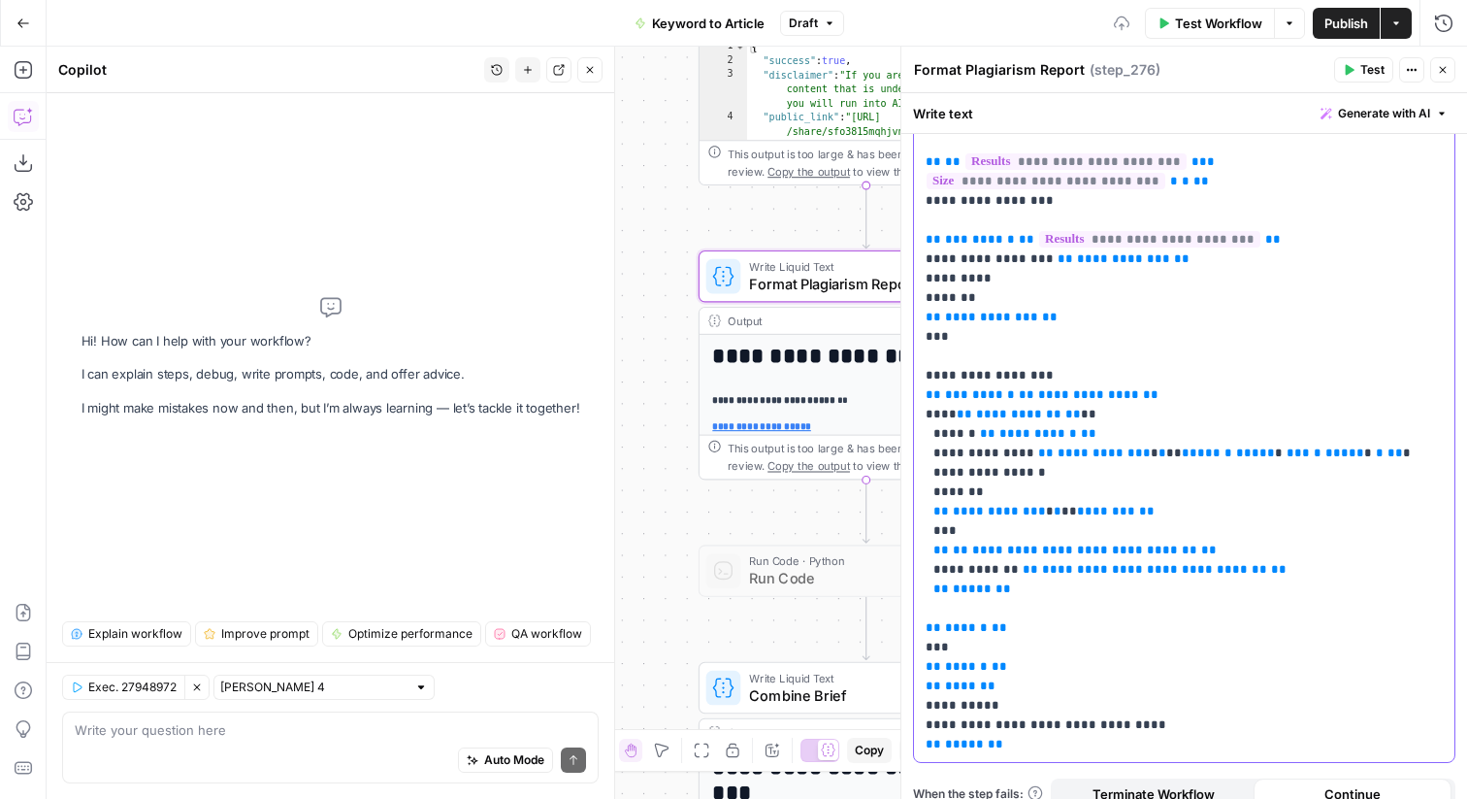
scroll to position [322, 0]
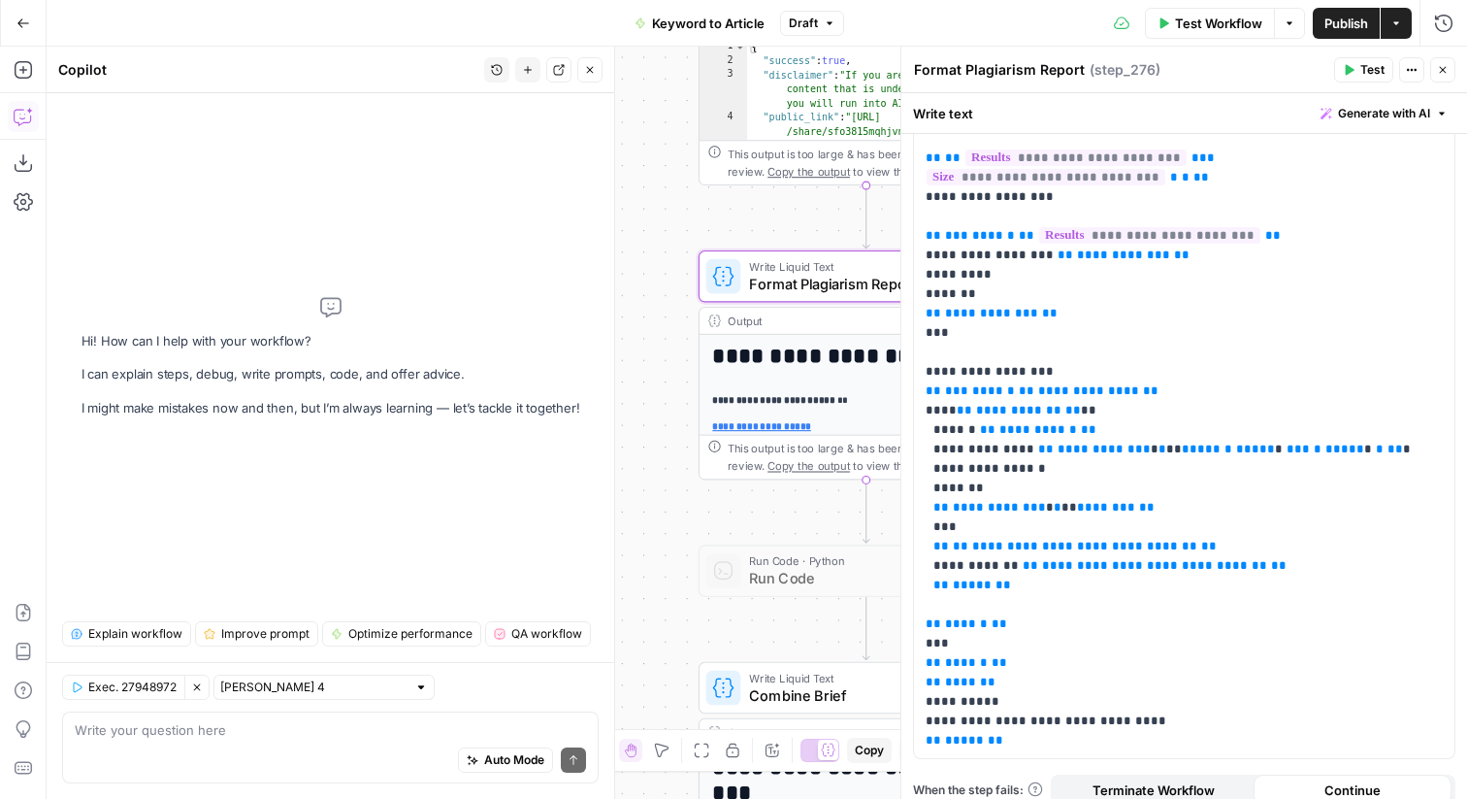
click at [1347, 71] on icon "button" at bounding box center [1350, 70] width 9 height 11
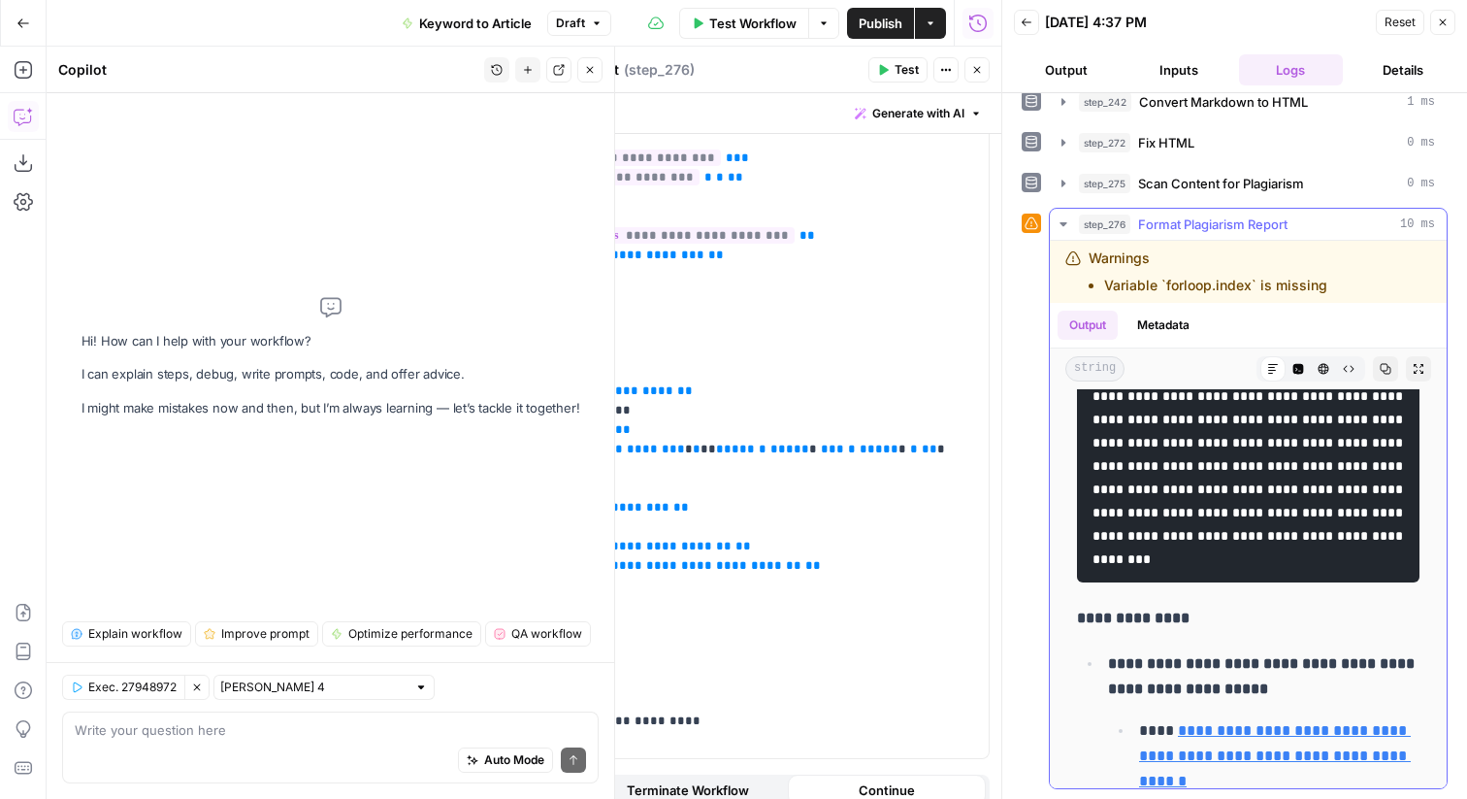
scroll to position [702, 0]
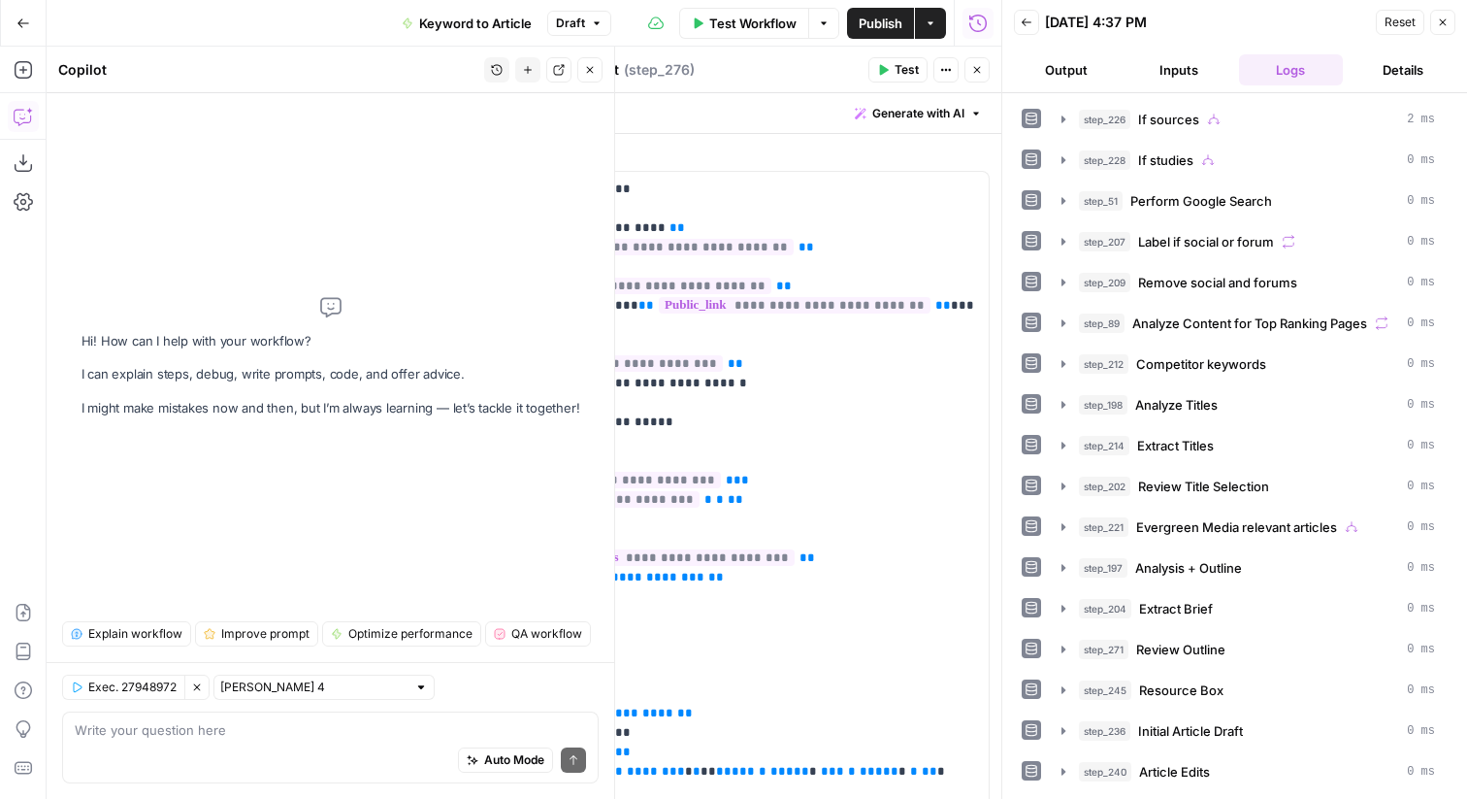
scroll to position [702, 0]
